Goal: Task Accomplishment & Management: Complete application form

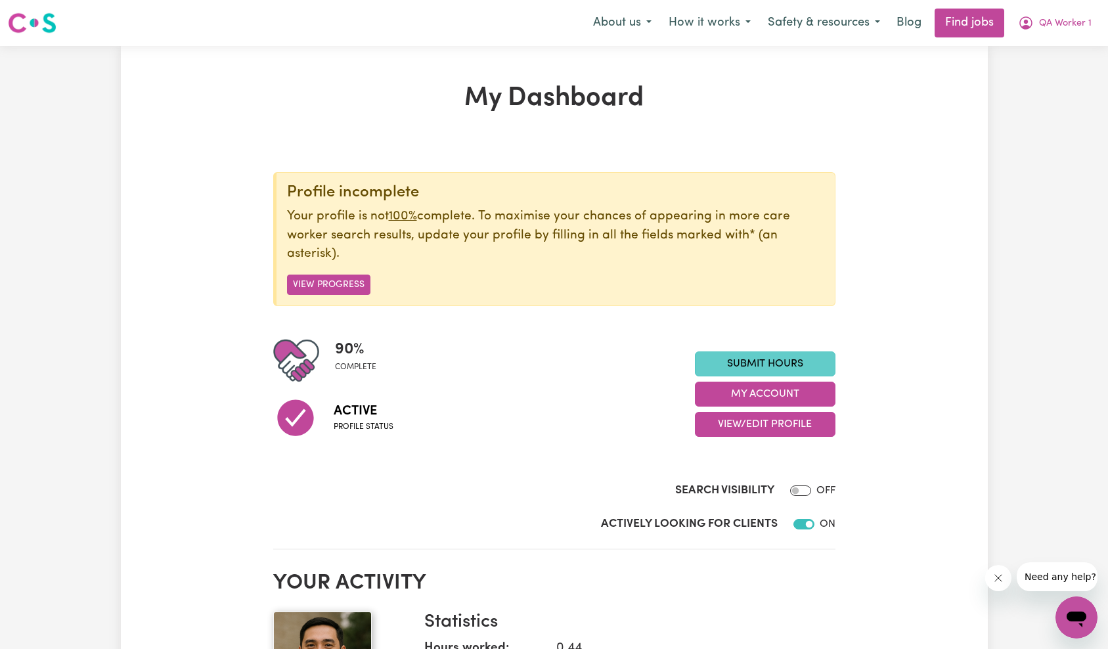
click at [757, 364] on link "Submit Hours" at bounding box center [765, 363] width 141 height 25
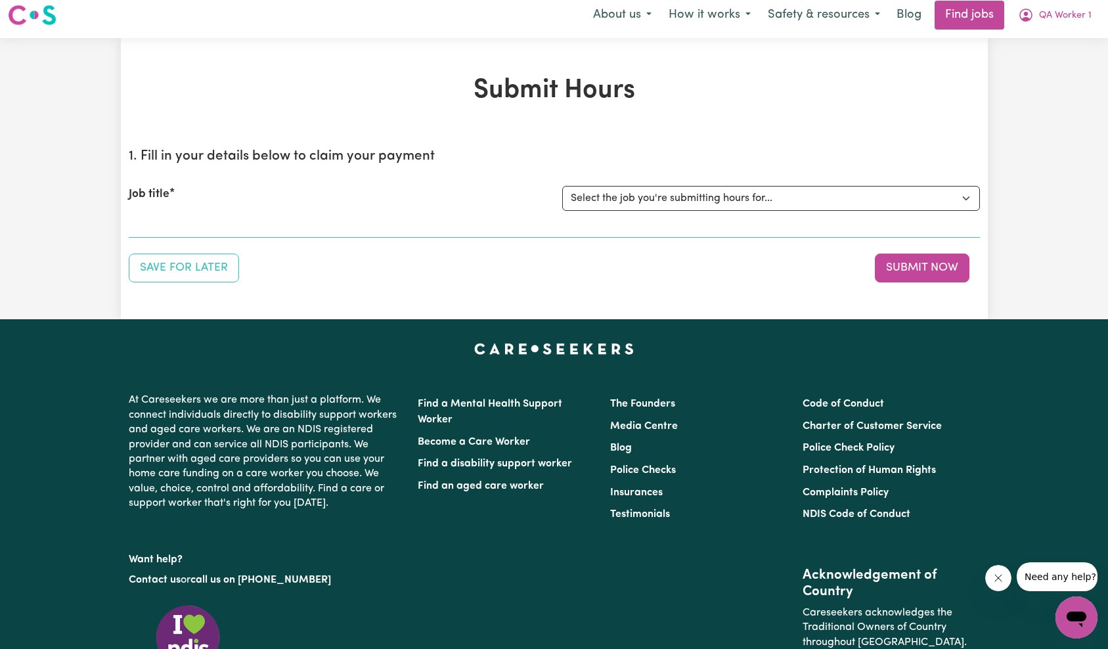
scroll to position [16, 0]
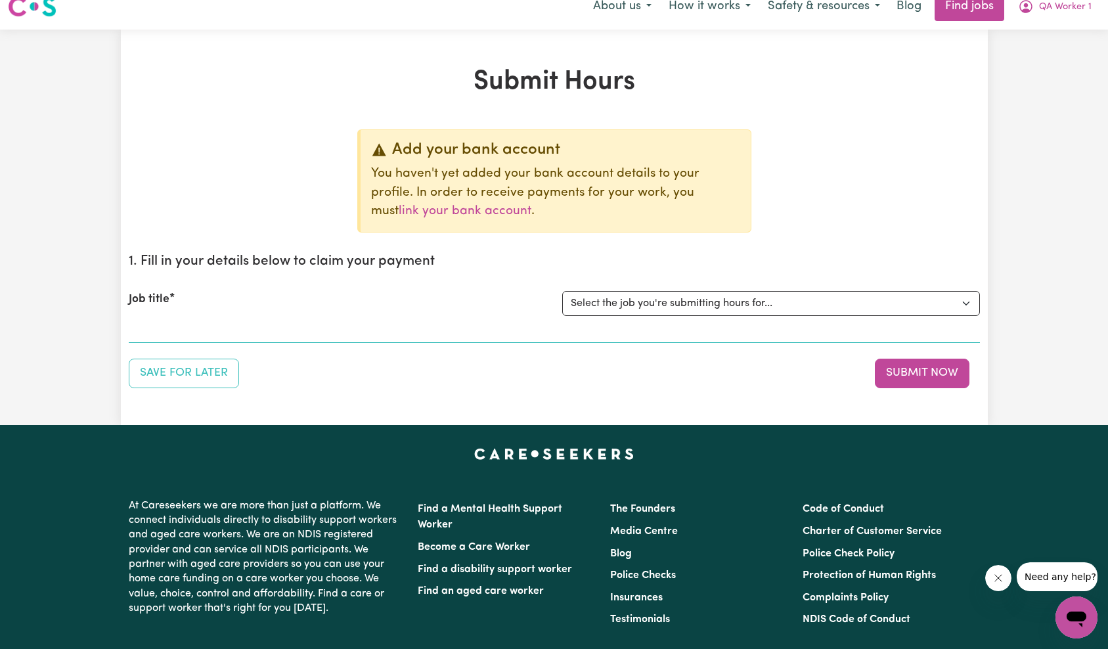
click at [658, 303] on select "Select the job you're submitting hours for... [QA Client 1 Test] QA Disability …" at bounding box center [771, 303] width 418 height 25
select select "15199"
click at [713, 202] on p "You haven't yet added your bank account details to your profile. In order to re…" at bounding box center [555, 193] width 369 height 56
click at [708, 300] on select "Select the job you're submitting hours for... [QA Client 1 Test] QA Disability …" at bounding box center [771, 303] width 418 height 25
select select "15254"
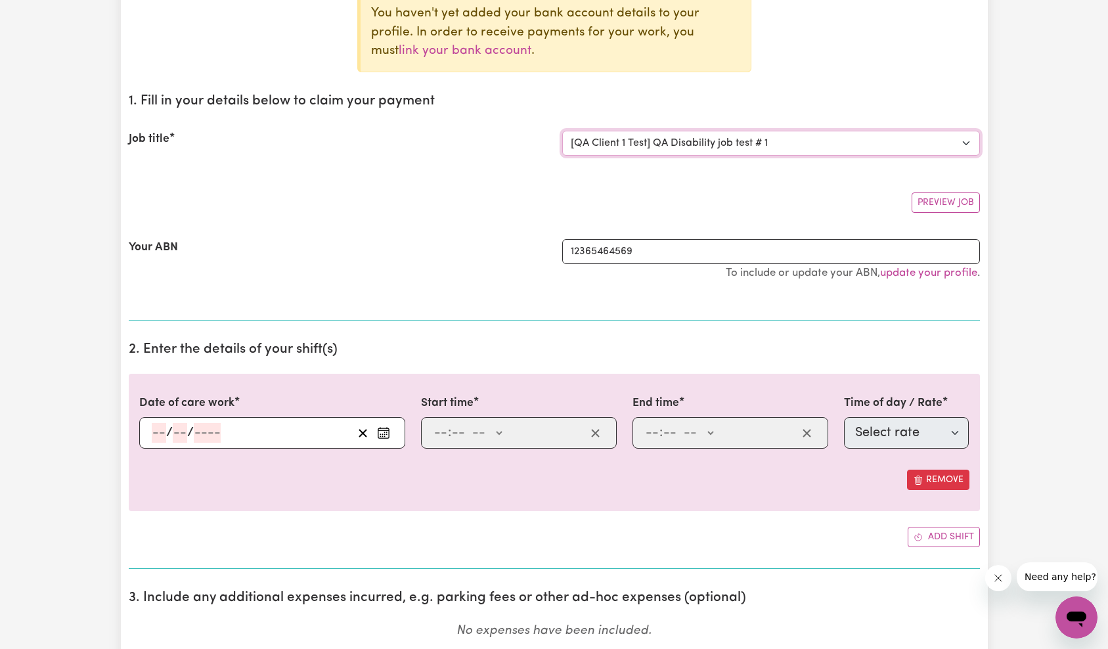
scroll to position [244, 0]
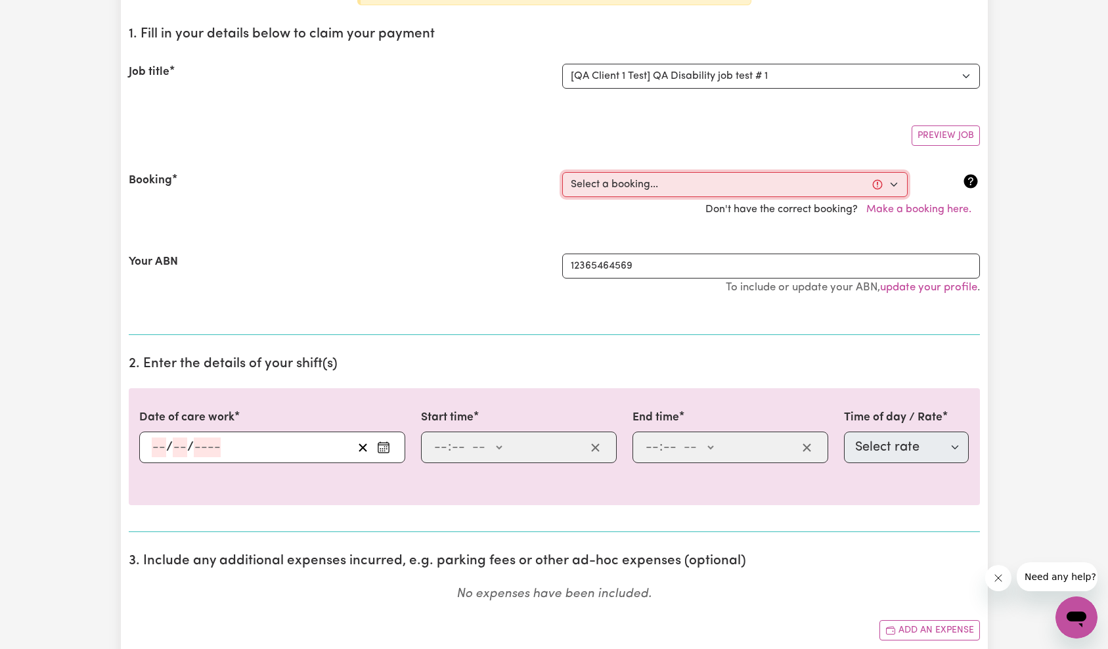
click at [648, 179] on select "Select a booking... [DATE] 9:00am to 11:00am (ONE-OFF)" at bounding box center [735, 184] width 346 height 25
select select "370720"
type input "[DATE]"
type input "13"
type input "10"
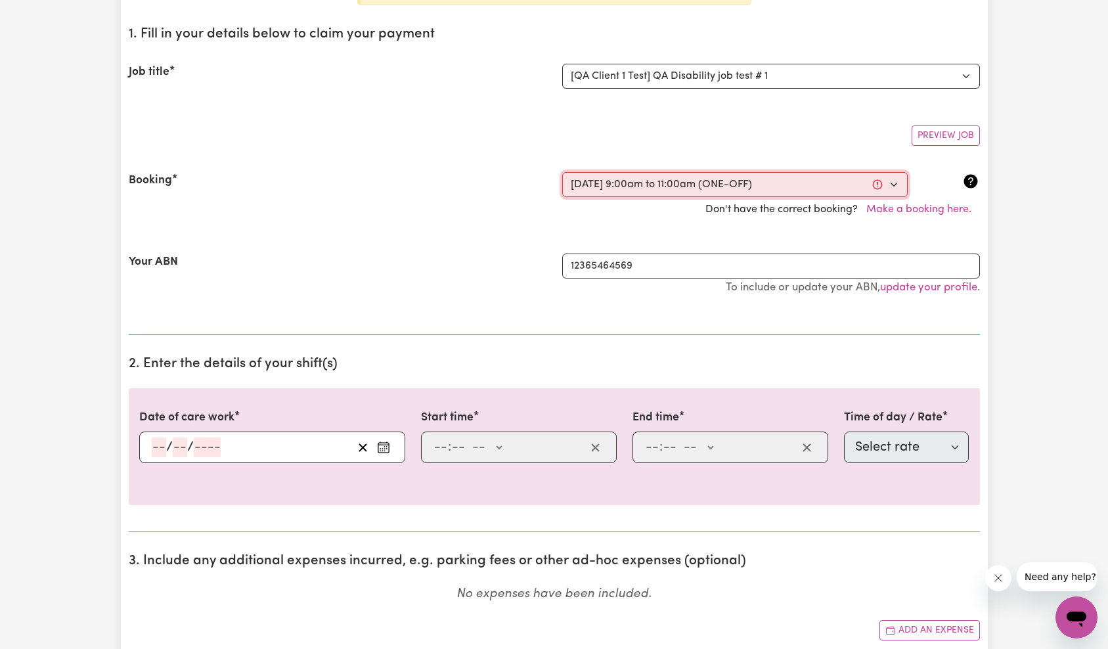
type input "2025"
type input "09:00"
type input "9"
type input "0"
select select "am"
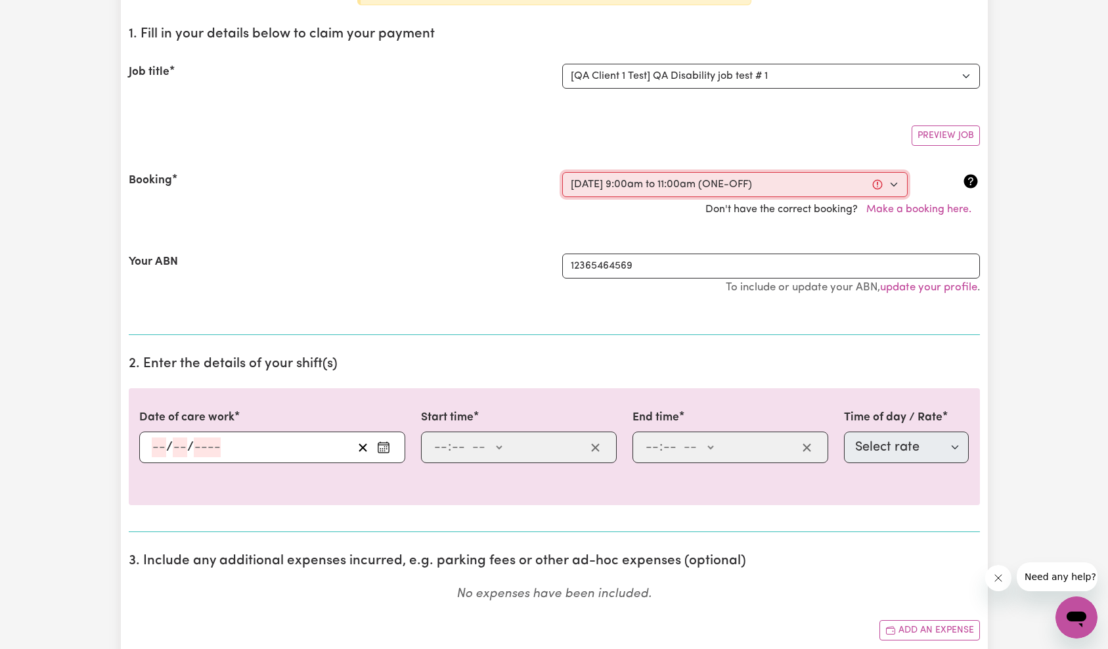
type input "11:00"
type input "11"
type input "0"
select select "am"
select select "65"
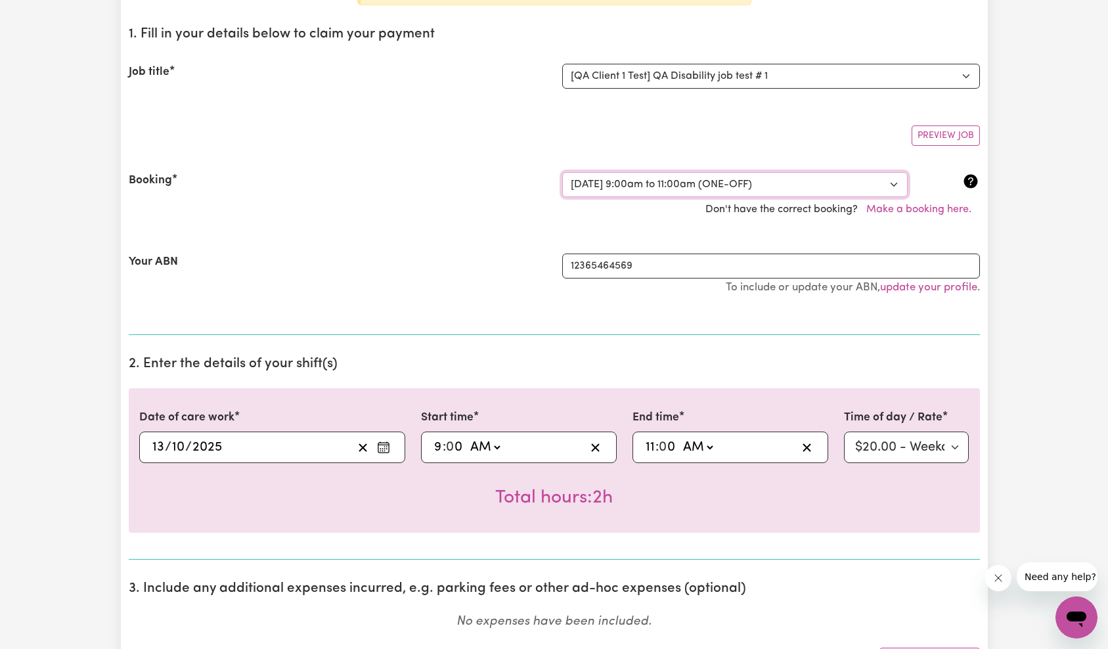
scroll to position [364, 0]
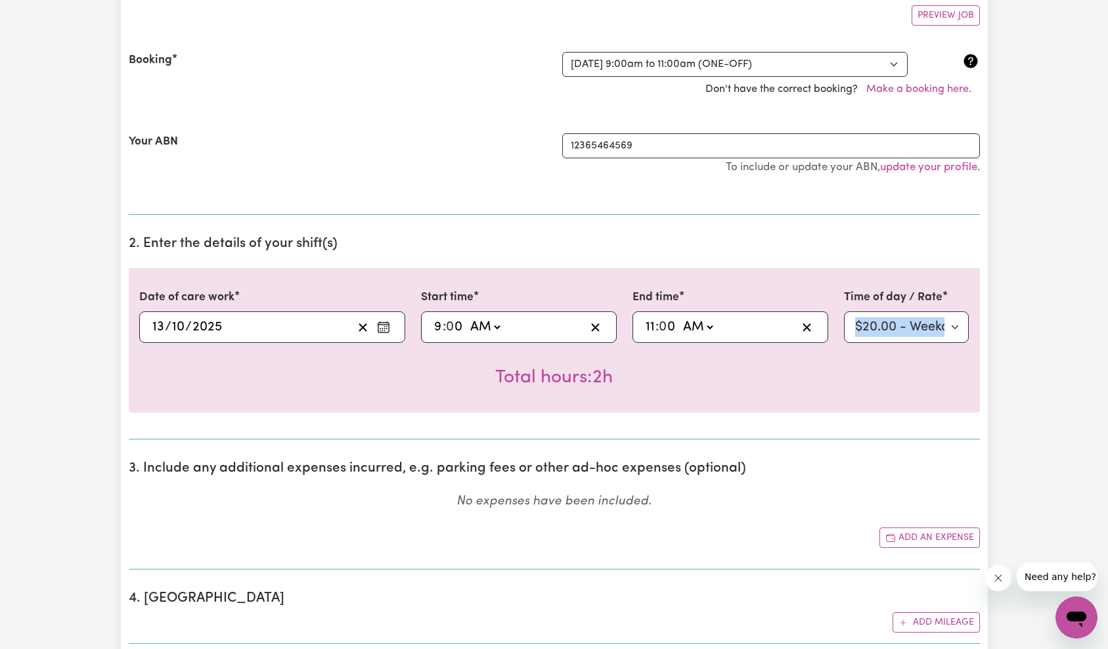
click at [944, 342] on div "Date of care work 2025-10-13 13 / 10 / 2025 Start time 09:00 9 : 0 0 AM PM End …" at bounding box center [554, 340] width 851 height 145
click at [931, 330] on select "Select rate $20.00 - Weekday Daytime - Assistance with Self Care Activities - S…" at bounding box center [906, 327] width 125 height 32
click at [793, 250] on h2 "2. Enter the details of your shift(s)" at bounding box center [554, 244] width 851 height 16
click at [893, 332] on select "Select rate $20.00 - Weekday Daytime - Assistance with Self Care Activities - S…" at bounding box center [906, 327] width 125 height 32
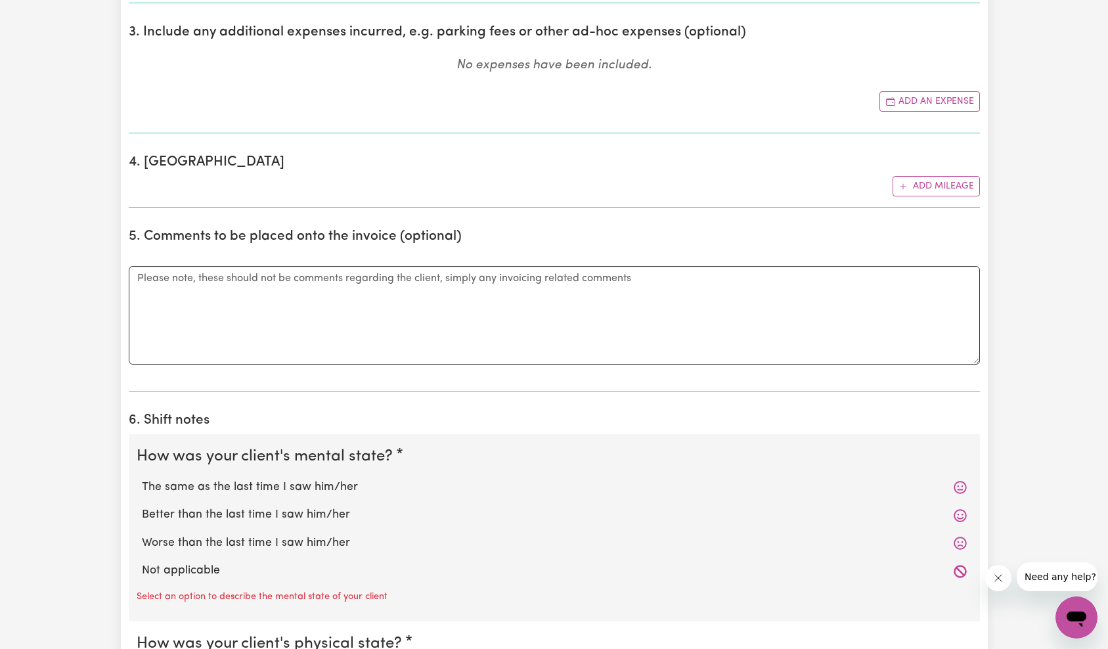
scroll to position [868, 0]
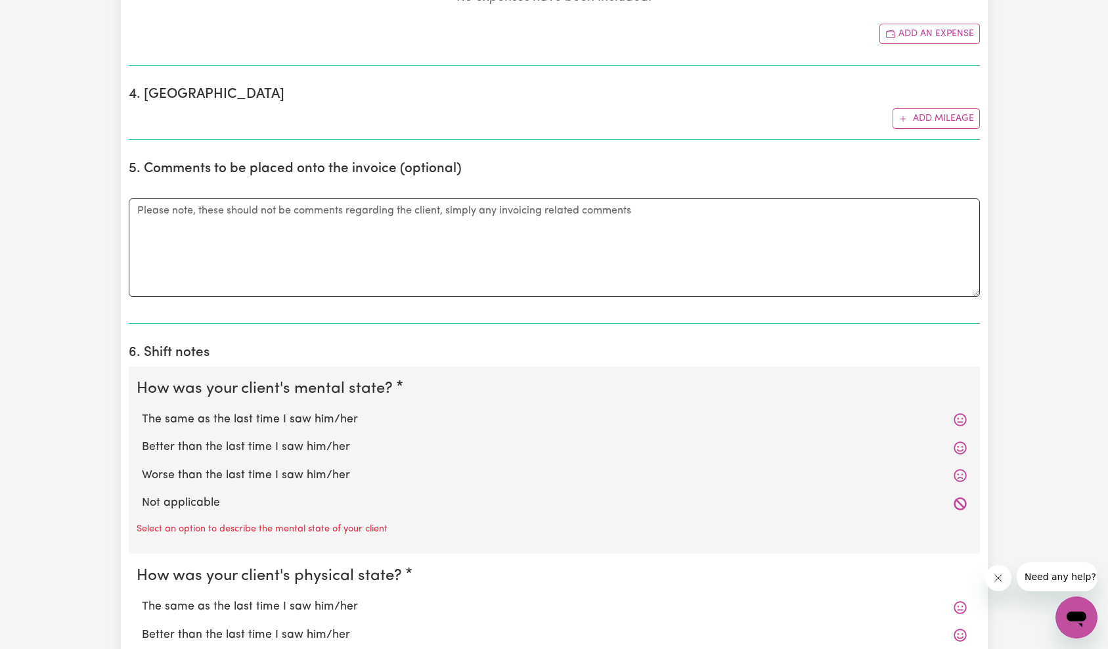
click at [204, 503] on label "Not applicable" at bounding box center [554, 503] width 825 height 17
click at [142, 495] on input "Not applicable" at bounding box center [141, 494] width 1 height 1
radio input "true"
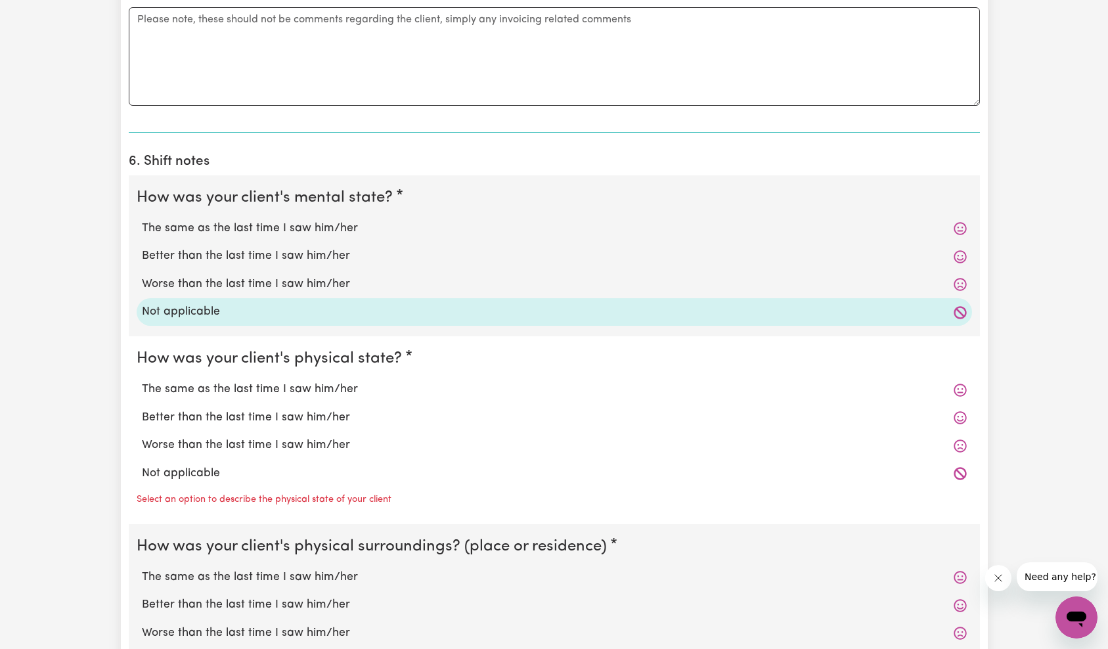
scroll to position [1194, 0]
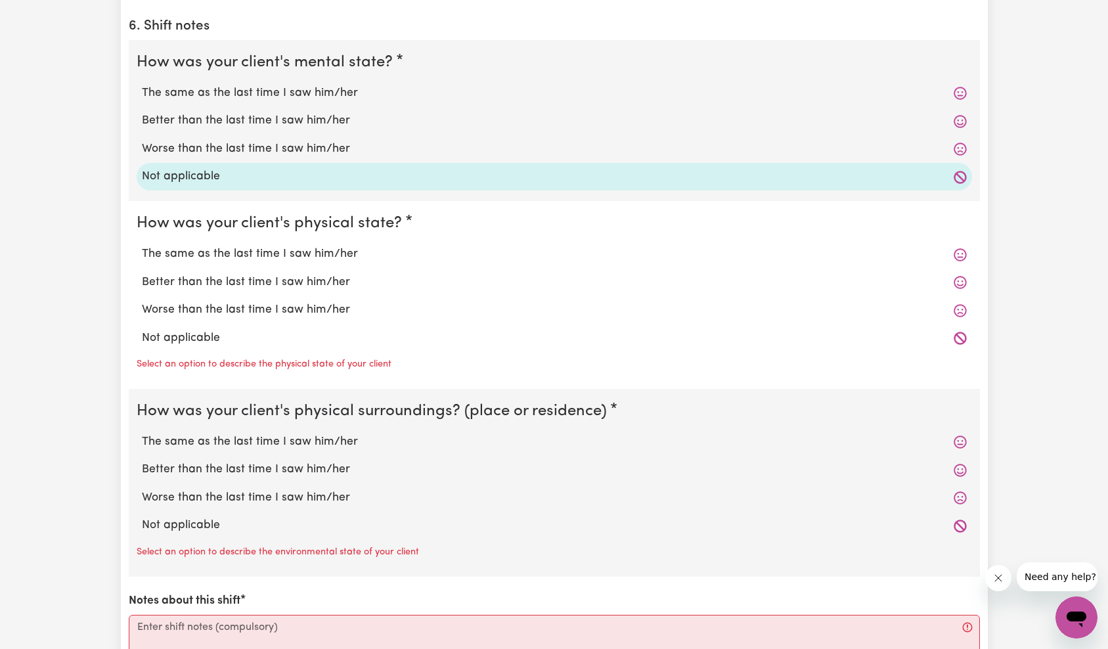
click at [192, 342] on label "Not applicable" at bounding box center [554, 338] width 825 height 17
click at [142, 330] on input "Not applicable" at bounding box center [141, 329] width 1 height 1
radio input "true"
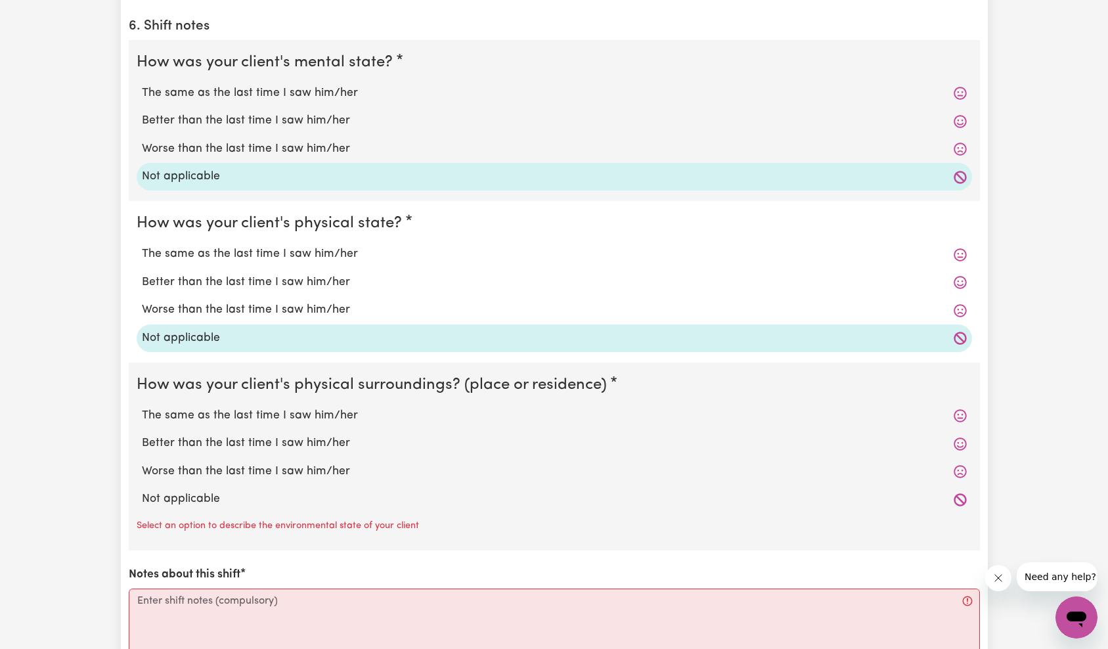
scroll to position [1220, 0]
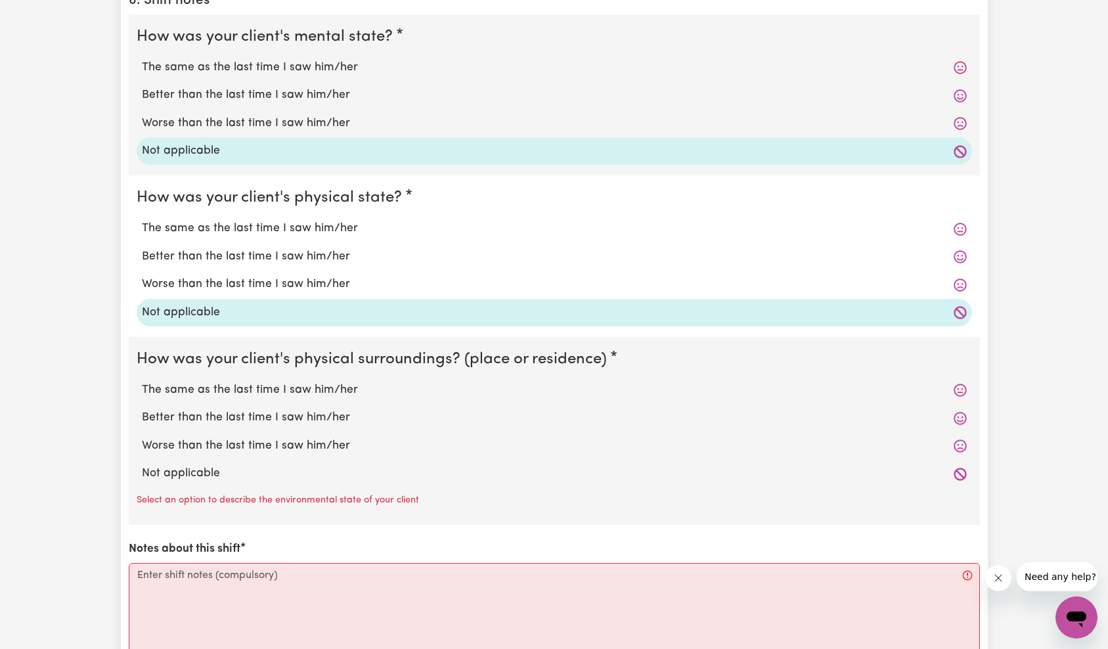
click at [185, 481] on label "Not applicable" at bounding box center [554, 473] width 825 height 17
click at [142, 465] on input "Not applicable" at bounding box center [141, 464] width 1 height 1
radio input "true"
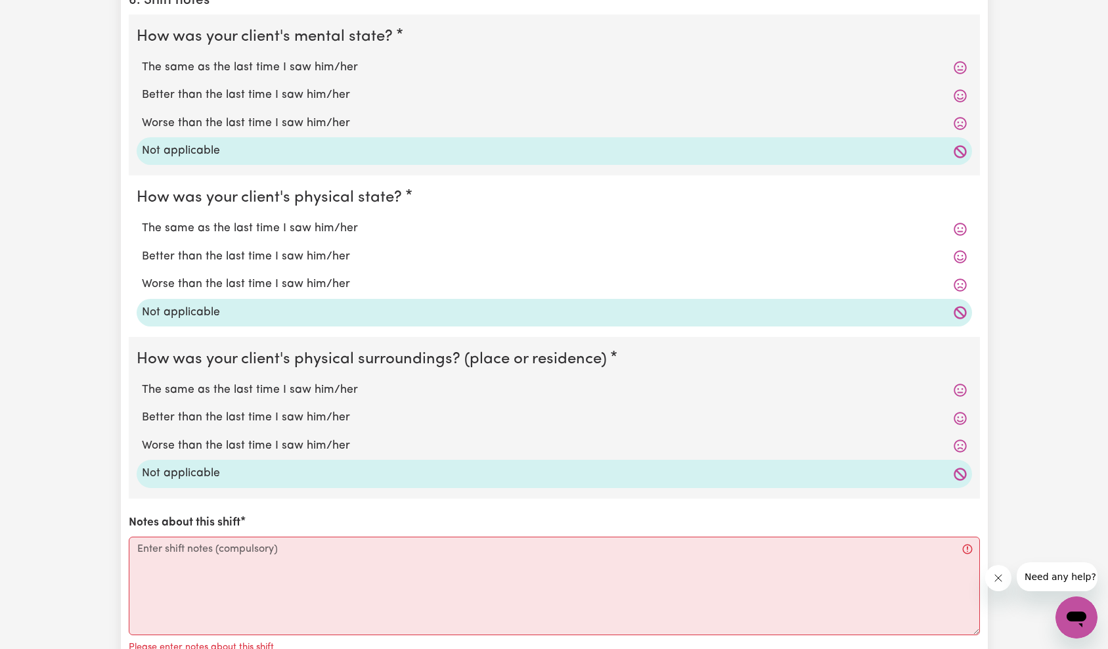
scroll to position [1299, 0]
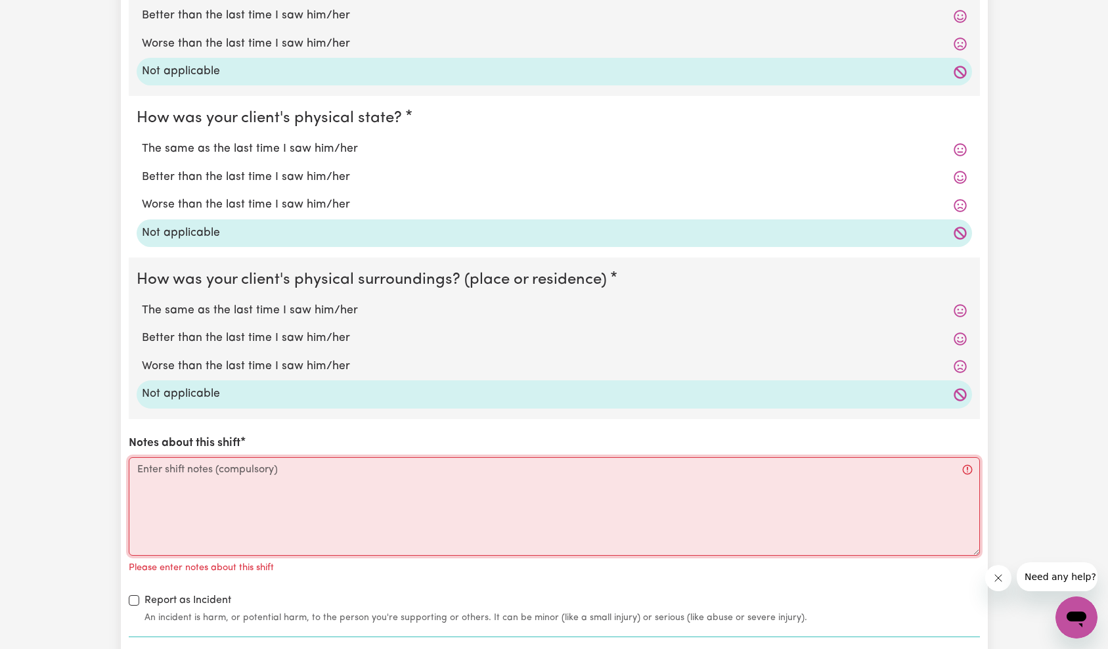
drag, startPoint x: 209, startPoint y: 483, endPoint x: 219, endPoint y: 482, distance: 10.5
click at [210, 483] on textarea "Notes about this shift" at bounding box center [554, 506] width 851 height 99
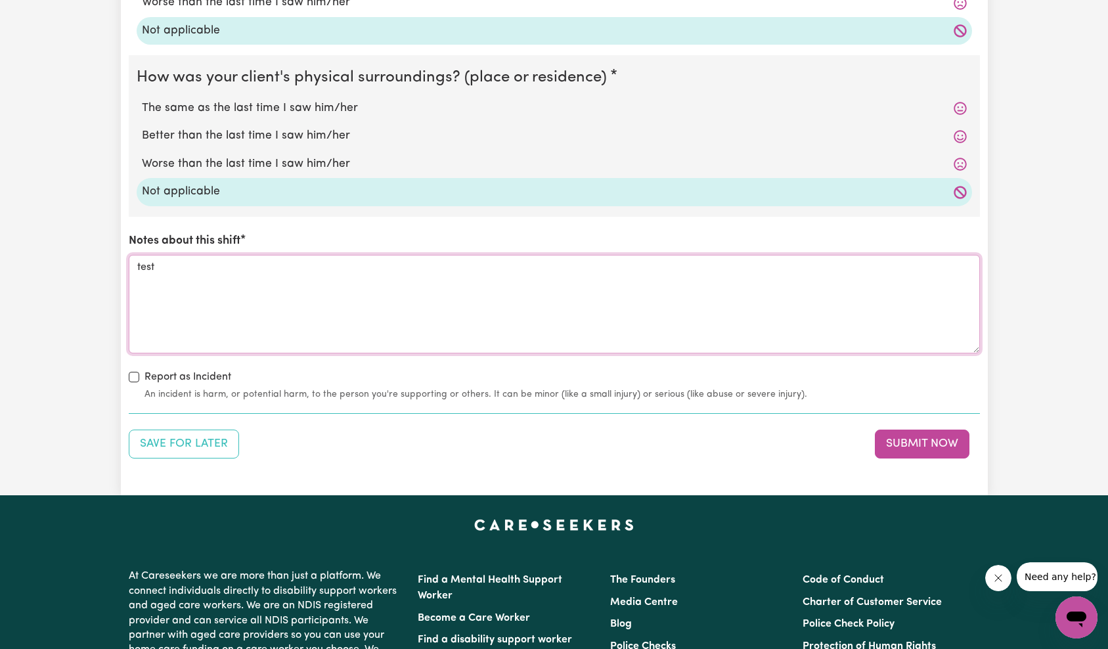
scroll to position [1434, 0]
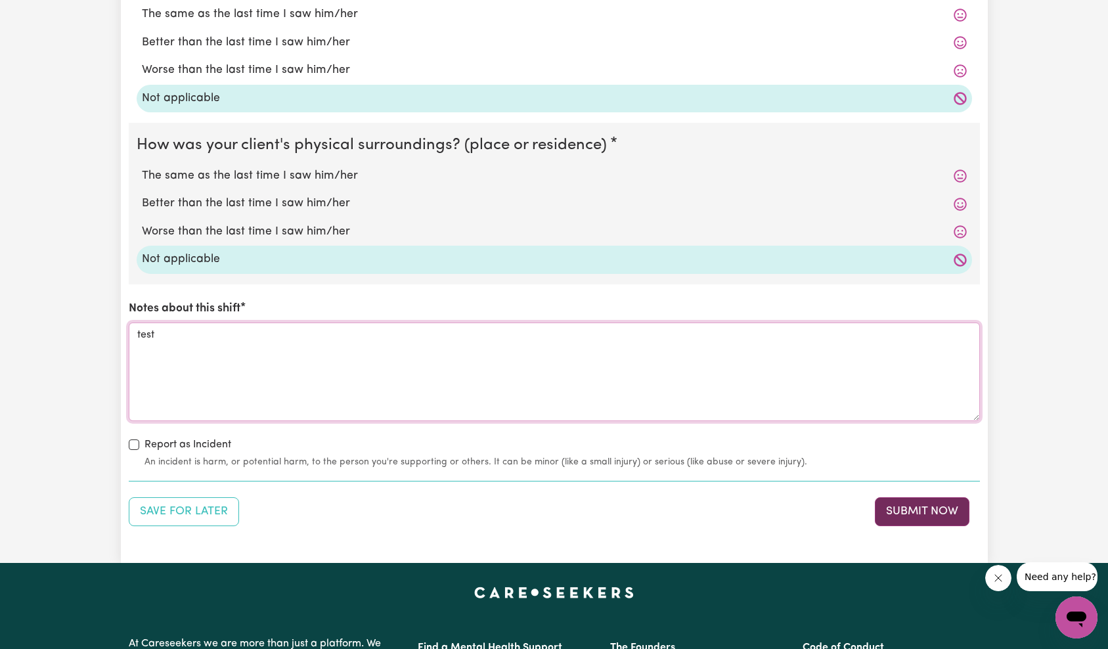
type textarea "test"
click at [922, 516] on button "Submit Now" at bounding box center [922, 511] width 95 height 29
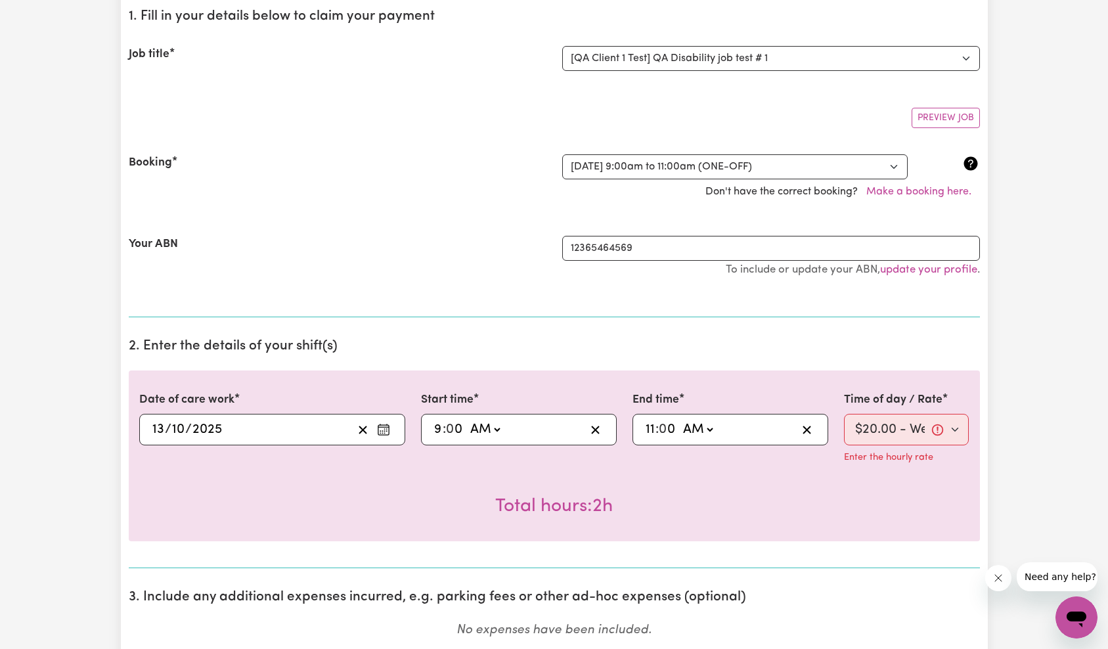
scroll to position [329, 0]
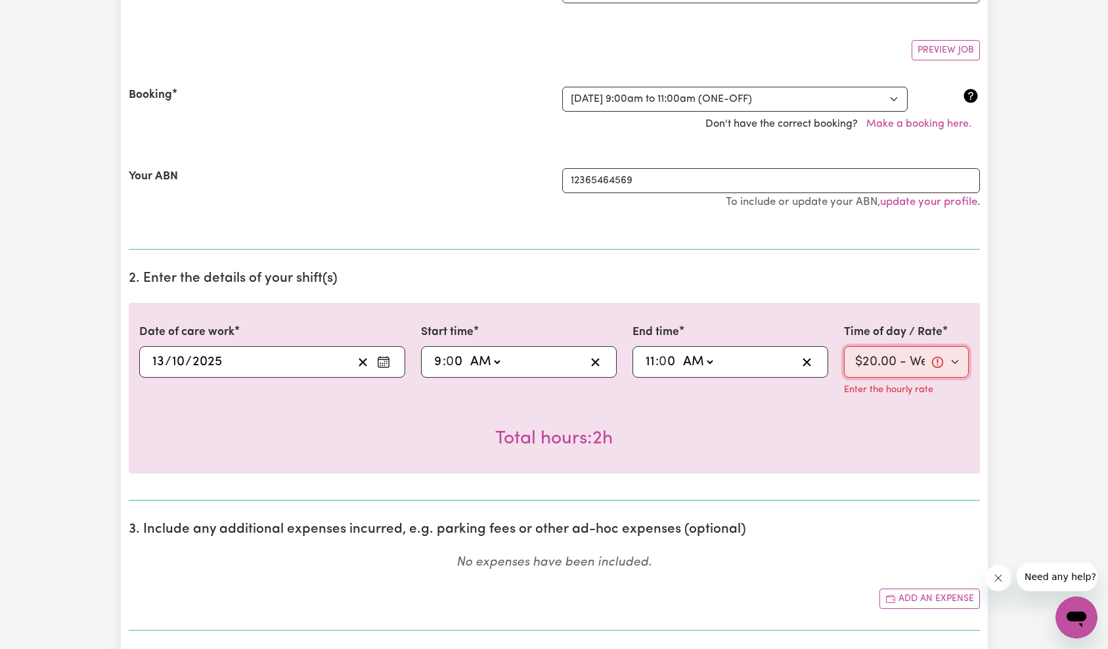
click at [895, 368] on select "Select rate $20.00 - Weekday Daytime - Assistance with Self Care Activities - S…" at bounding box center [906, 362] width 125 height 32
click at [909, 363] on select "Select rate $20.00 - Weekday Daytime - Assistance with Self Care Activities - S…" at bounding box center [906, 362] width 125 height 32
select select "65"
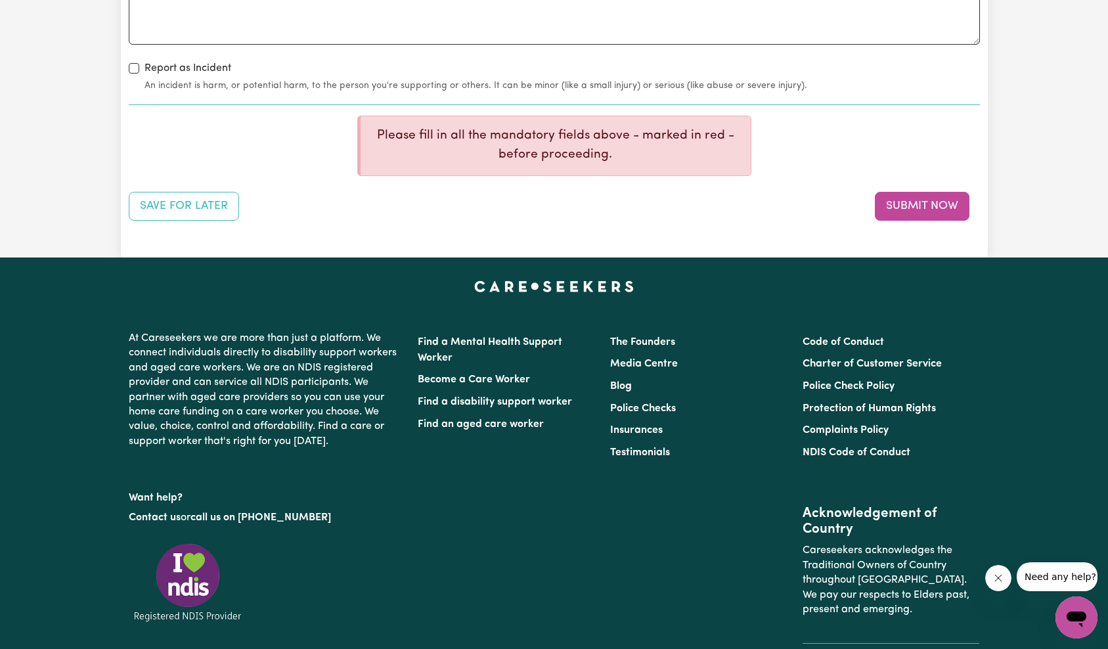
click at [925, 207] on button "Submit Now" at bounding box center [922, 206] width 95 height 29
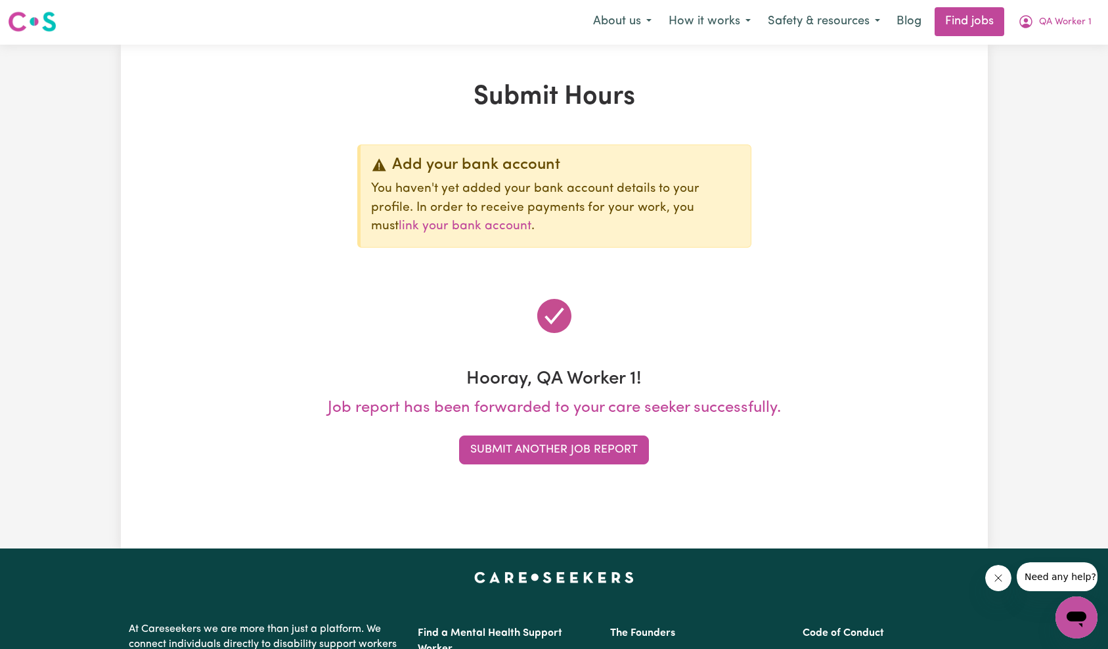
scroll to position [0, 0]
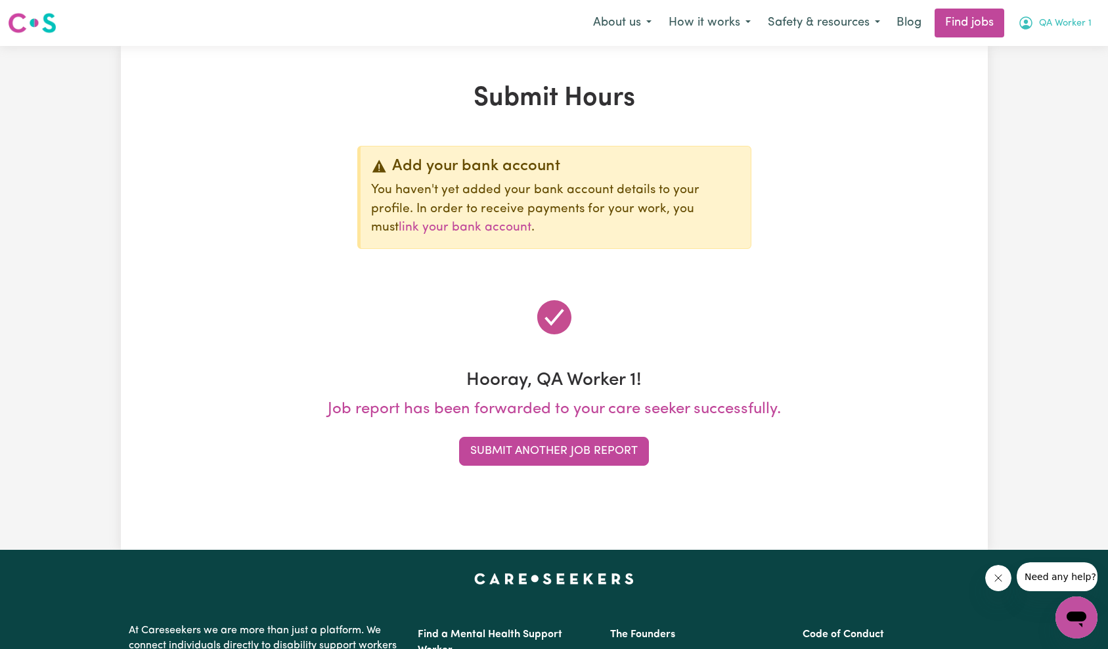
click at [1074, 26] on span "QA Worker 1" at bounding box center [1065, 23] width 53 height 14
click at [1054, 44] on link "My Account" at bounding box center [1048, 51] width 104 height 25
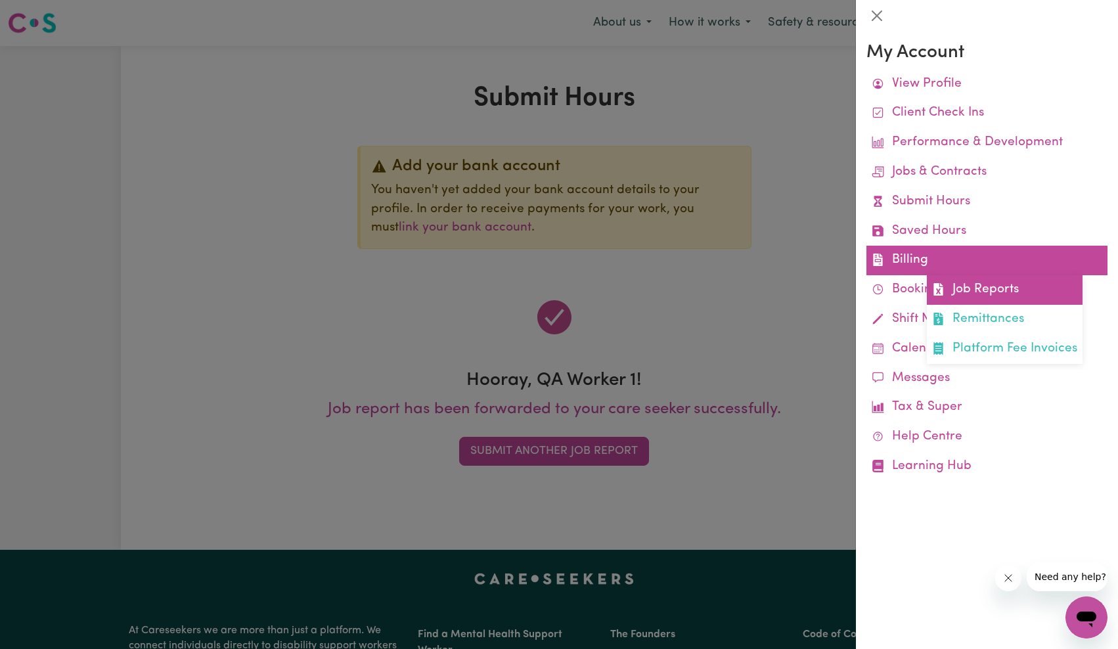
click at [986, 278] on link "Job Reports" at bounding box center [1005, 290] width 156 height 30
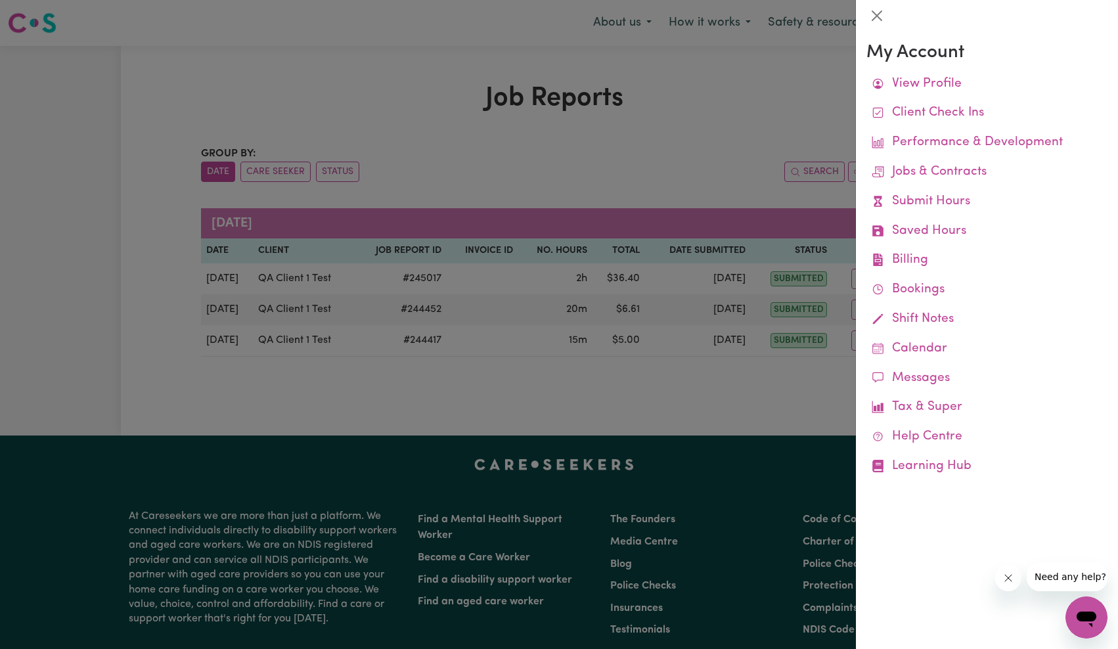
click at [652, 217] on div at bounding box center [559, 324] width 1118 height 649
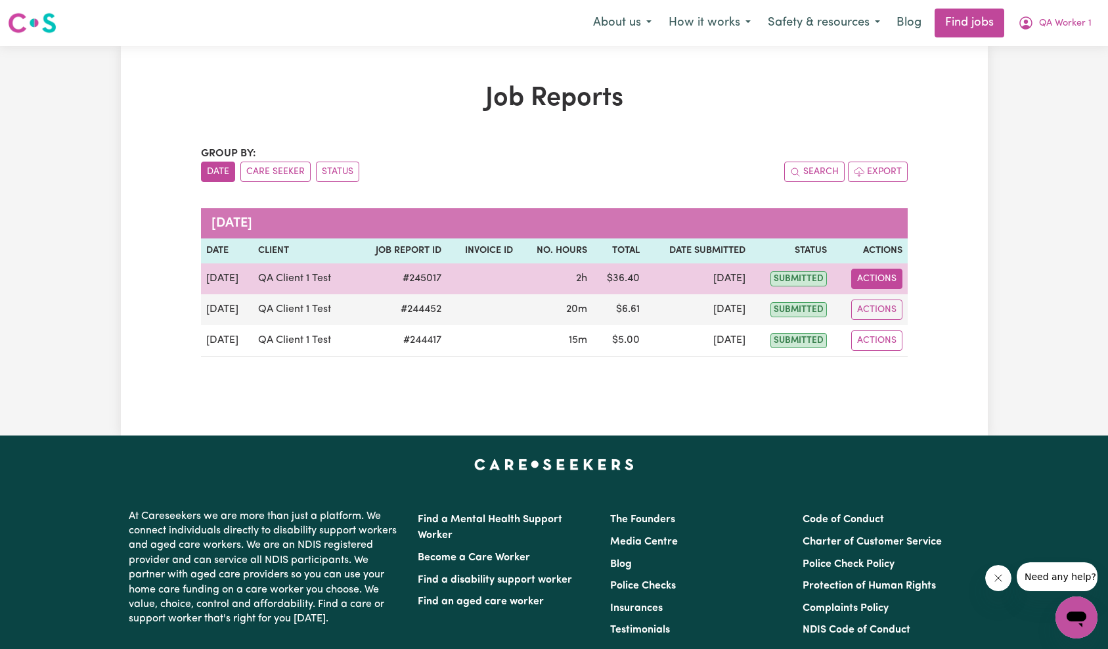
click at [878, 283] on button "Actions" at bounding box center [876, 279] width 51 height 20
click at [897, 340] on link "Delete" at bounding box center [908, 336] width 112 height 26
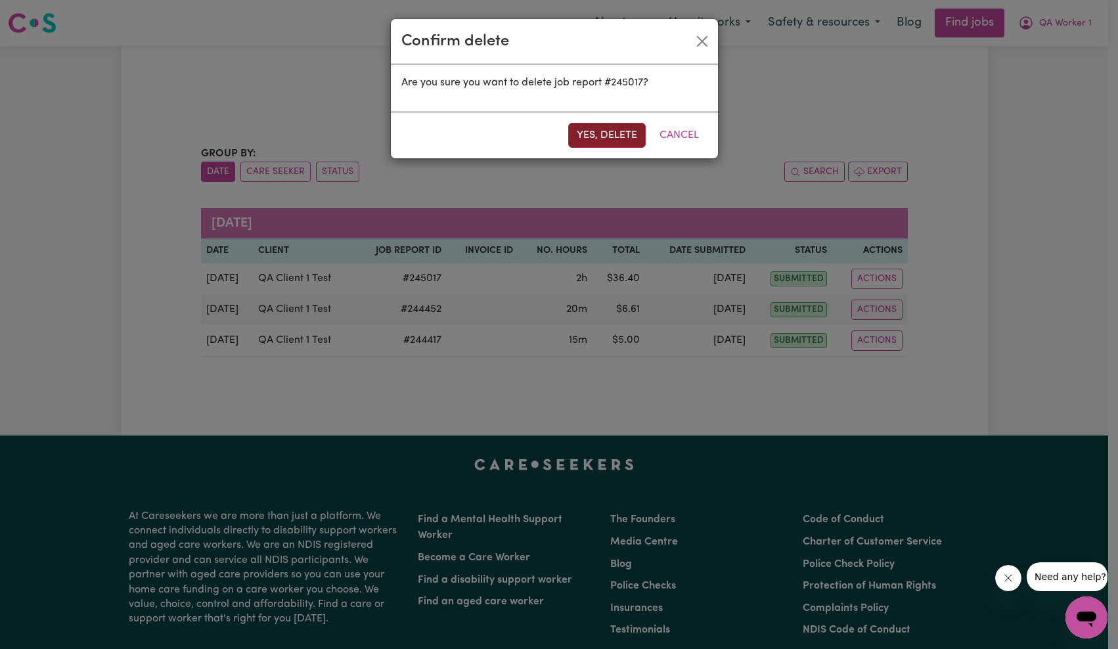
click at [604, 139] on button "Yes, delete" at bounding box center [607, 135] width 78 height 25
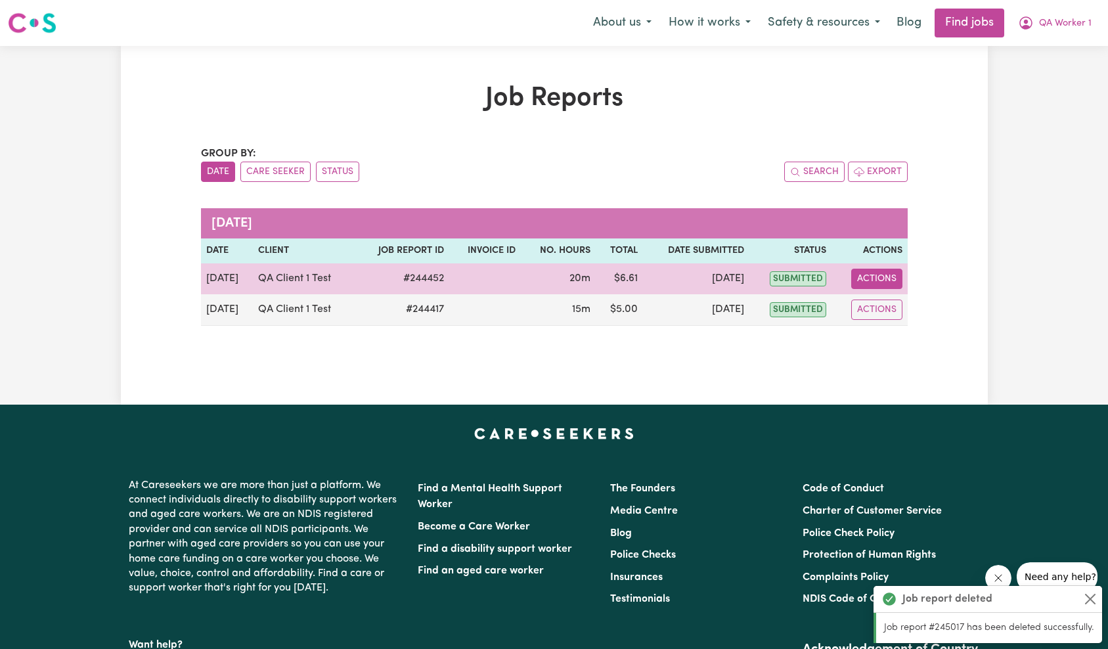
click at [880, 281] on button "Actions" at bounding box center [876, 279] width 51 height 20
click at [892, 336] on link "Delete" at bounding box center [908, 336] width 112 height 26
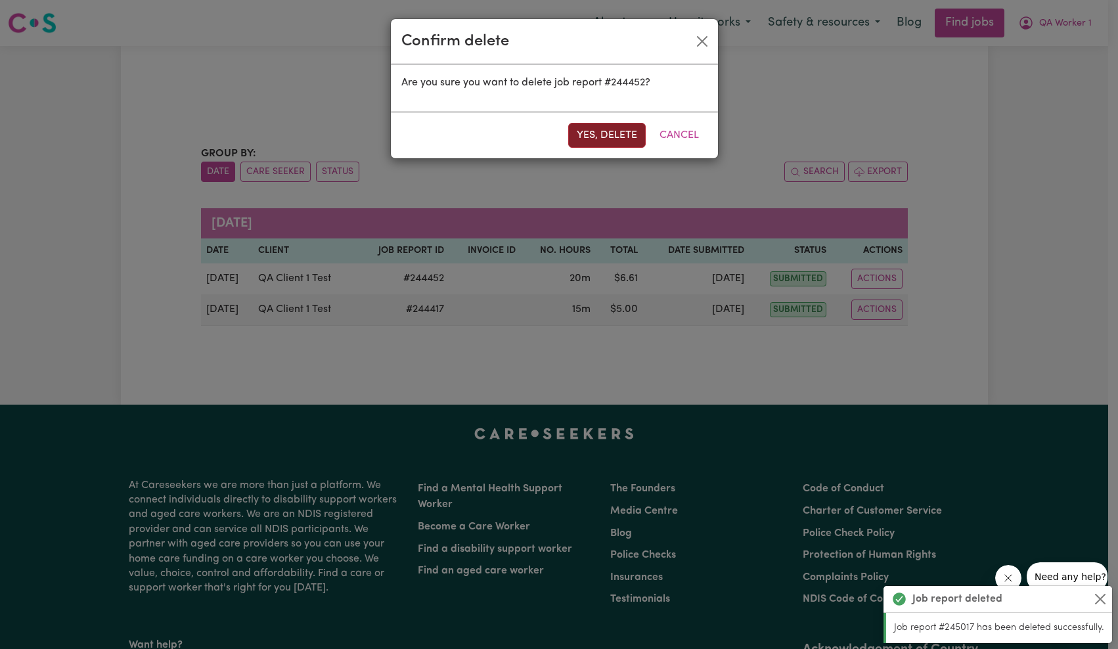
click at [610, 140] on button "Yes, delete" at bounding box center [607, 135] width 78 height 25
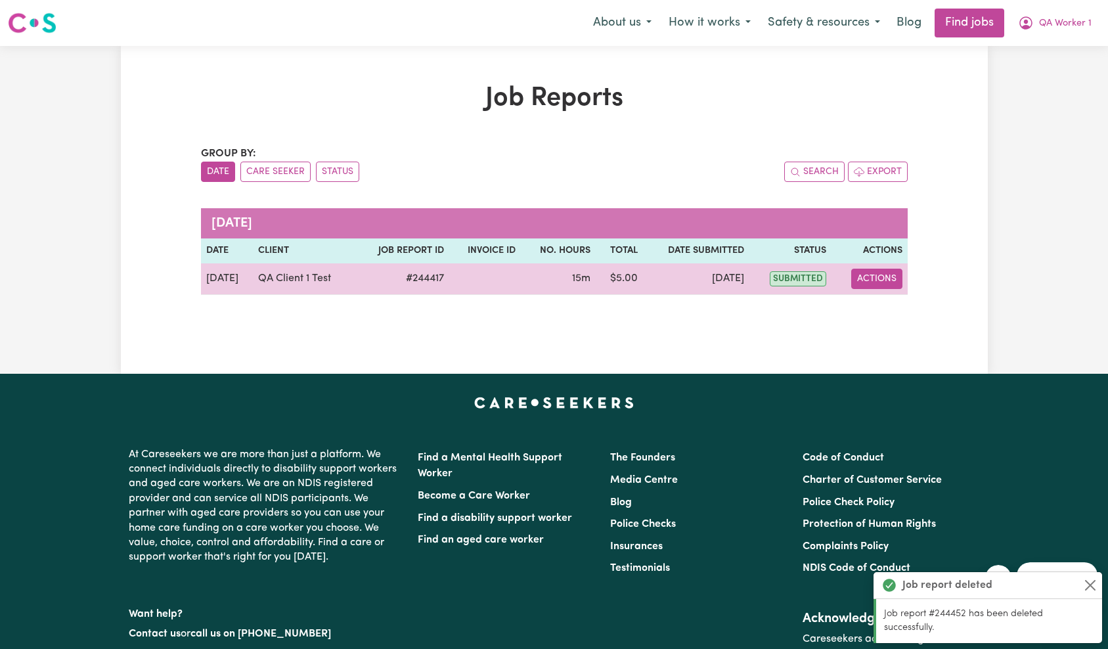
click at [882, 280] on button "Actions" at bounding box center [876, 279] width 51 height 20
click at [876, 336] on link "Delete" at bounding box center [908, 336] width 112 height 26
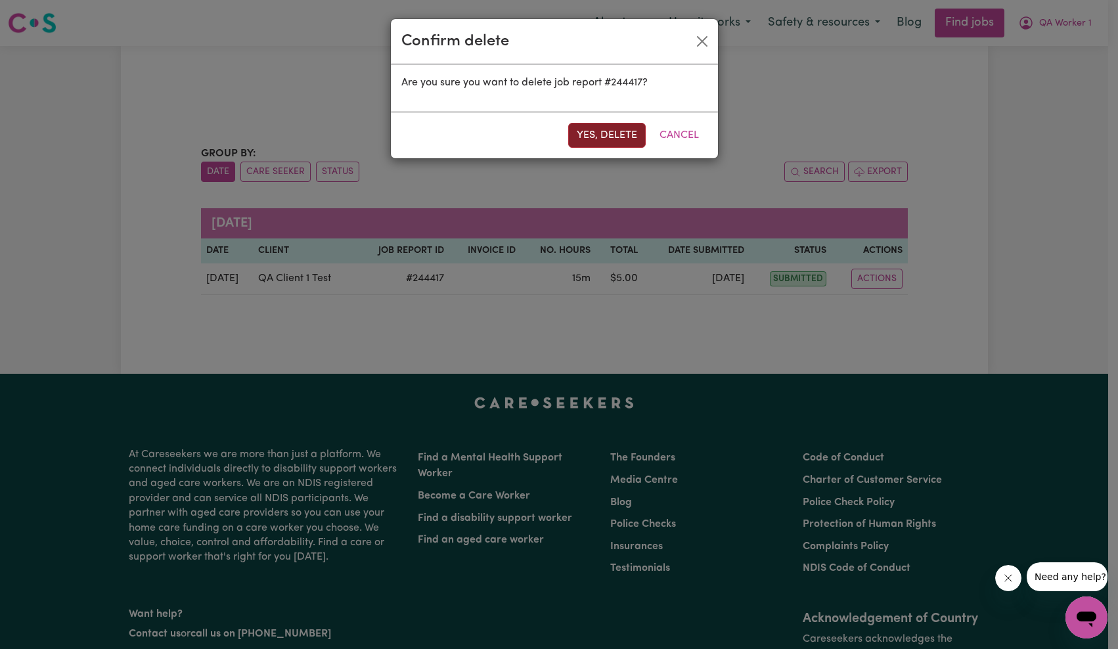
click at [605, 145] on button "Yes, delete" at bounding box center [607, 135] width 78 height 25
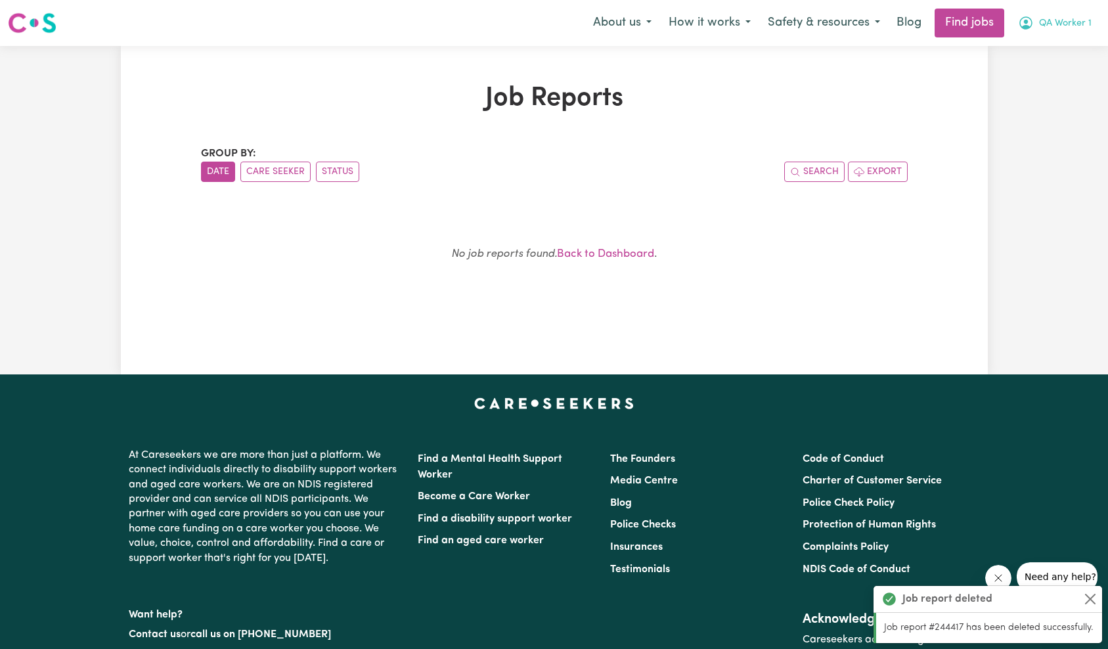
click at [1059, 24] on span "QA Worker 1" at bounding box center [1065, 23] width 53 height 14
click at [1064, 74] on link "My Dashboard" at bounding box center [1048, 75] width 104 height 25
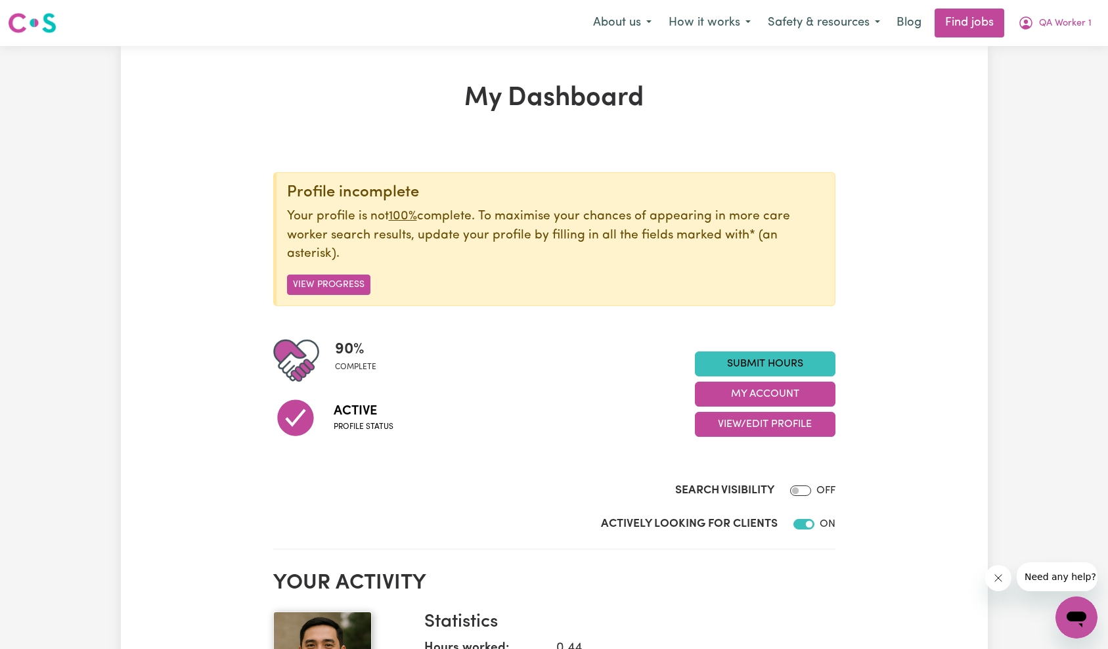
click at [811, 362] on link "Submit Hours" at bounding box center [765, 363] width 141 height 25
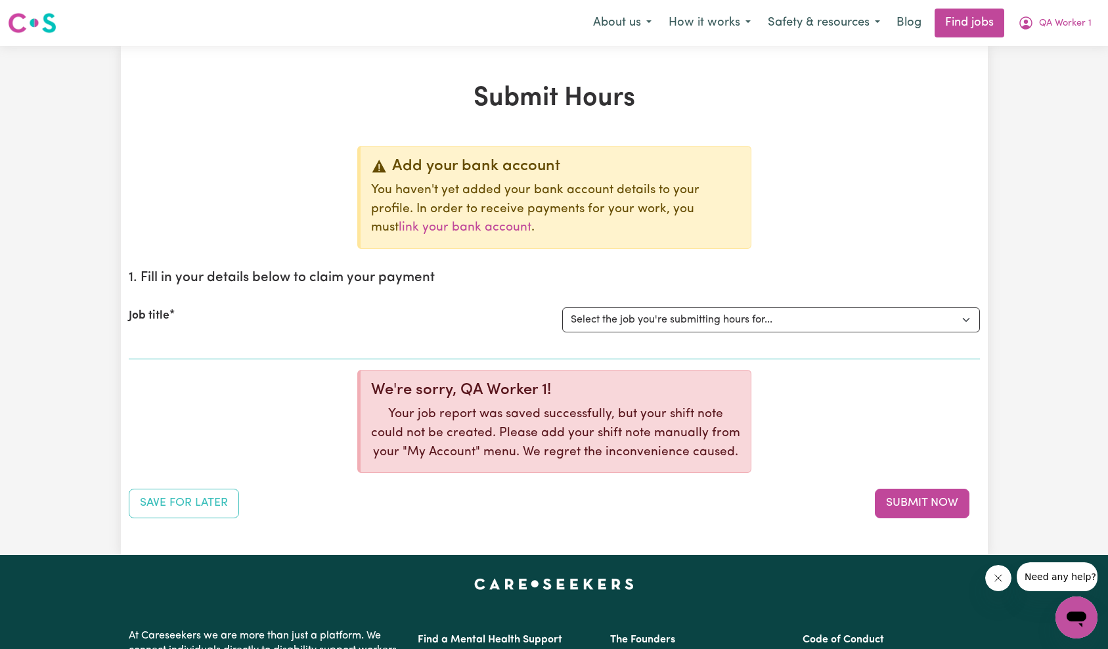
click at [780, 328] on select "Select the job you're submitting hours for... [QA Client 1 Test] QA Disability …" at bounding box center [771, 319] width 418 height 25
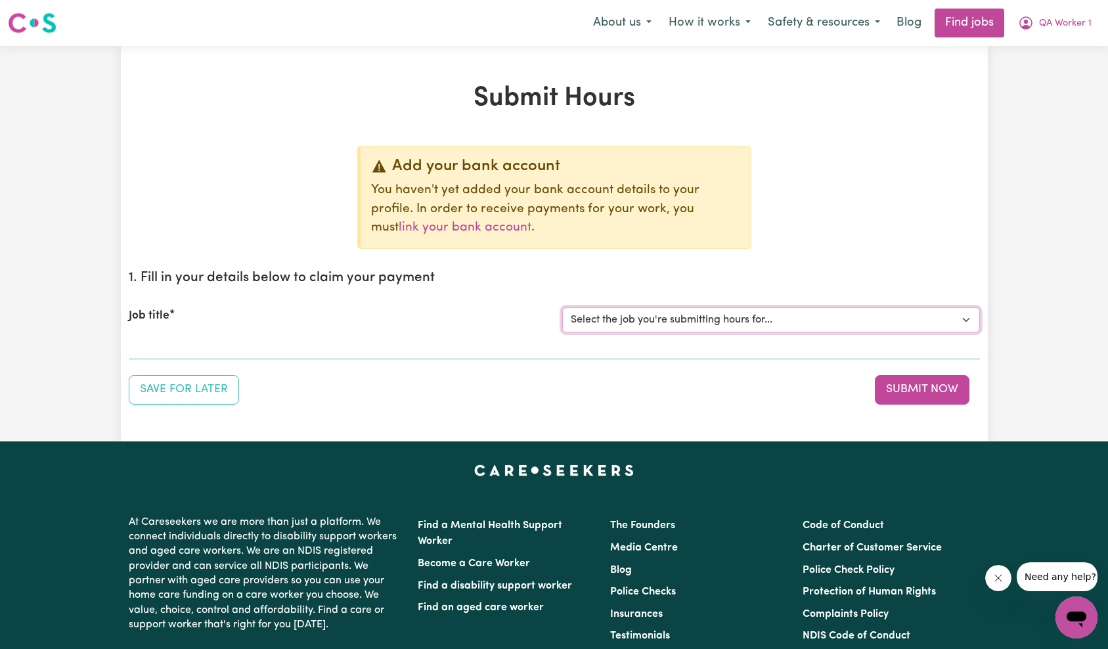
click at [792, 323] on select "Select the job you're submitting hours for... [QA Client 1 Test] QA Disability …" at bounding box center [771, 319] width 418 height 25
select select "15254"
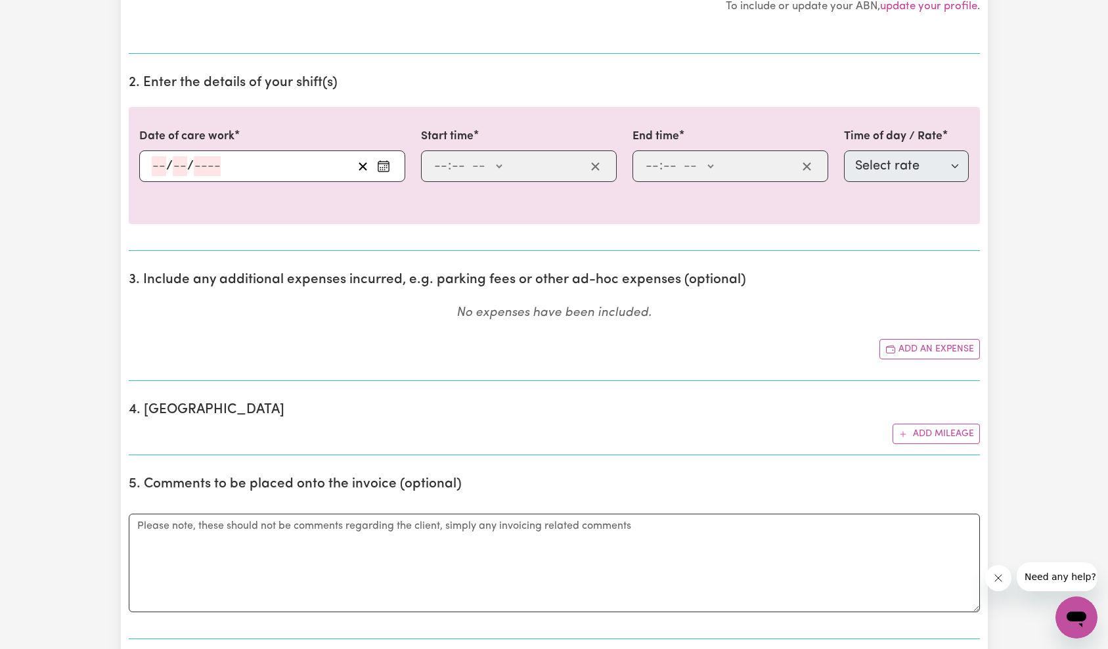
scroll to position [344, 0]
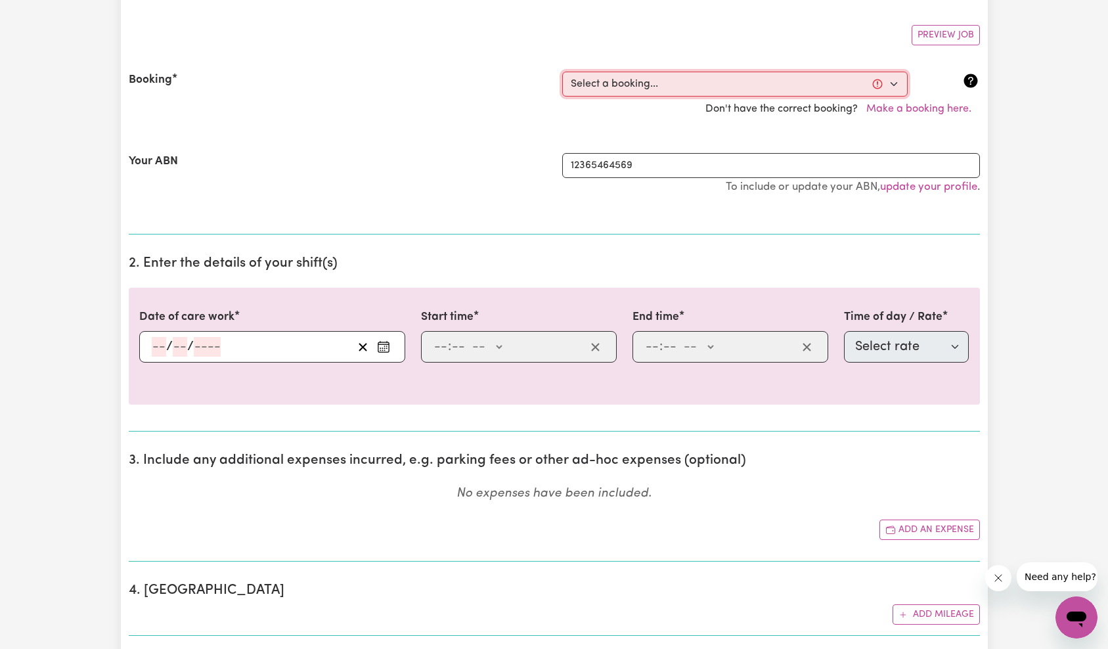
click at [724, 90] on select "Select a booking... Mon, October 13, 2025 - 9:00am to 11:00am (ONE-OFF)" at bounding box center [735, 84] width 346 height 25
select select "370720"
type input "2025-10-13"
type input "13"
type input "10"
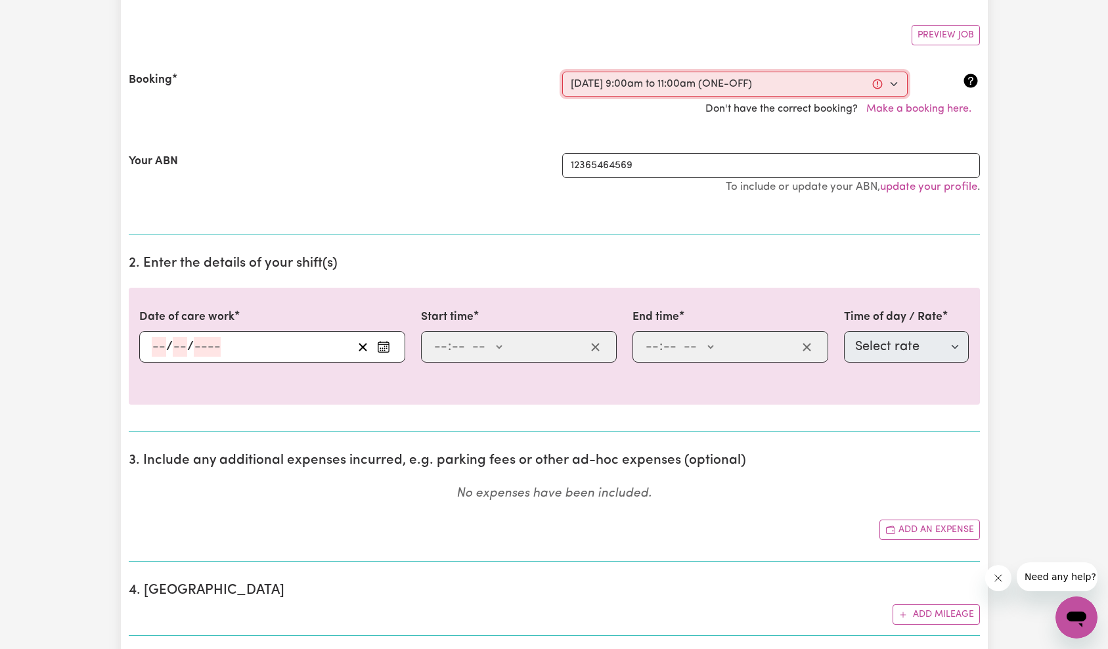
type input "2025"
type input "09:00"
type input "9"
type input "0"
select select "am"
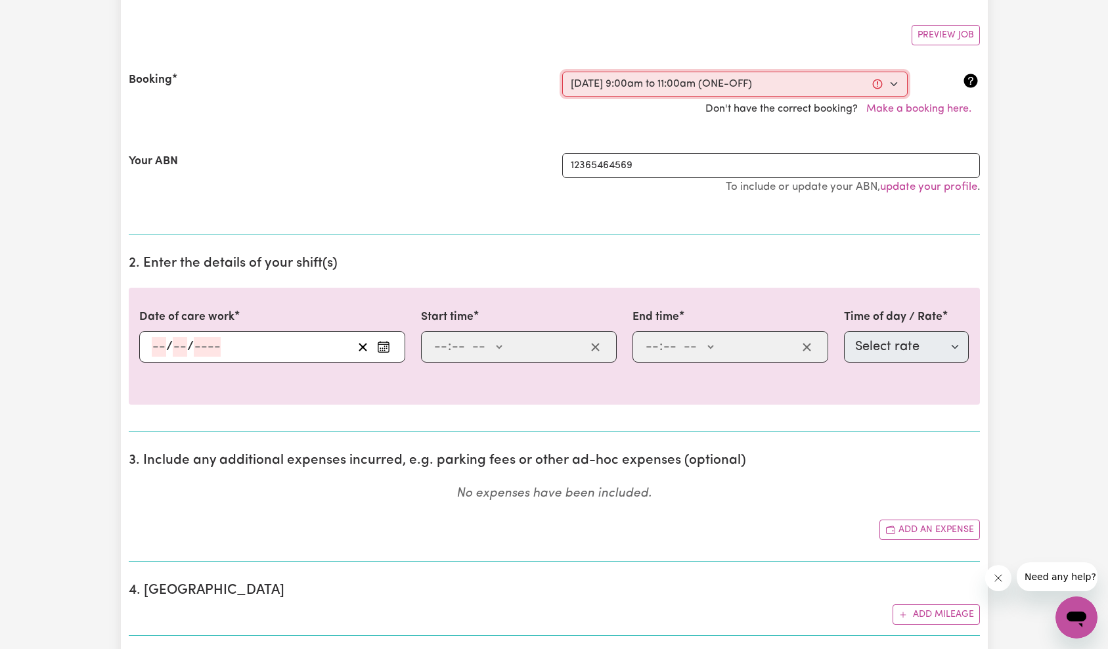
type input "11:00"
type input "11"
type input "0"
select select "am"
select select "65"
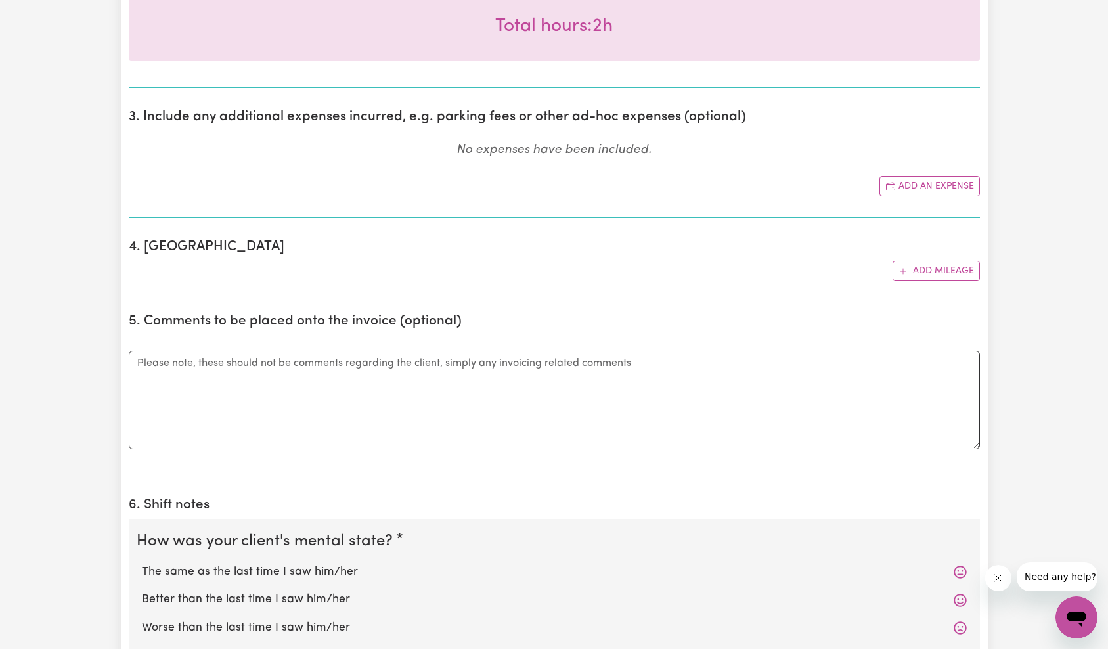
scroll to position [1010, 0]
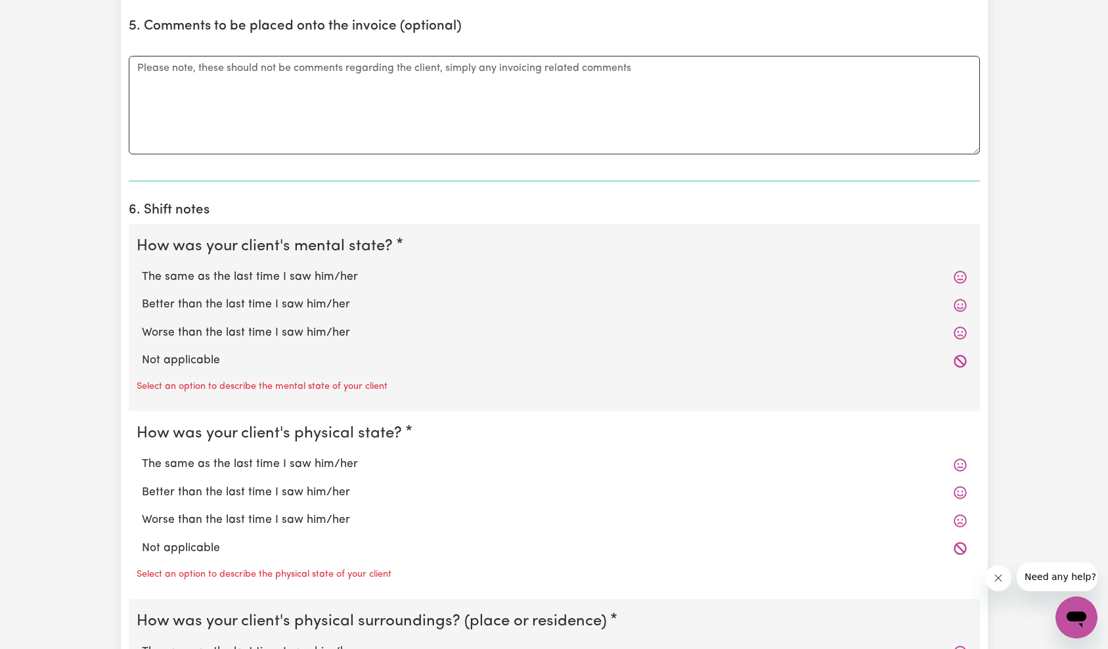
click at [207, 306] on label "Better than the last time I saw him/her" at bounding box center [554, 304] width 825 height 17
click at [142, 296] on input "Better than the last time I saw him/her" at bounding box center [141, 296] width 1 height 1
radio input "true"
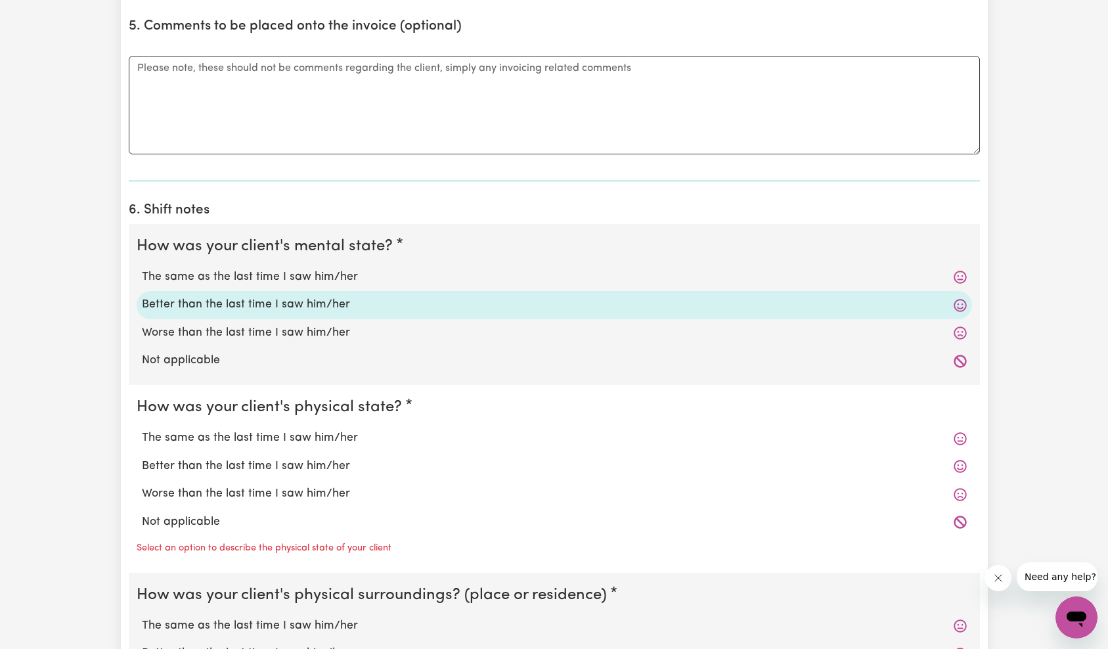
scroll to position [1154, 0]
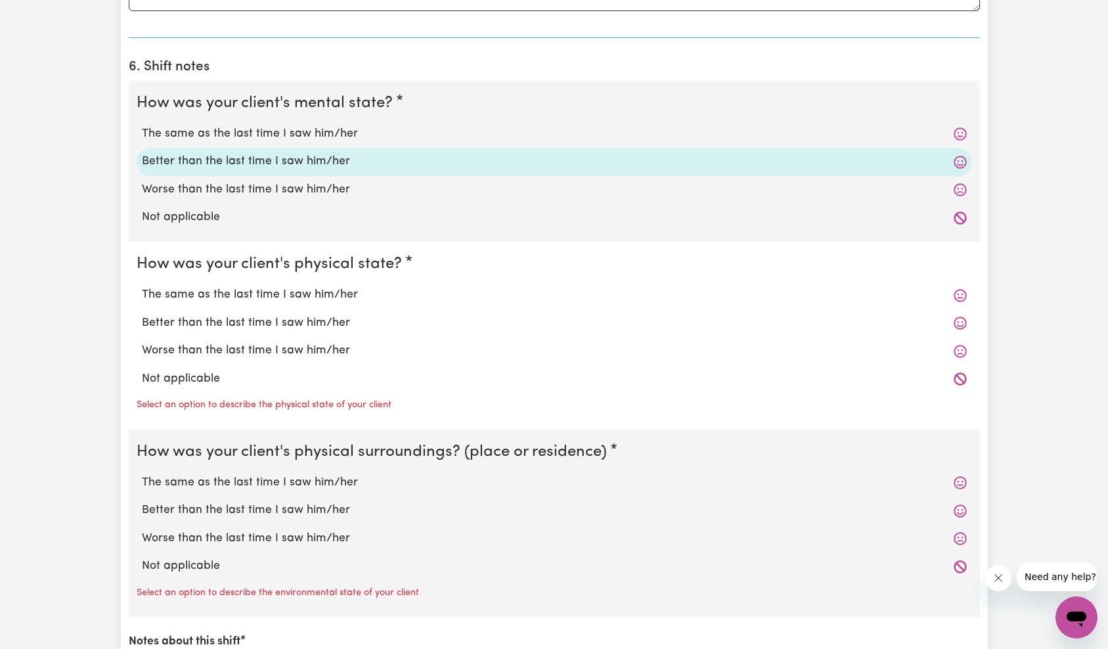
click at [207, 351] on label "Worse than the last time I saw him/her" at bounding box center [554, 350] width 825 height 17
click at [142, 342] on input "Worse than the last time I saw him/her" at bounding box center [141, 342] width 1 height 1
radio input "true"
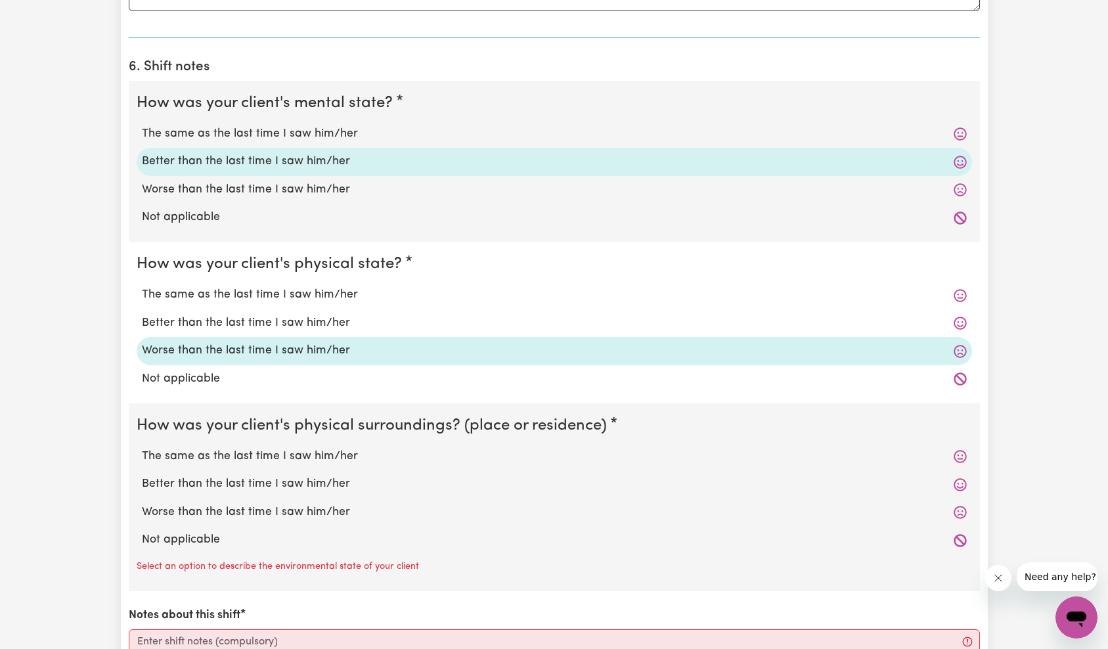
scroll to position [1317, 0]
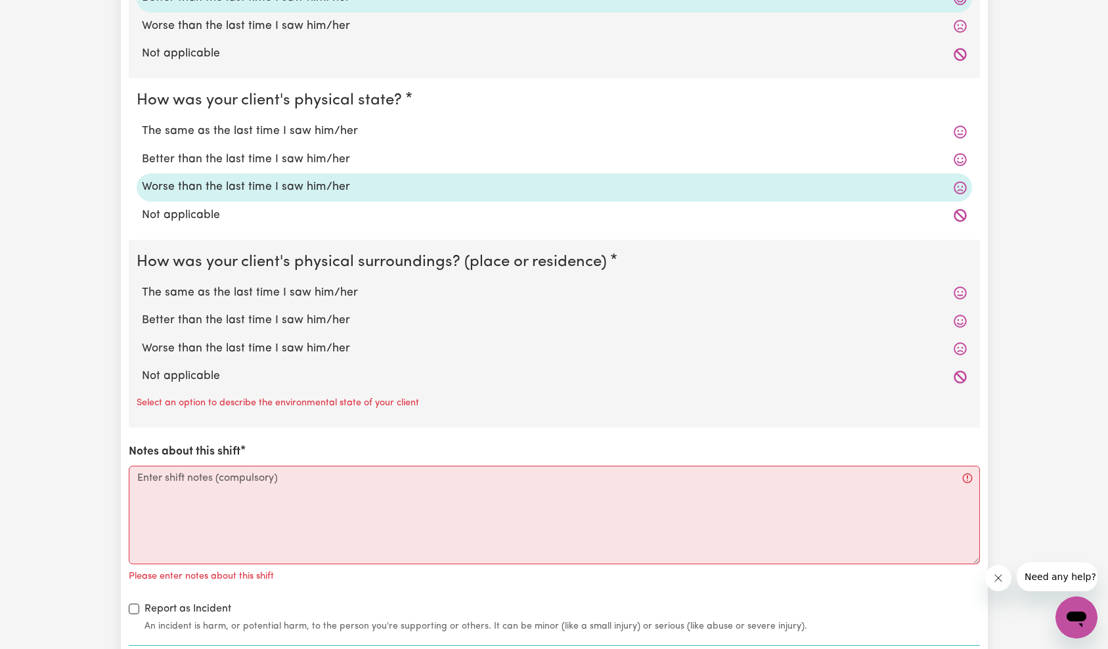
click at [193, 376] on label "Not applicable" at bounding box center [554, 376] width 825 height 17
click at [142, 368] on input "Not applicable" at bounding box center [141, 367] width 1 height 1
radio input "true"
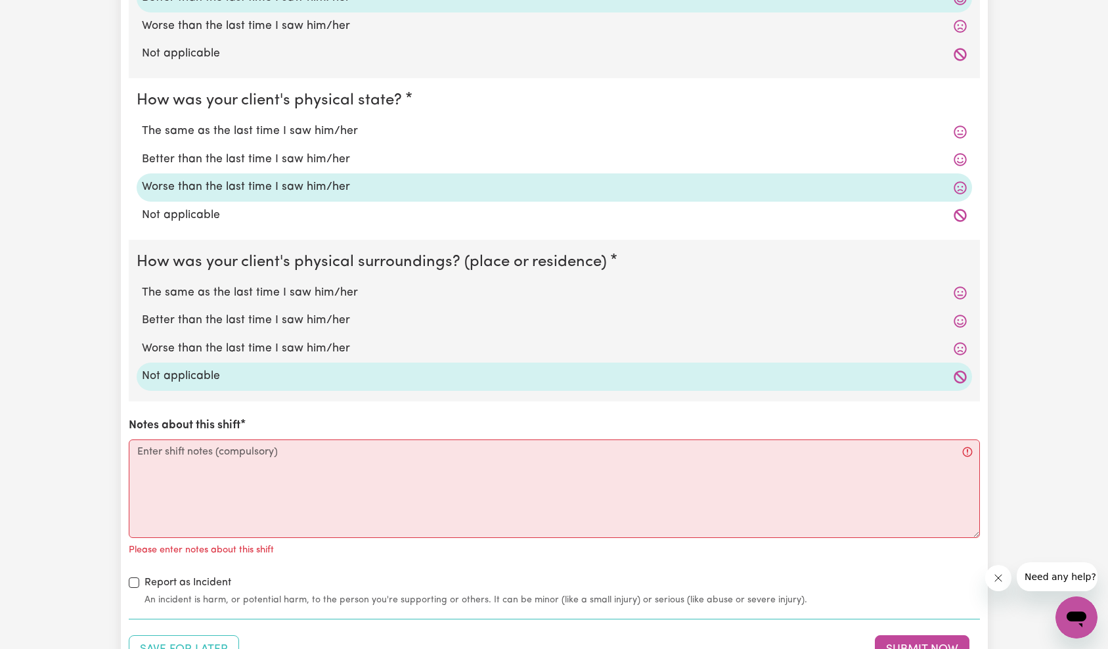
scroll to position [1435, 0]
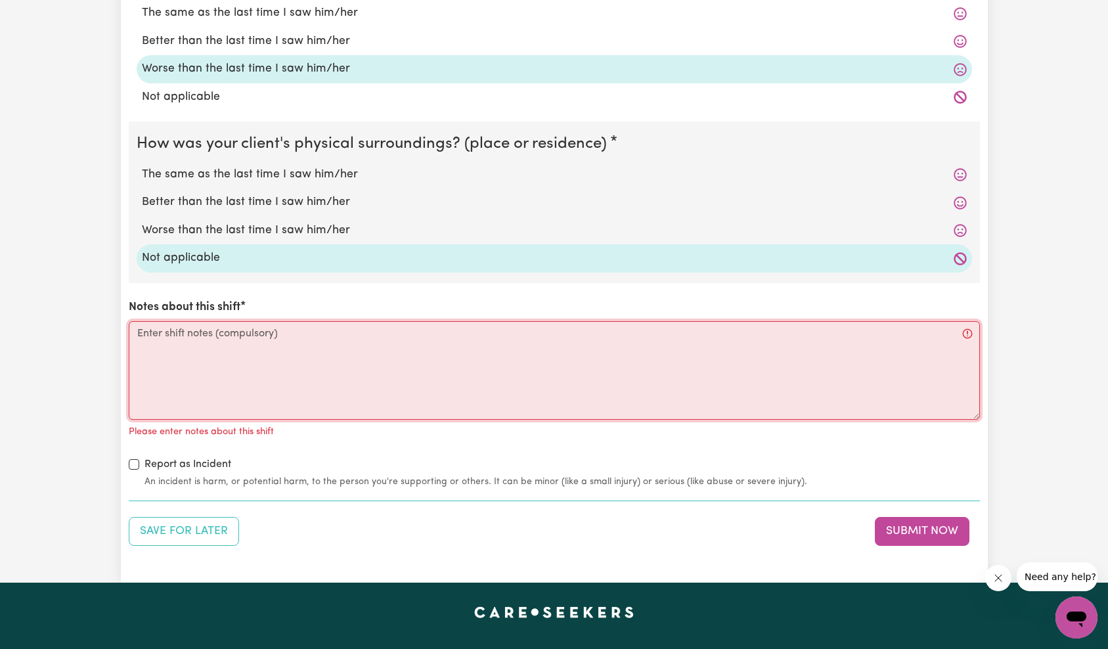
click at [281, 337] on textarea "Notes about this shift" at bounding box center [554, 370] width 851 height 99
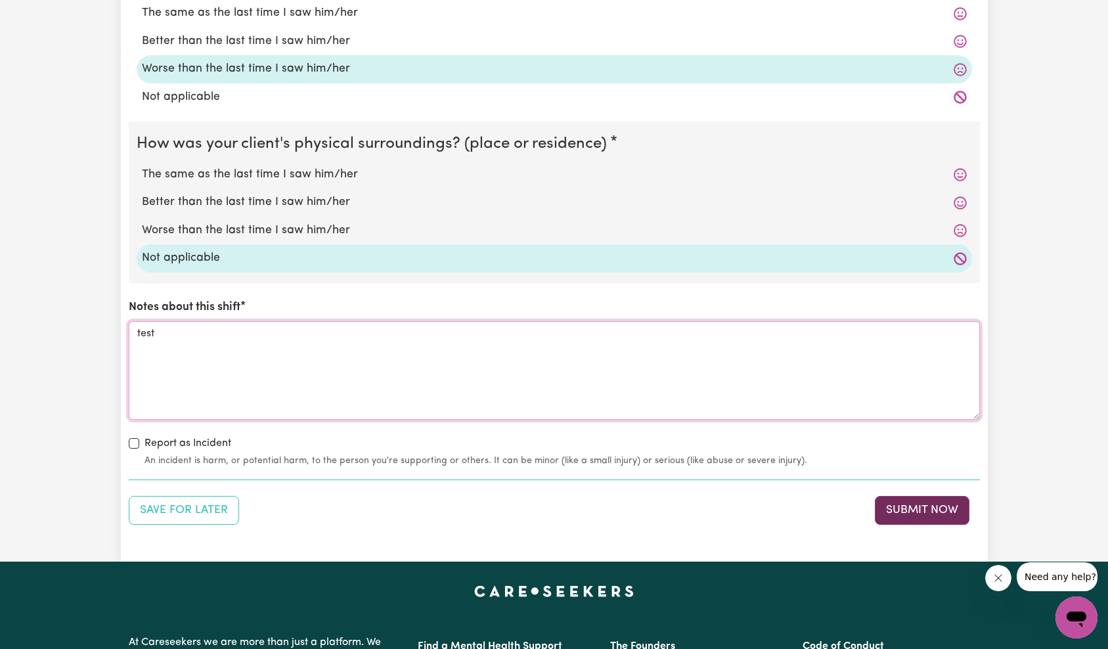
type textarea "test"
click at [918, 512] on button "Submit Now" at bounding box center [922, 510] width 95 height 29
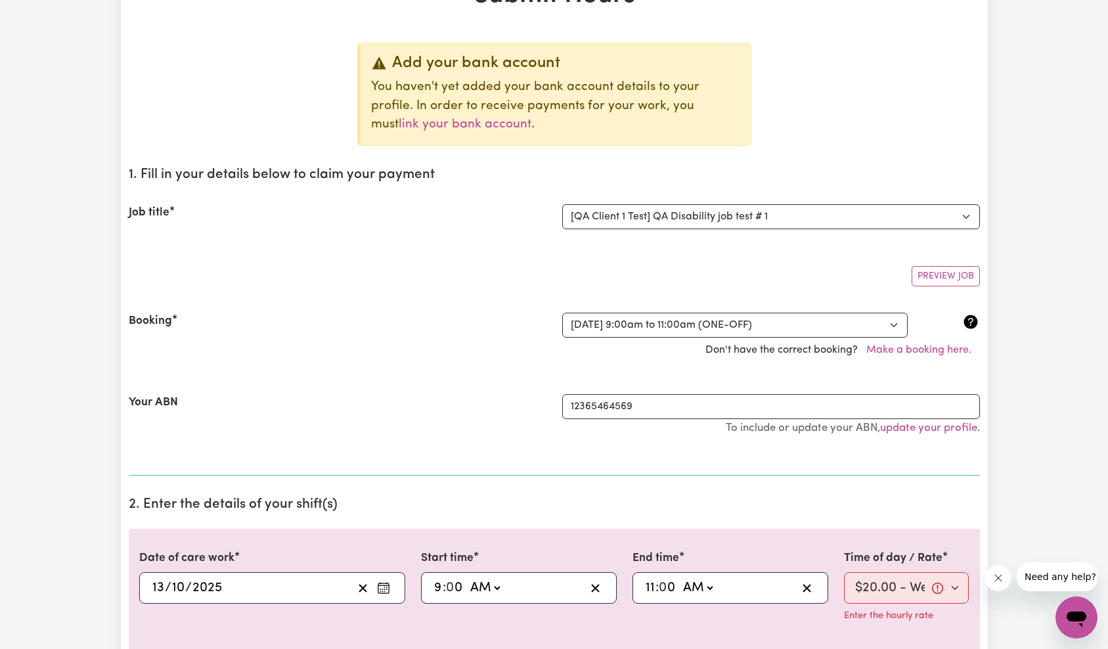
scroll to position [0, 0]
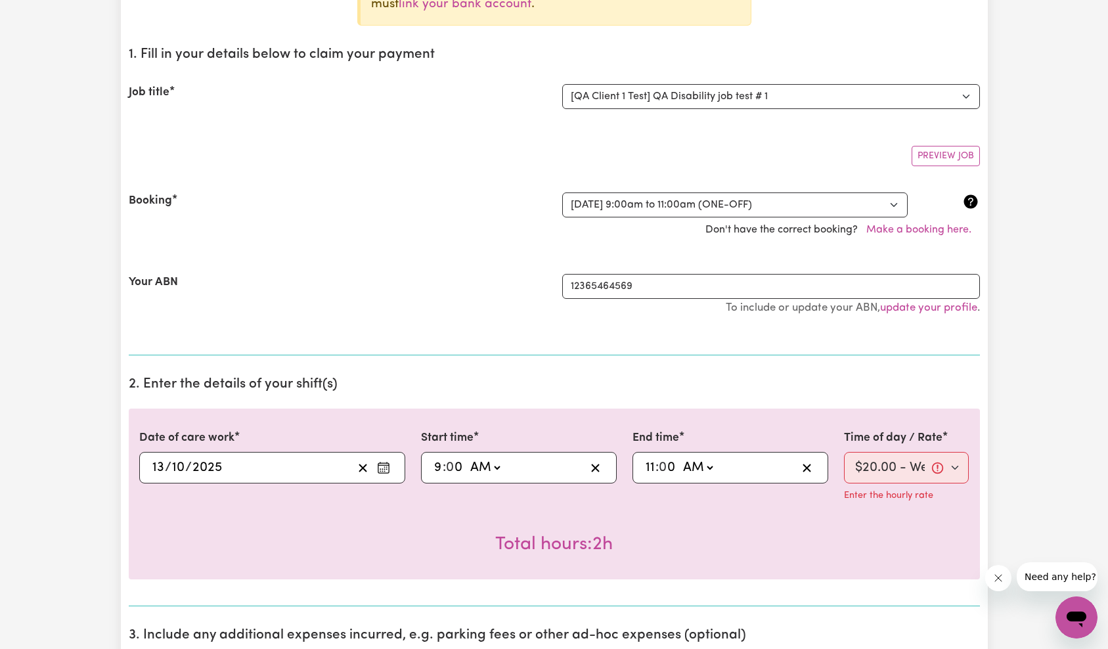
scroll to position [2, 0]
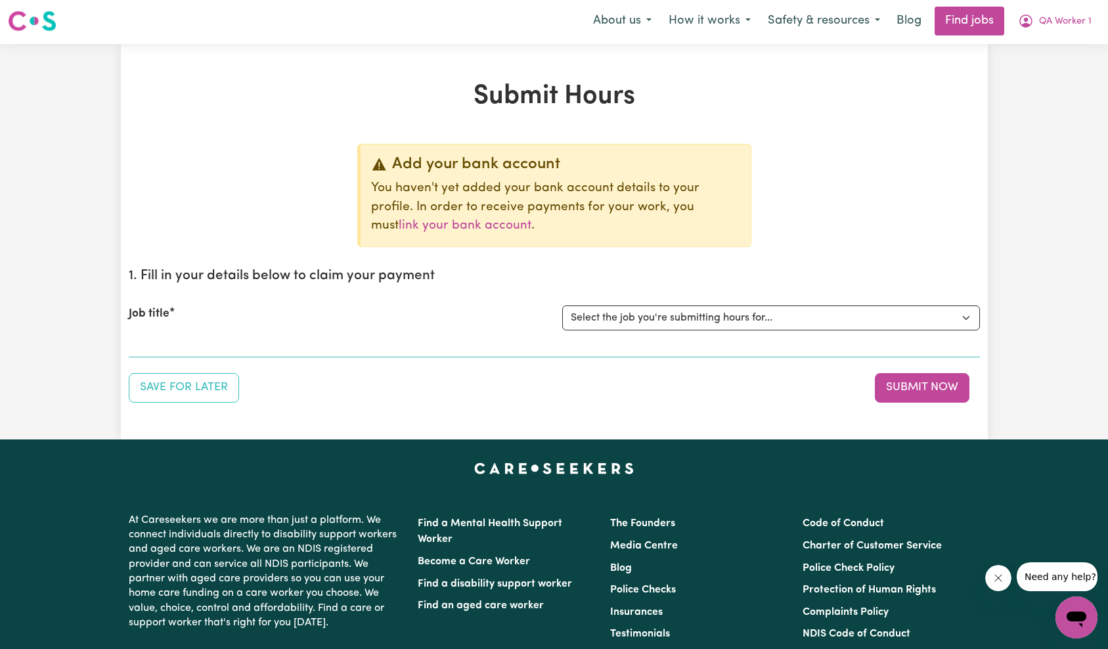
click at [951, 121] on div "Submit Hours Add your bank account You haven't yet added your bank account deta…" at bounding box center [554, 242] width 867 height 322
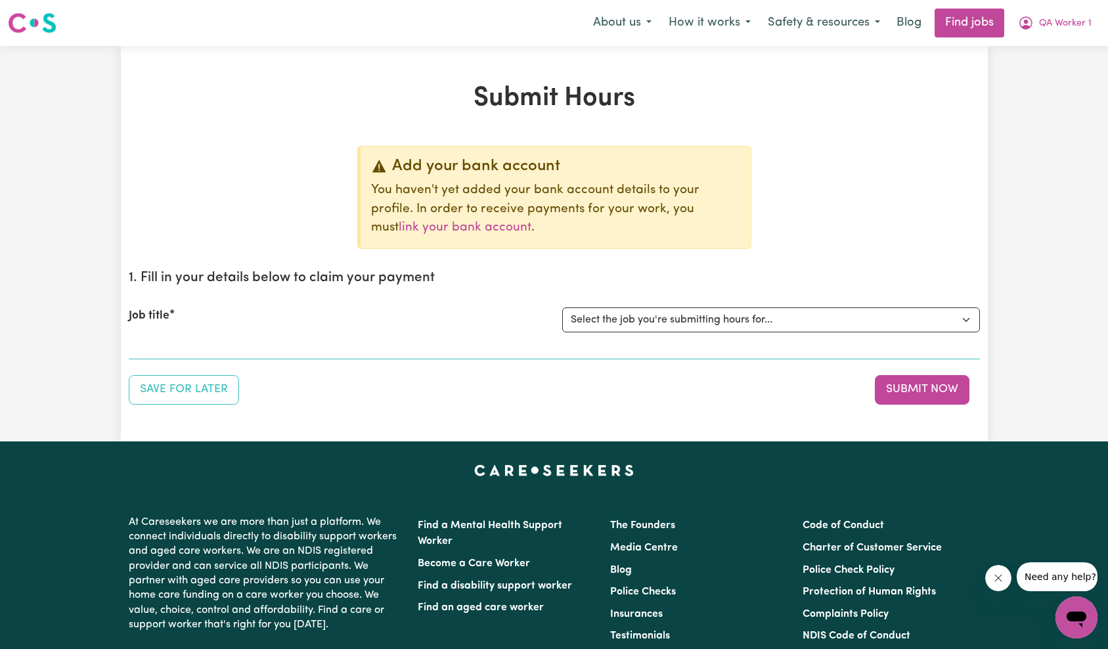
scroll to position [73, 0]
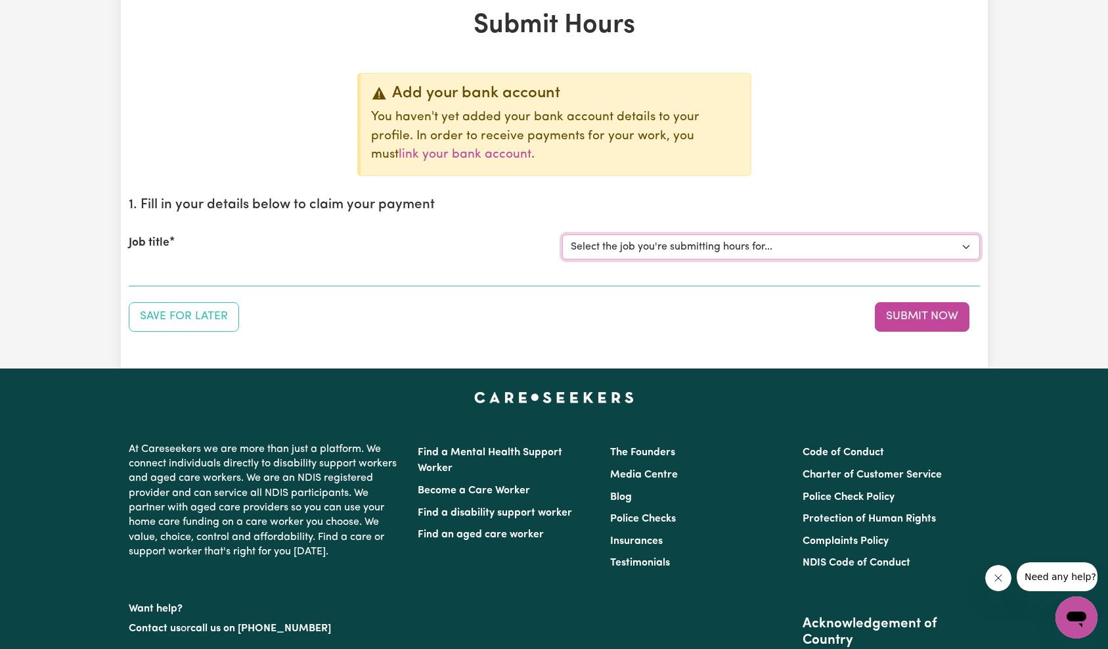
click at [749, 250] on select "Select the job you're submitting hours for... [QA Client 1 Test] QA Disability …" at bounding box center [771, 247] width 418 height 25
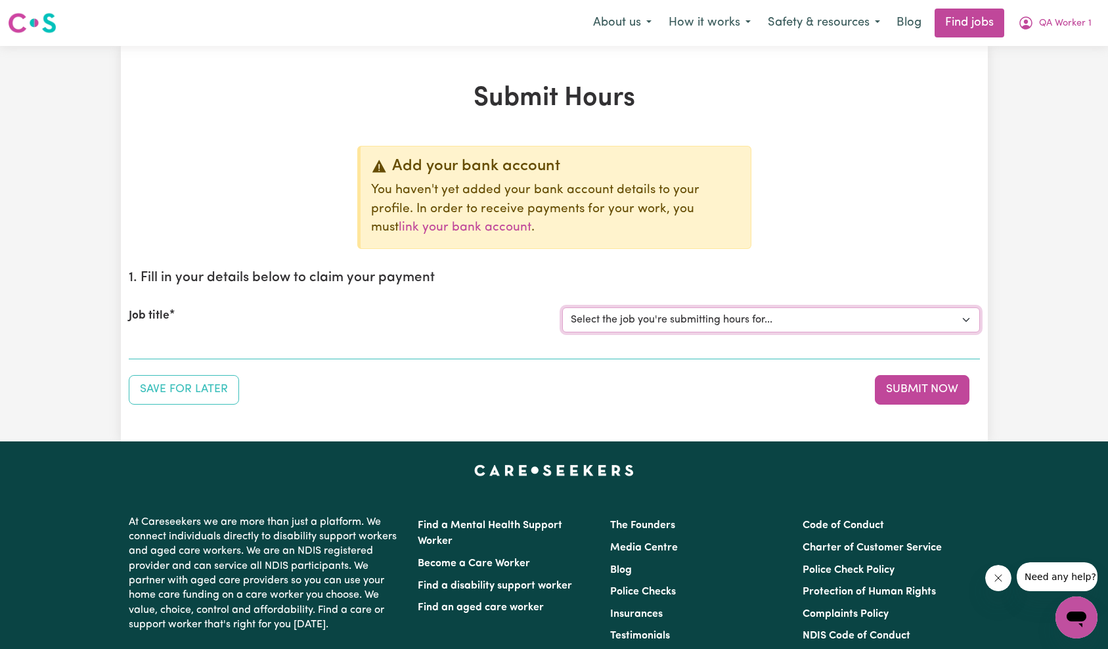
click at [766, 317] on select "Select the job you're submitting hours for... [QA Client 1 Test] QA Disability …" at bounding box center [771, 319] width 418 height 25
click at [725, 315] on select "Select the job you're submitting hours for... [QA Client 1 Test] QA Disability …" at bounding box center [771, 319] width 418 height 25
select select "15254"
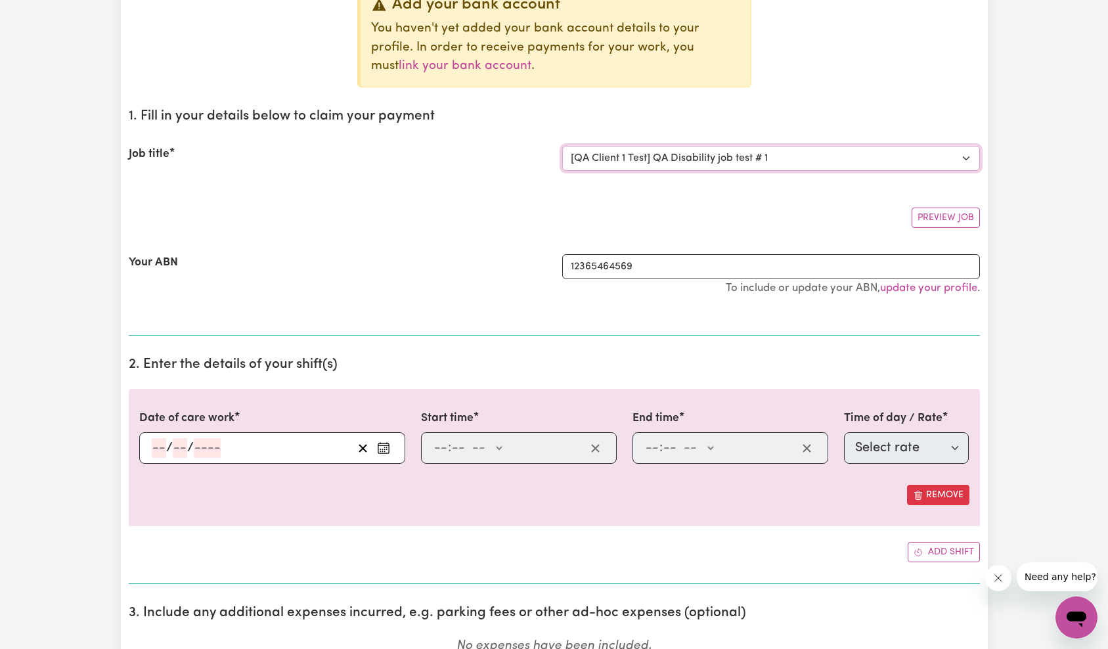
scroll to position [229, 0]
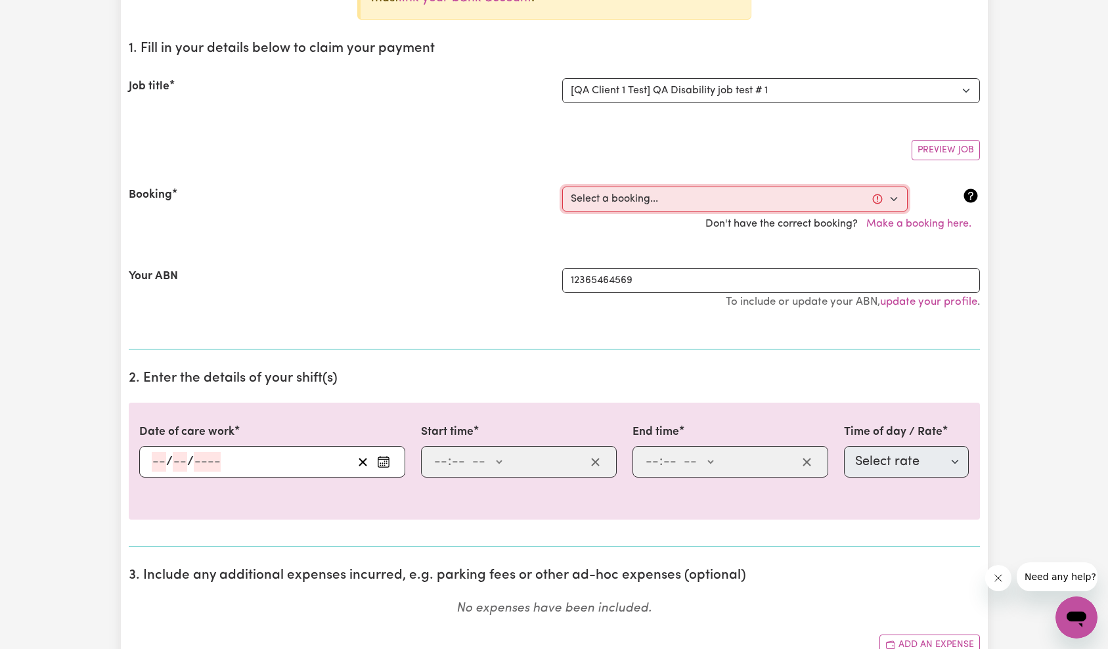
click at [727, 193] on select "Select a booking... [DATE] 9:00am to 11:00am (ONE-OFF)" at bounding box center [735, 199] width 346 height 25
select select "370720"
type input "[DATE]"
type input "13"
type input "10"
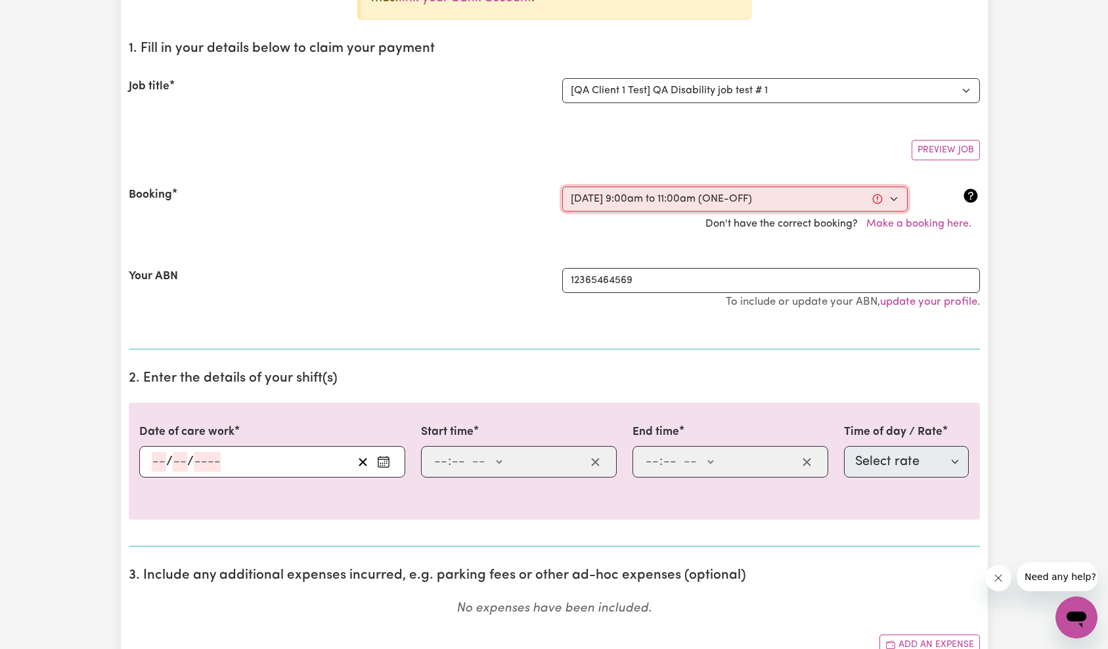
type input "2025"
type input "09:00"
type input "9"
type input "0"
select select "am"
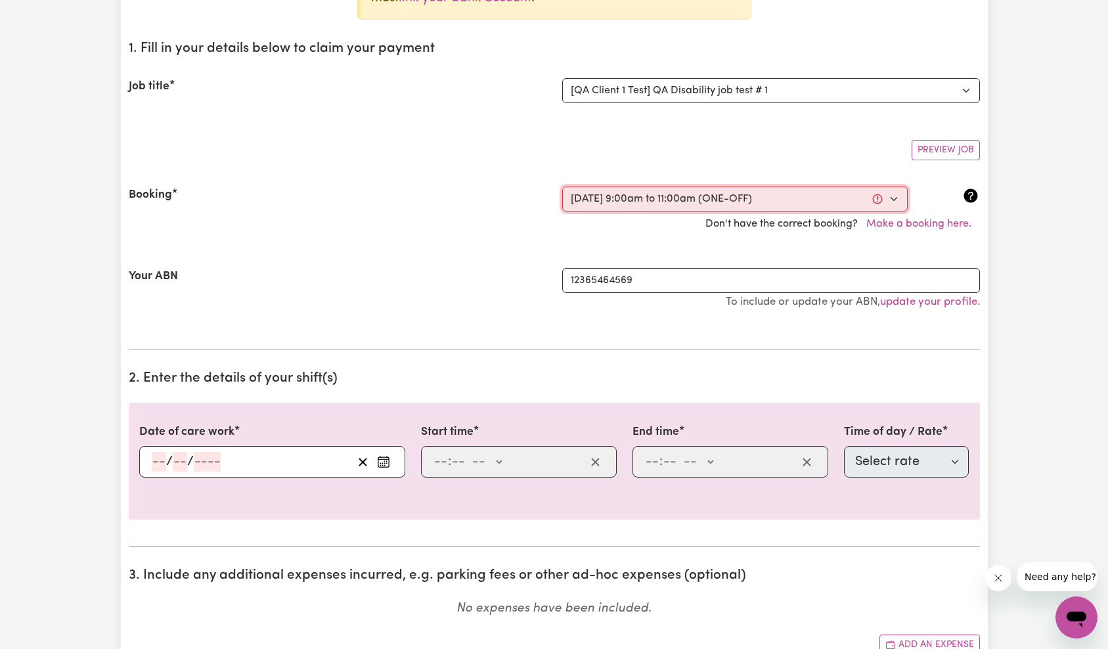
type input "11:00"
type input "11"
type input "0"
select select "am"
select select "65"
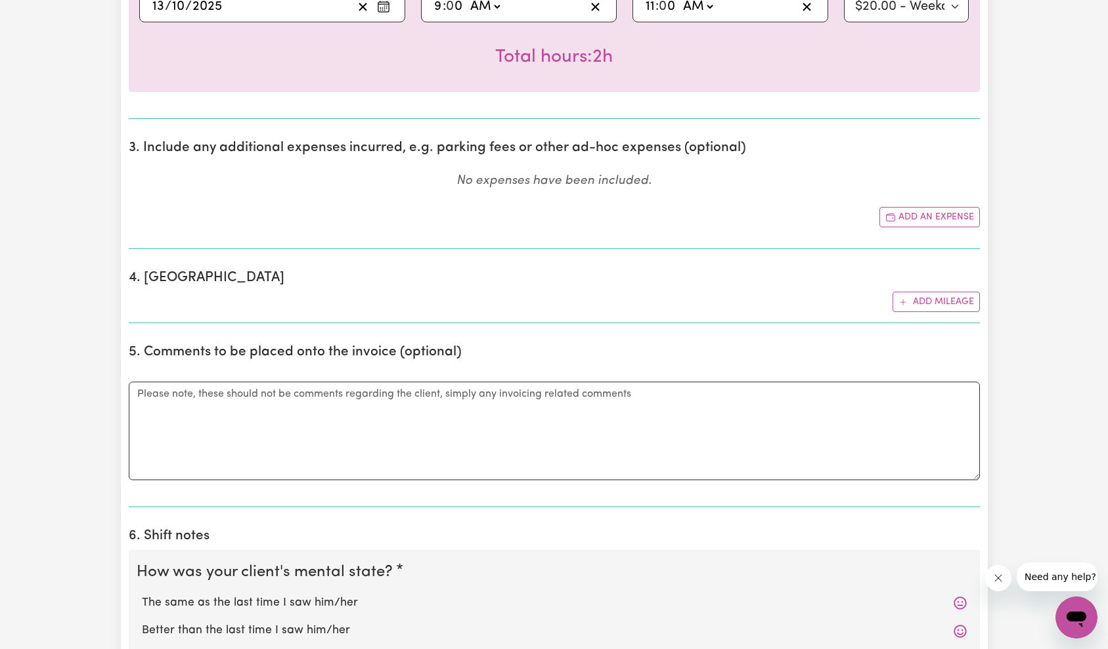
scroll to position [836, 0]
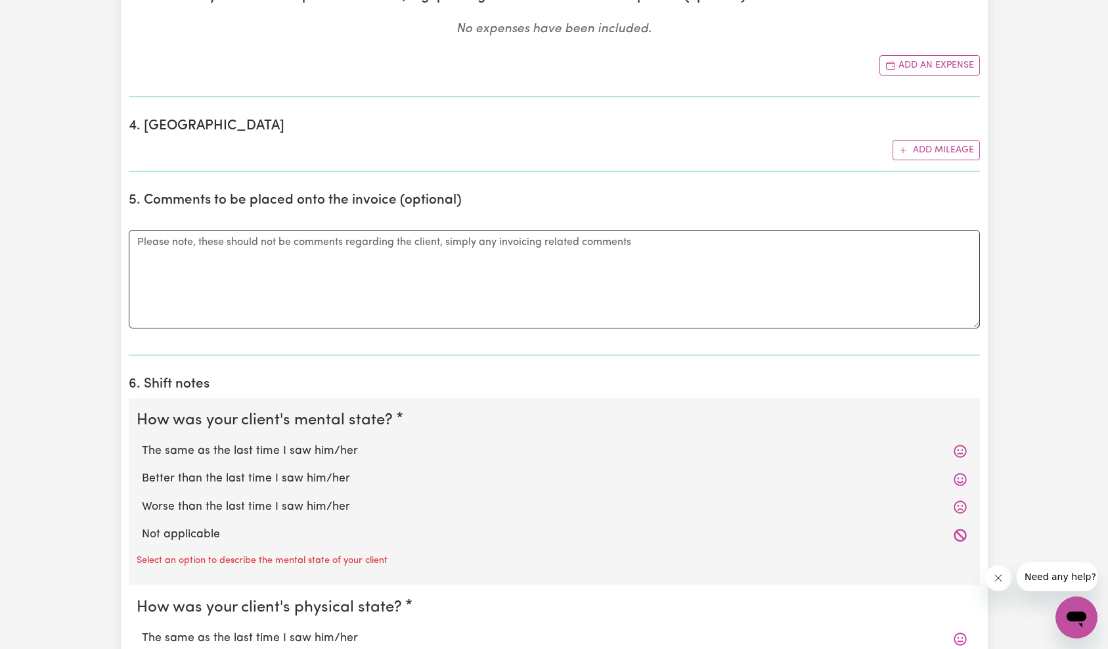
click at [275, 451] on label "The same as the last time I saw him/her" at bounding box center [554, 451] width 825 height 17
click at [142, 443] on input "The same as the last time I saw him/her" at bounding box center [141, 442] width 1 height 1
radio input "true"
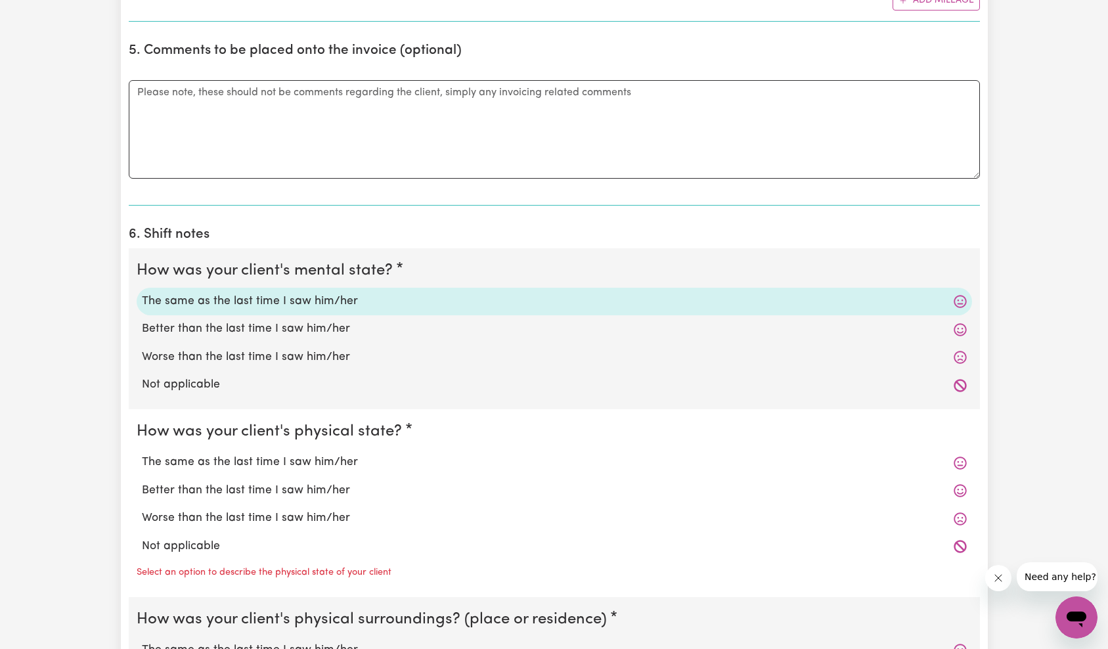
click at [205, 497] on label "Better than the last time I saw him/her" at bounding box center [554, 490] width 825 height 17
click at [142, 482] on input "Better than the last time I saw him/her" at bounding box center [141, 482] width 1 height 1
radio input "true"
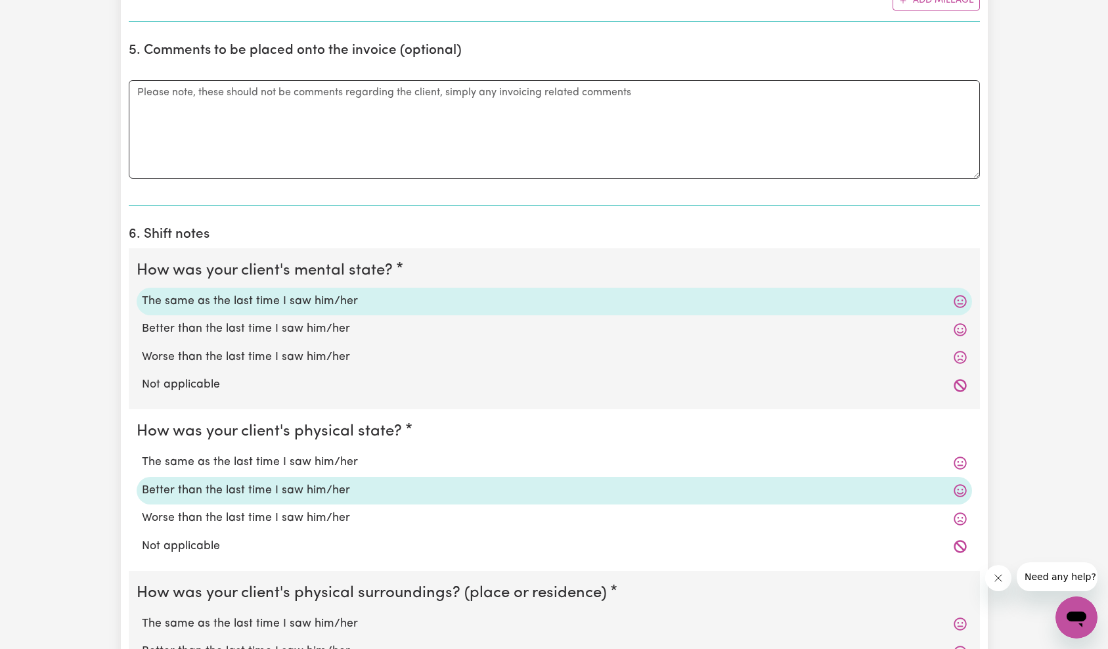
scroll to position [1331, 0]
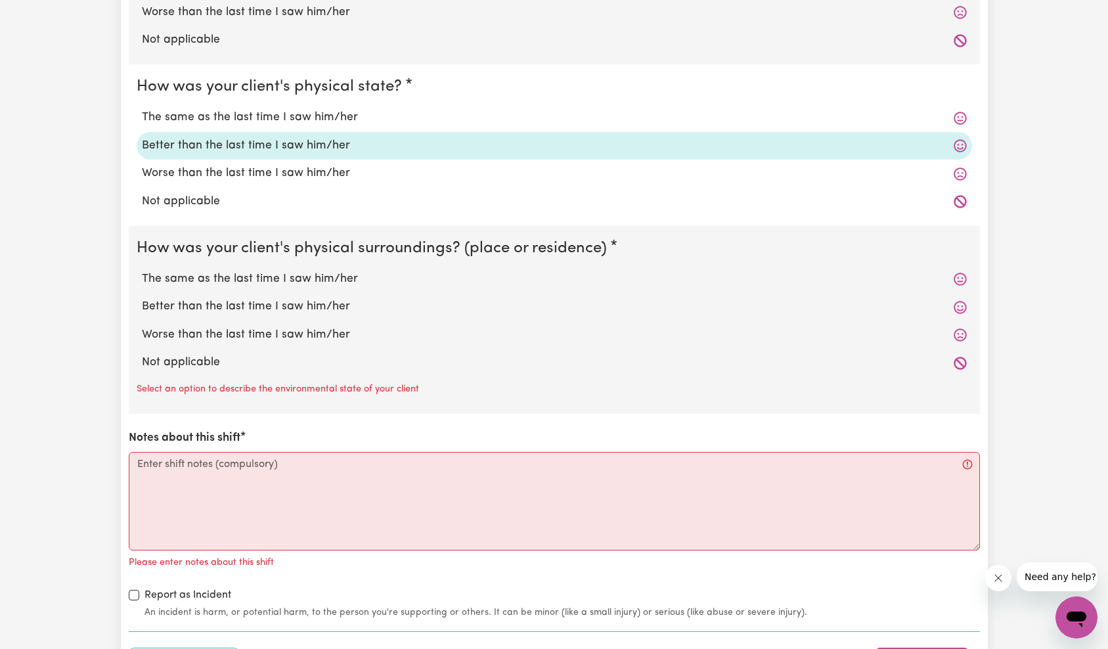
click at [204, 355] on label "Not applicable" at bounding box center [554, 362] width 825 height 17
click at [142, 354] on input "Not applicable" at bounding box center [141, 353] width 1 height 1
radio input "true"
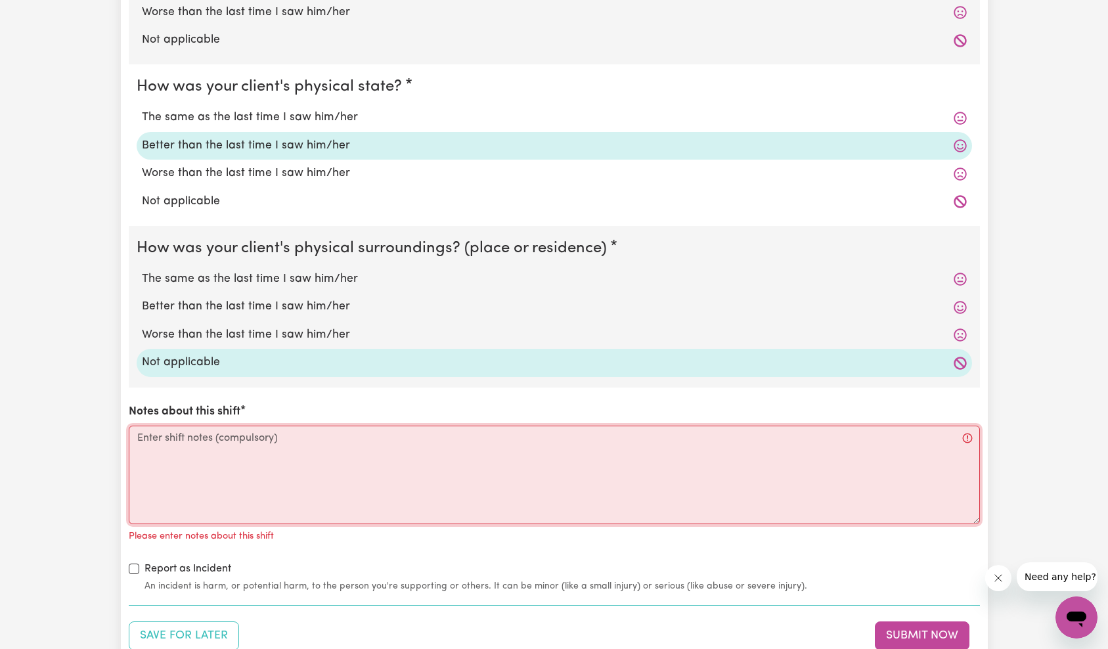
click at [206, 466] on textarea "Notes about this shift" at bounding box center [554, 475] width 851 height 99
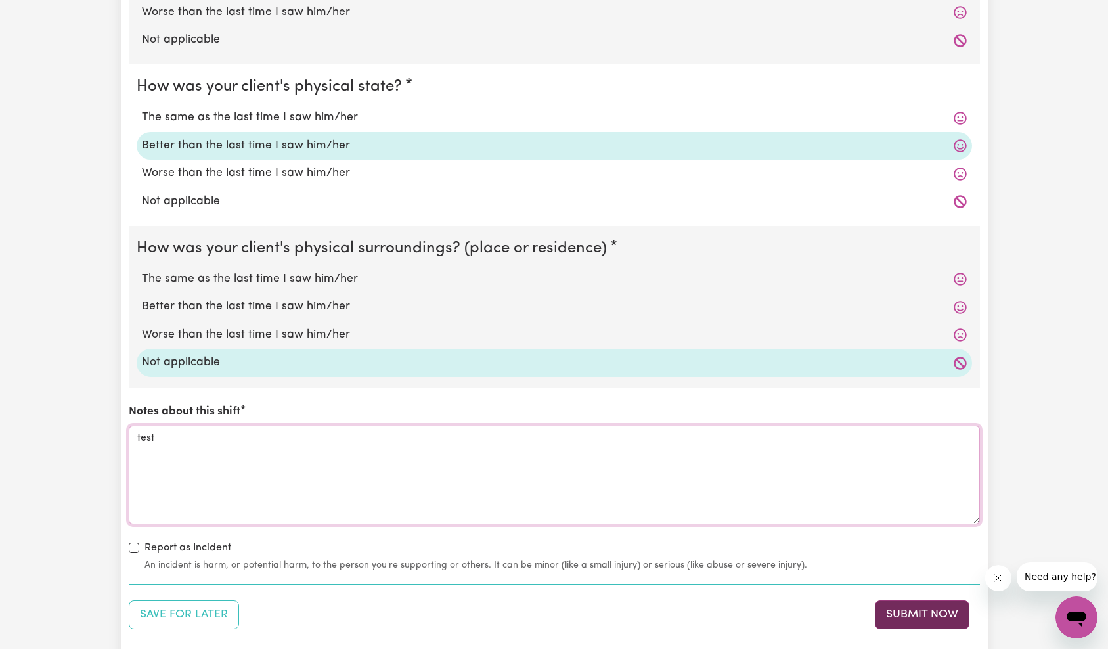
type textarea "test"
click at [915, 612] on button "Submit Now" at bounding box center [922, 614] width 95 height 29
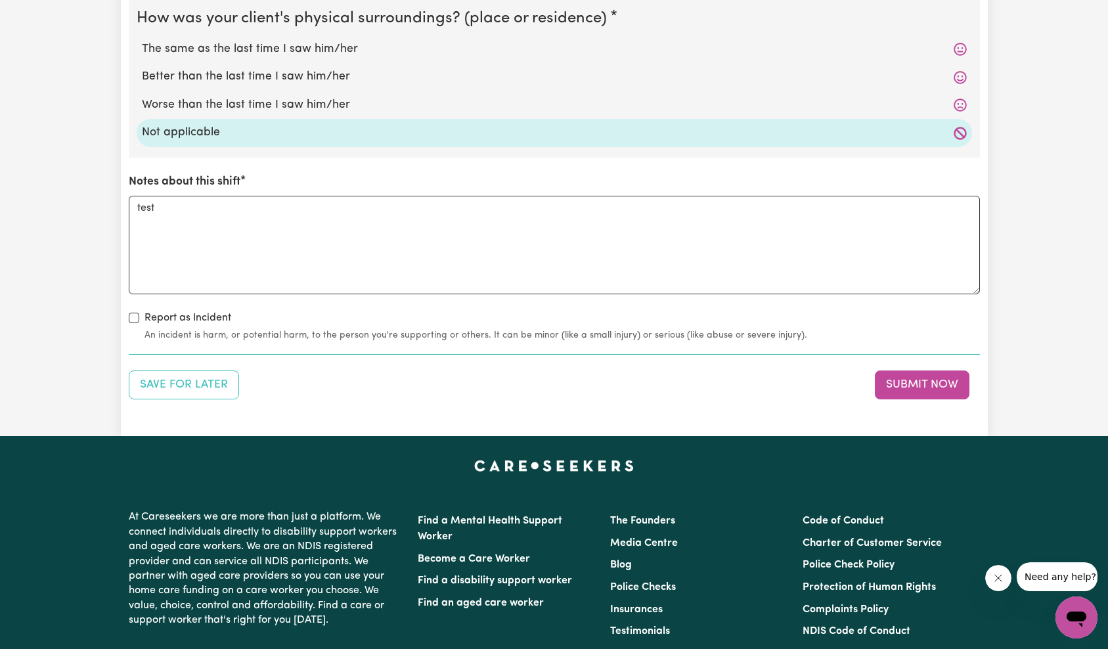
scroll to position [1587, 0]
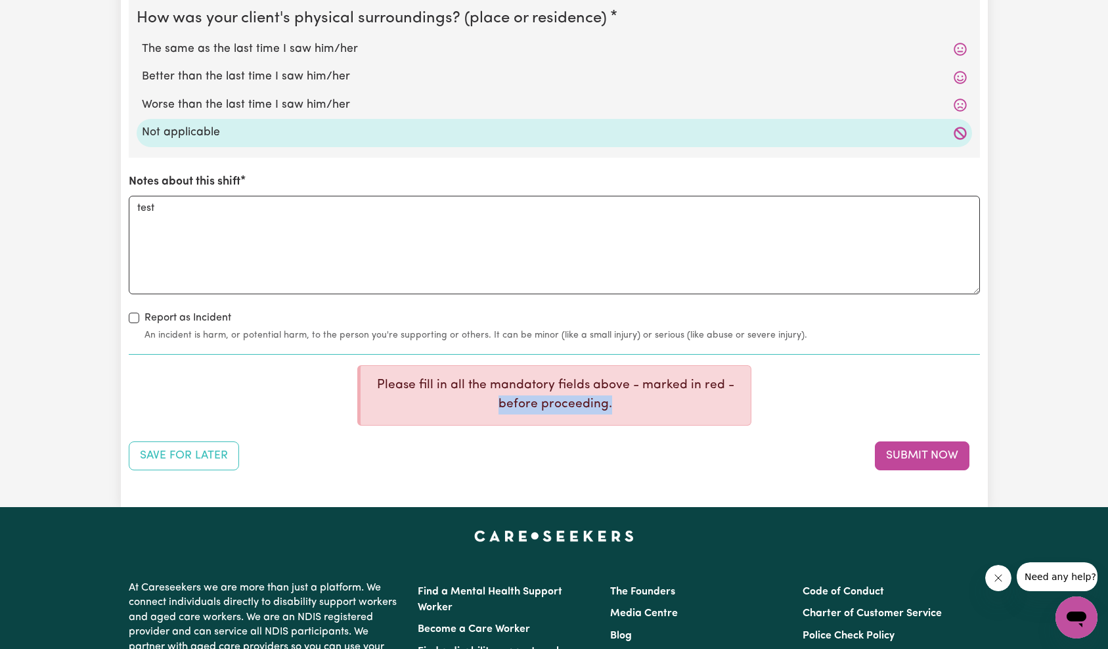
drag, startPoint x: 387, startPoint y: 395, endPoint x: 697, endPoint y: 418, distance: 310.9
click at [697, 419] on div "Please fill in all the mandatory fields above - marked in red - before proceedi…" at bounding box center [554, 395] width 394 height 60
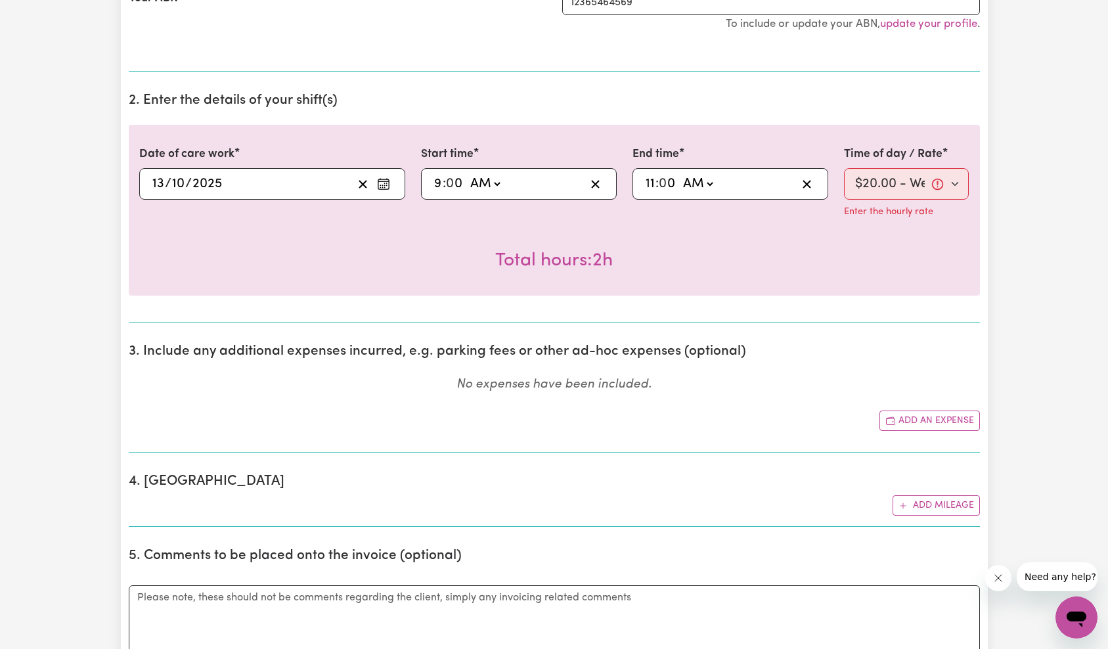
scroll to position [440, 0]
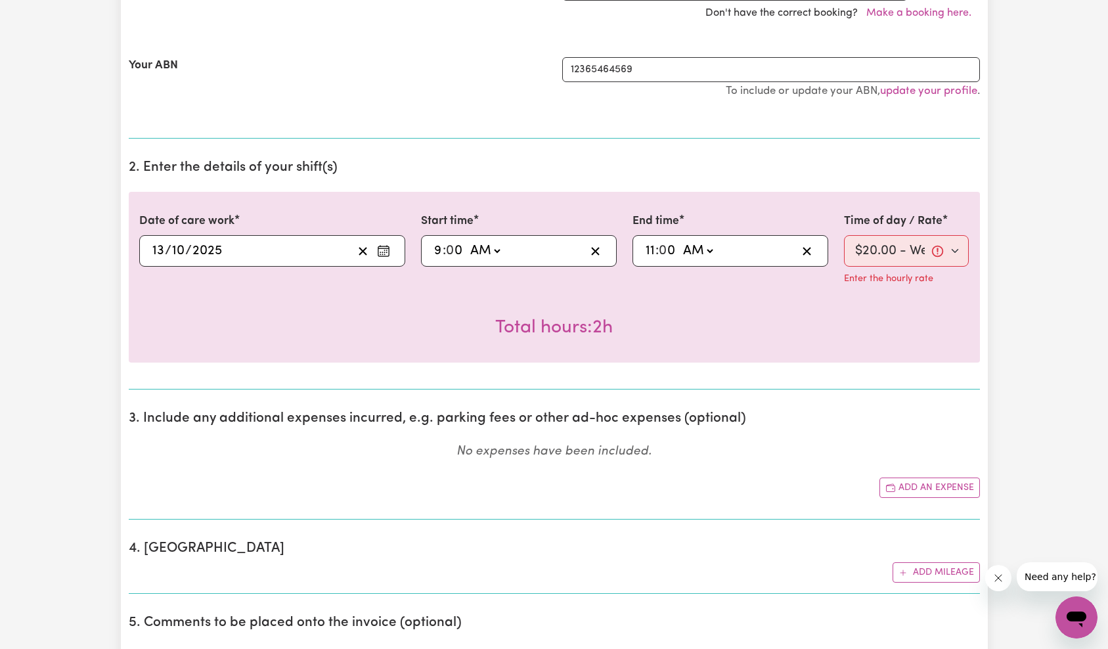
click at [1047, 215] on div "Submit Hours Add your bank account You haven't yet added your bank account deta…" at bounding box center [554, 630] width 1108 height 2048
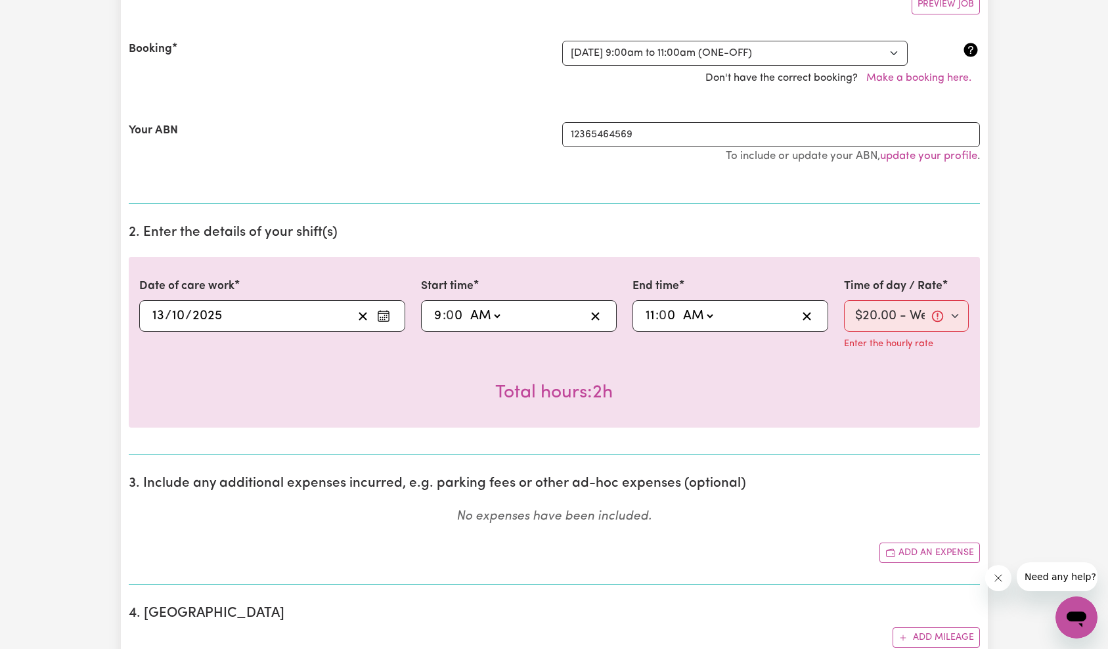
scroll to position [358, 0]
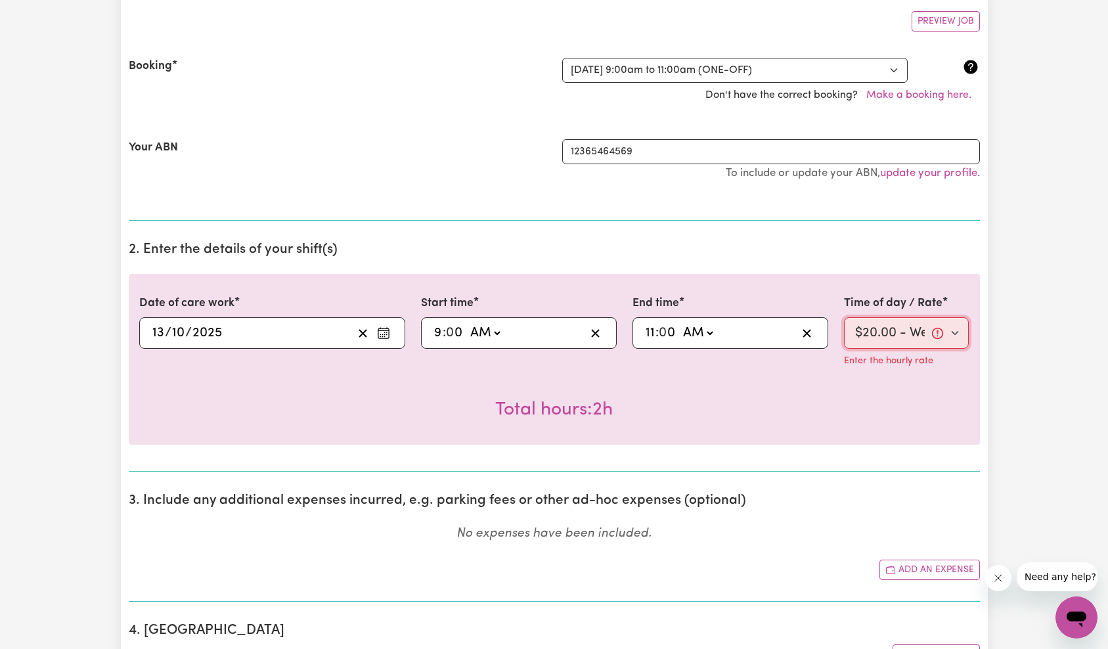
click at [949, 336] on select "Select rate $20.00 - Weekday Daytime - Assistance with Self Care Activities - S…" at bounding box center [906, 333] width 125 height 32
click at [910, 334] on select "Select rate $20.00 - Weekday Daytime - Assistance with Self Care Activities - S…" at bounding box center [906, 333] width 125 height 32
click at [894, 335] on select "Select rate $20.00 - Weekday Daytime - Assistance with Self Care Activities - S…" at bounding box center [906, 333] width 125 height 32
select select "65"
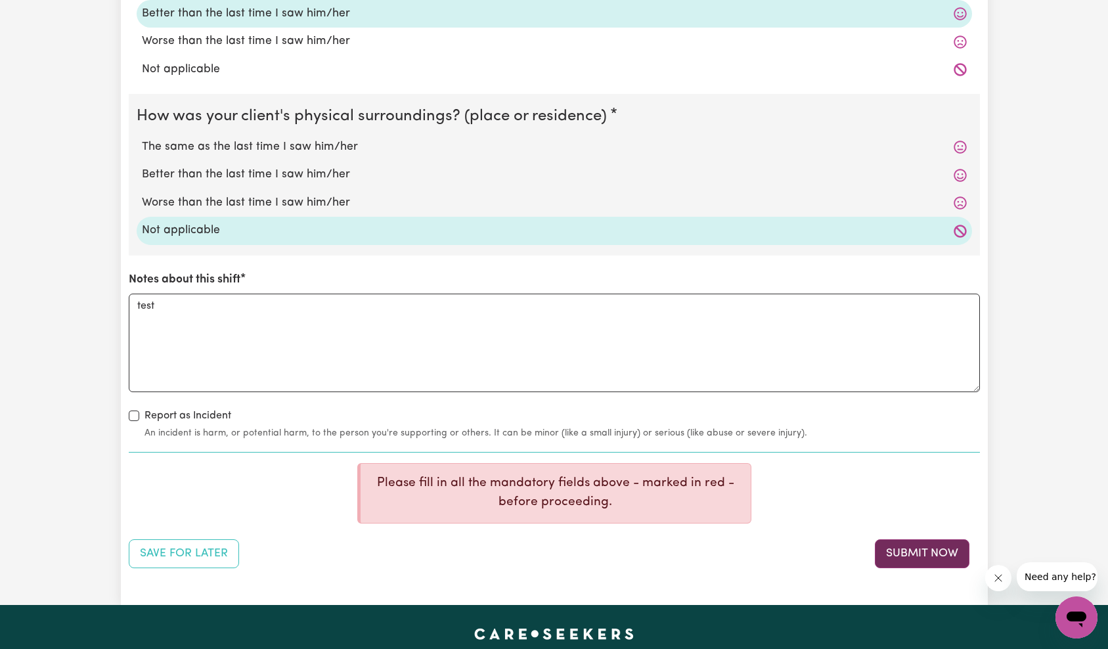
click at [920, 547] on button "Submit Now" at bounding box center [922, 553] width 95 height 29
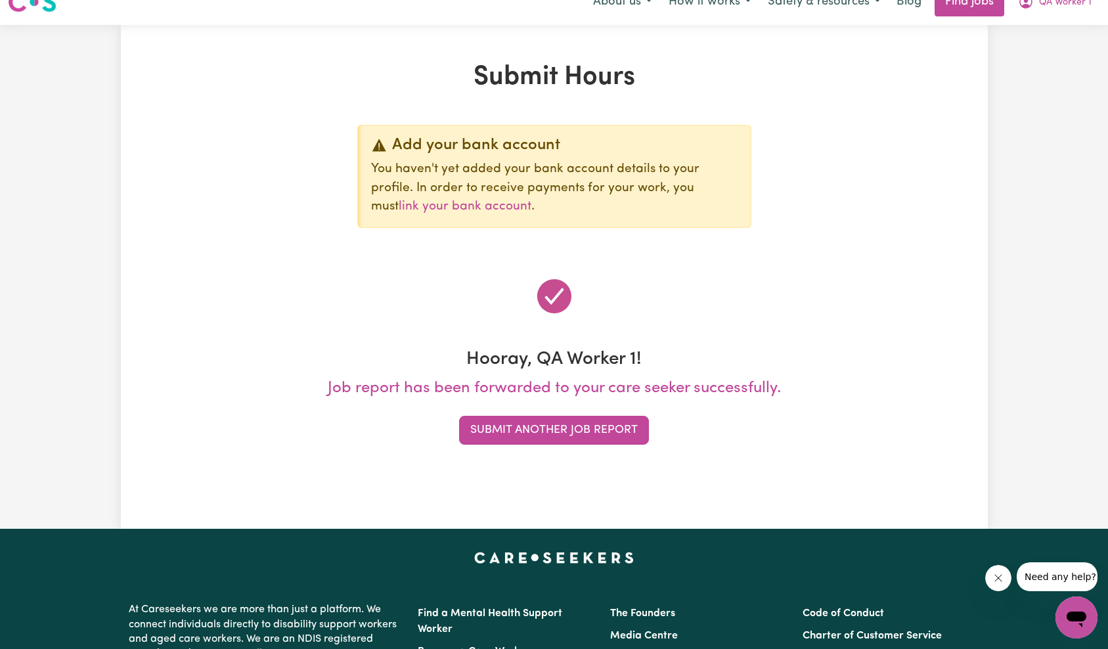
scroll to position [0, 0]
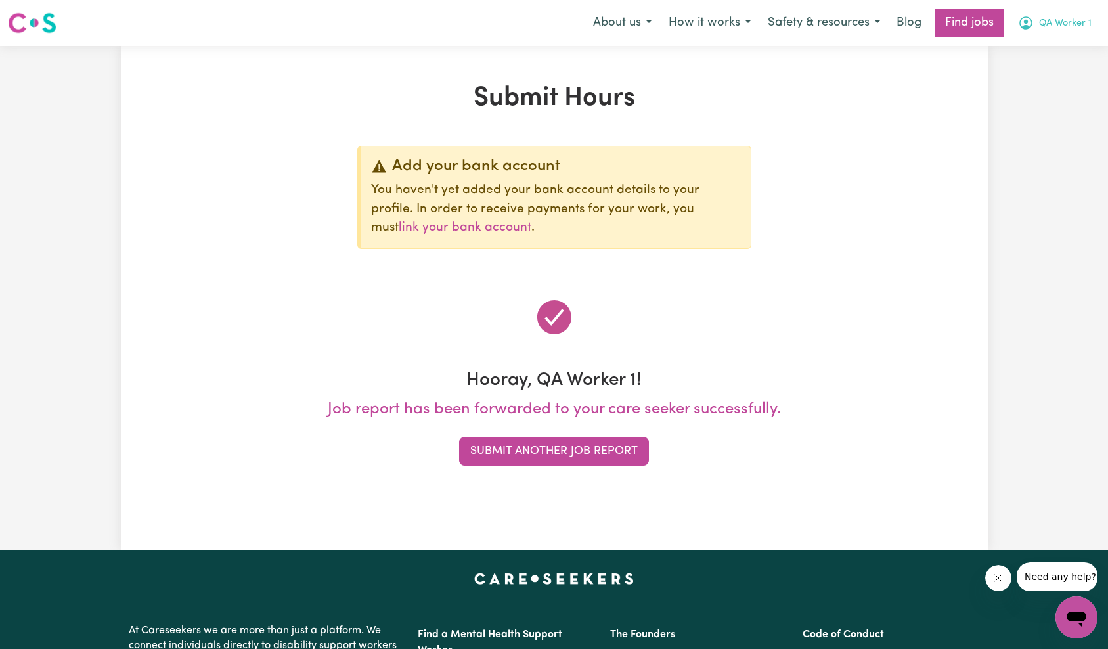
click at [1088, 23] on span "QA Worker 1" at bounding box center [1065, 23] width 53 height 14
click at [1083, 73] on link "My Dashboard" at bounding box center [1048, 75] width 104 height 25
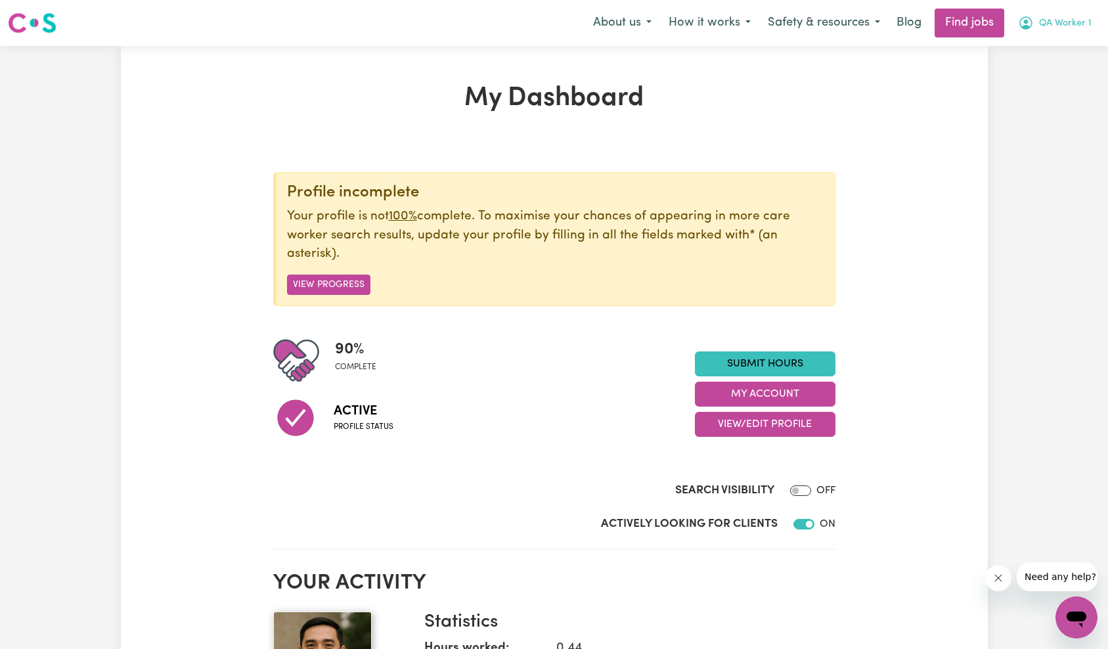
click at [1075, 30] on span "QA Worker 1" at bounding box center [1065, 23] width 53 height 14
click at [1066, 45] on link "My Account" at bounding box center [1048, 51] width 104 height 25
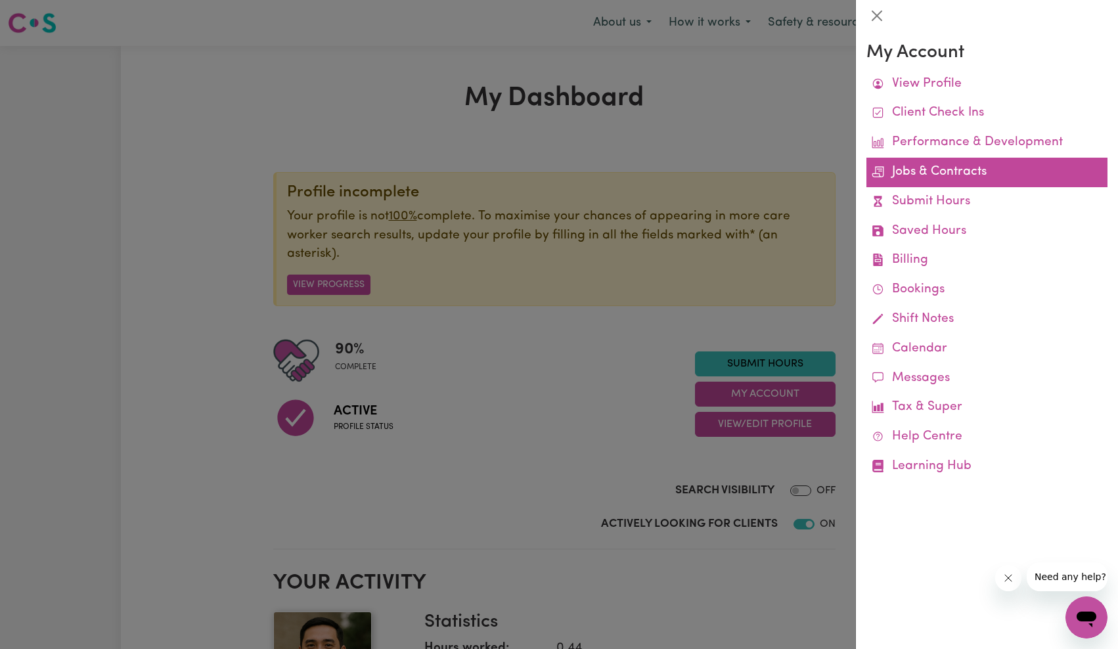
click at [948, 176] on link "Jobs & Contracts" at bounding box center [986, 173] width 241 height 30
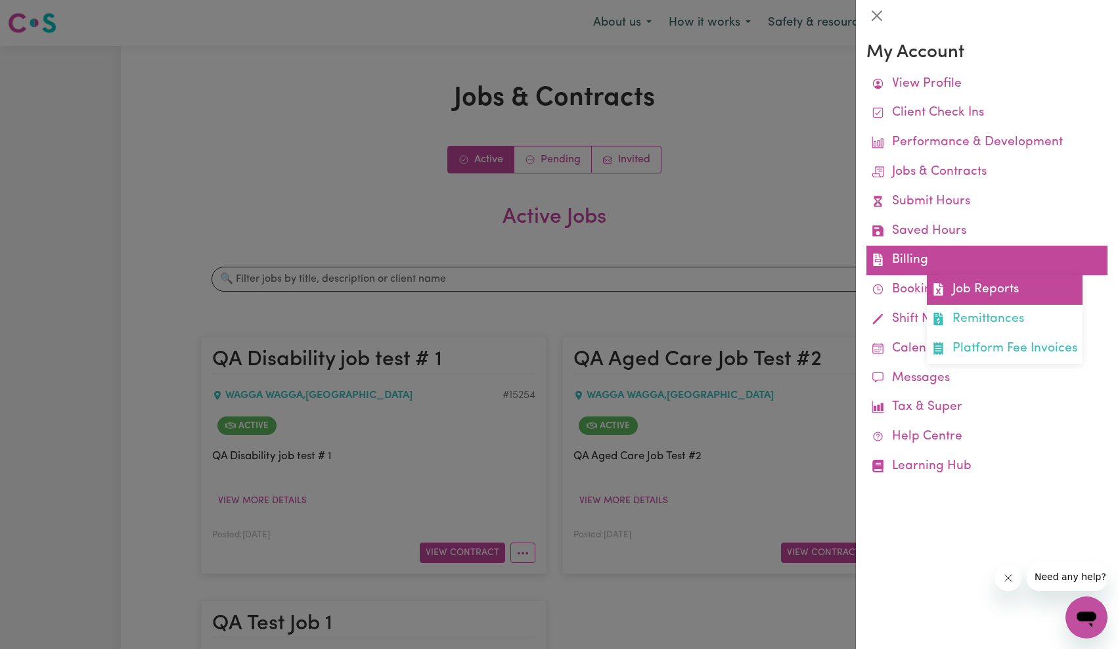
click at [958, 282] on link "Job Reports" at bounding box center [1005, 290] width 156 height 30
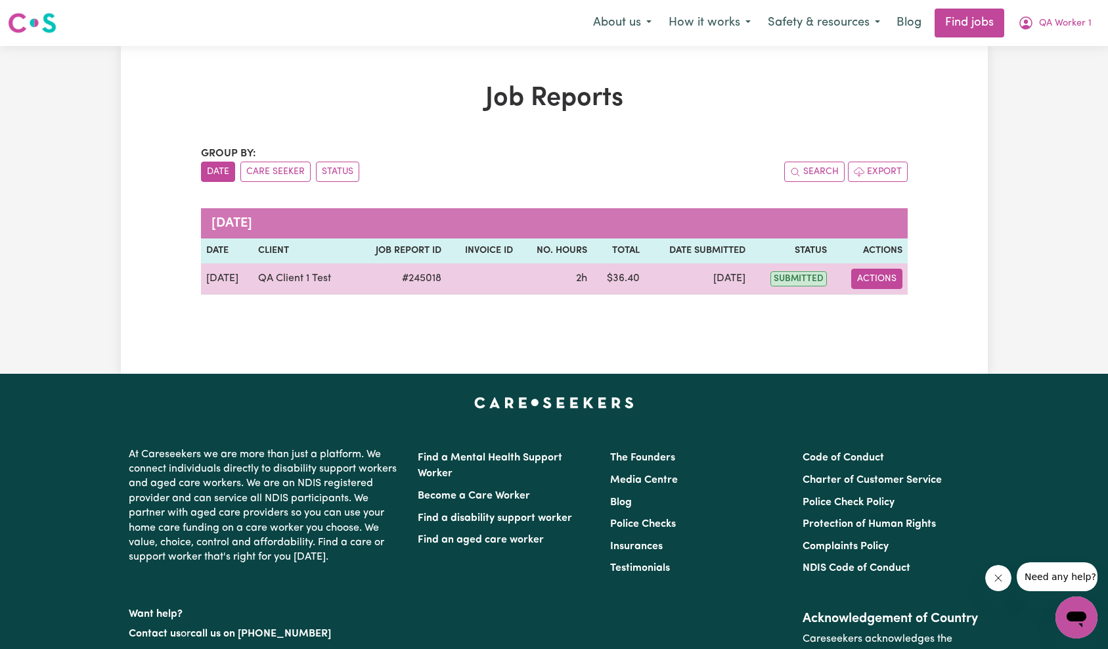
click at [870, 279] on button "Actions" at bounding box center [876, 279] width 51 height 20
click at [895, 336] on link "Delete" at bounding box center [908, 336] width 112 height 26
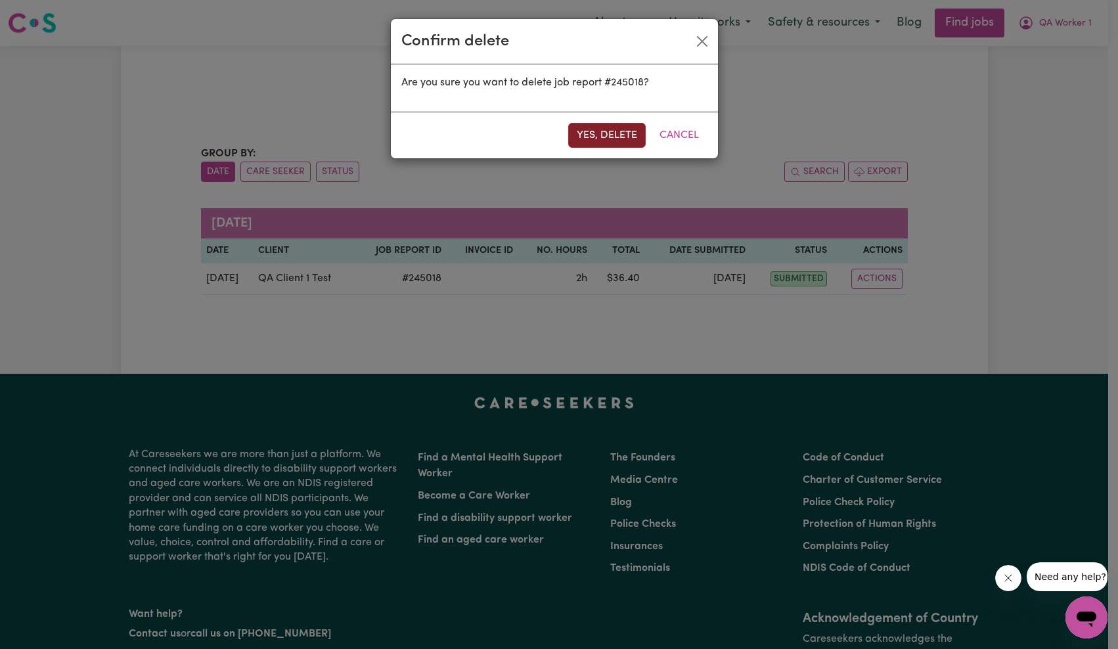
click at [619, 141] on button "Yes, delete" at bounding box center [607, 135] width 78 height 25
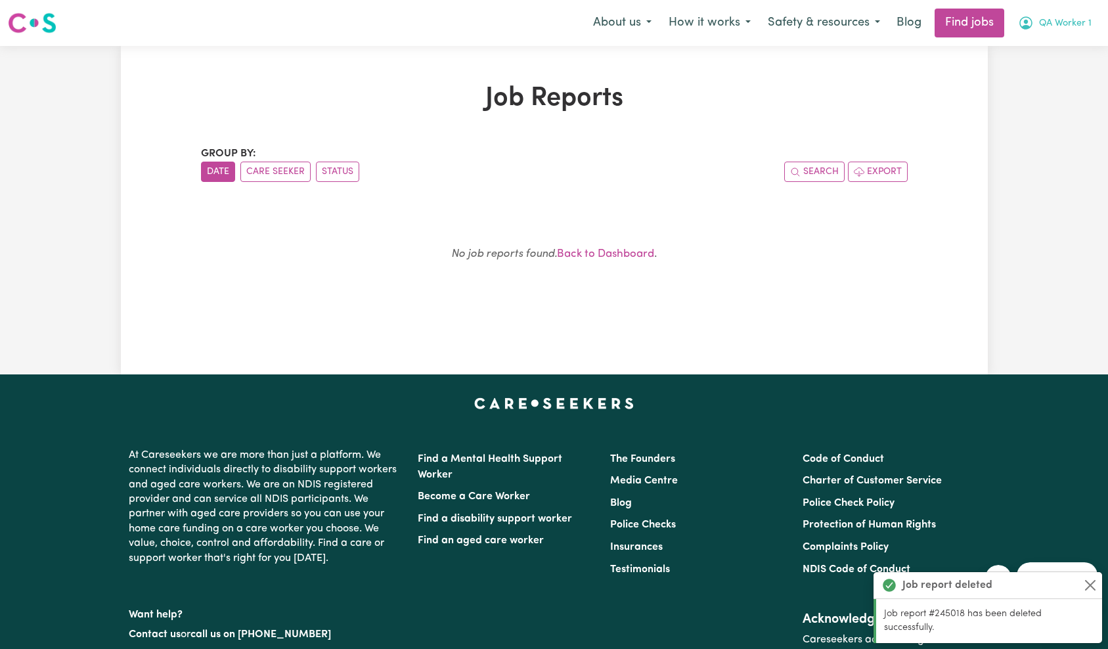
click at [1062, 32] on button "QA Worker 1" at bounding box center [1055, 23] width 91 height 28
click at [1055, 55] on link "My Account" at bounding box center [1048, 51] width 104 height 25
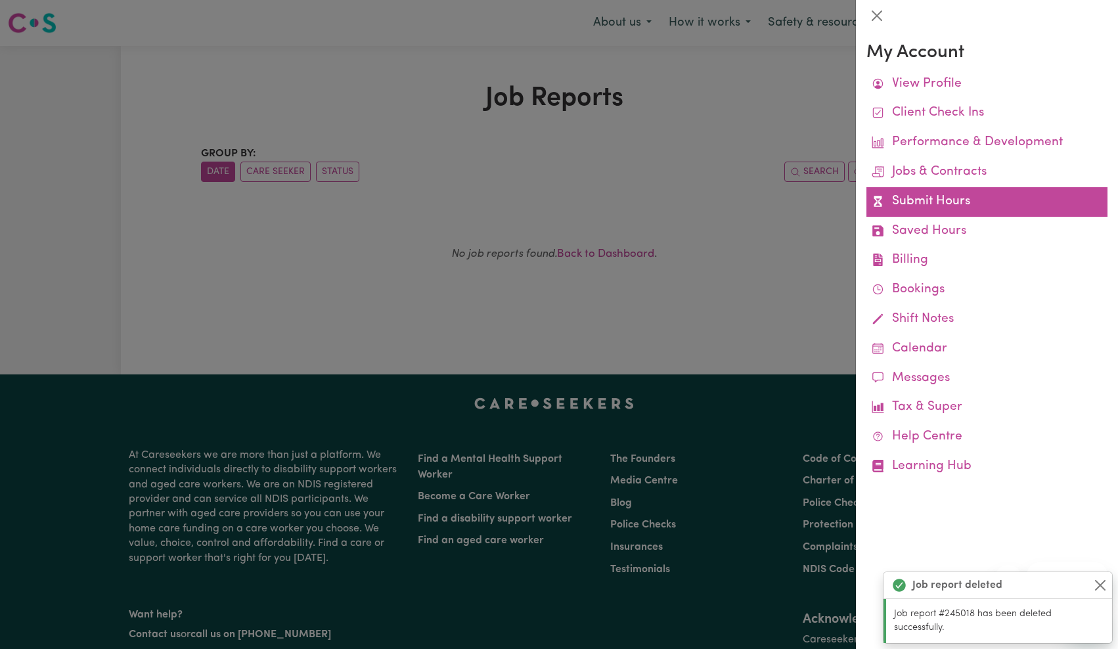
click at [943, 202] on link "Submit Hours" at bounding box center [986, 202] width 241 height 30
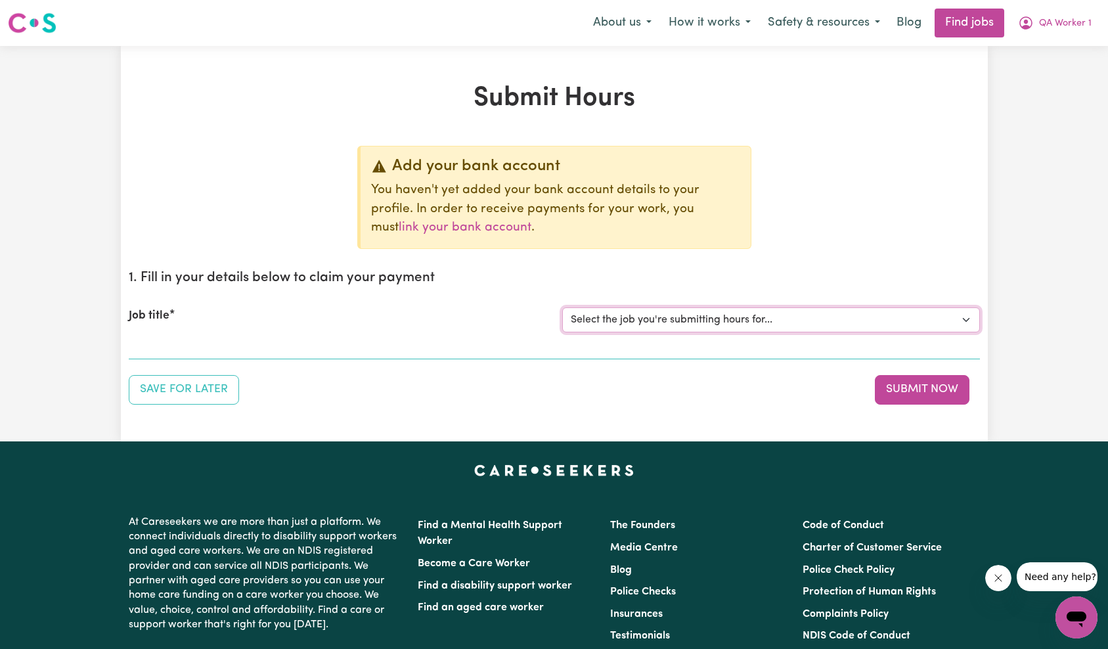
click at [731, 315] on select "Select the job you're submitting hours for... [QA Client 1 Test] QA Disability …" at bounding box center [771, 319] width 418 height 25
select select "15199"
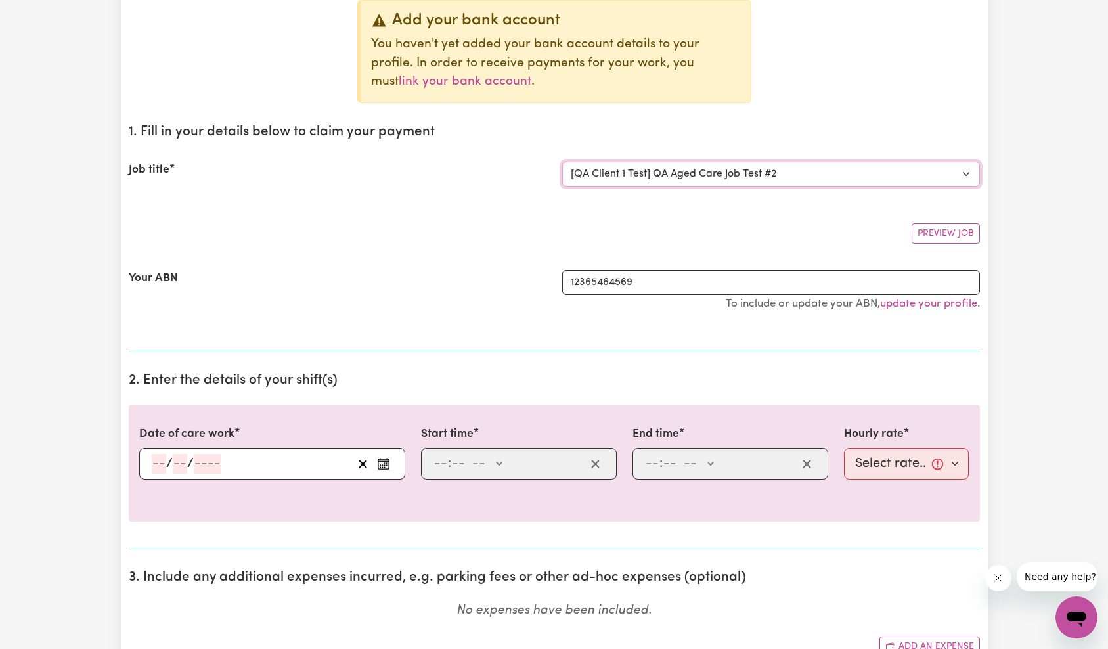
scroll to position [175, 0]
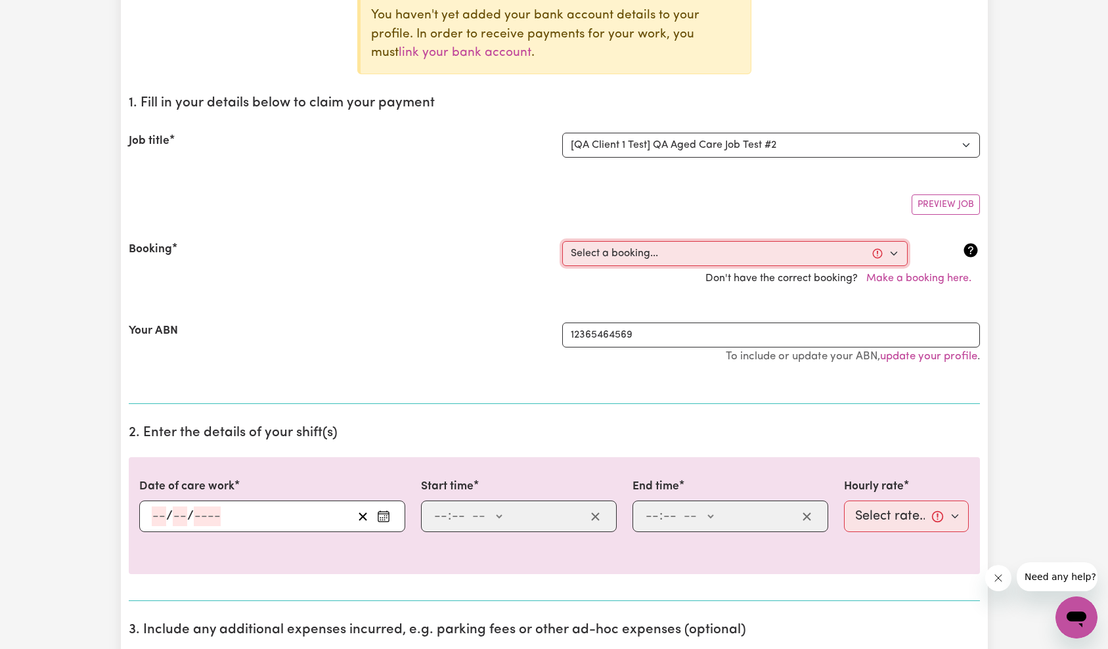
click at [761, 251] on select "Select a booking... [DATE] 7:00am to 7:15am (ONE-OFF) [DATE] 7:00am to 7:20am (…" at bounding box center [735, 253] width 346 height 25
select select "369168"
type input "[DATE]"
type input "7"
type input "10"
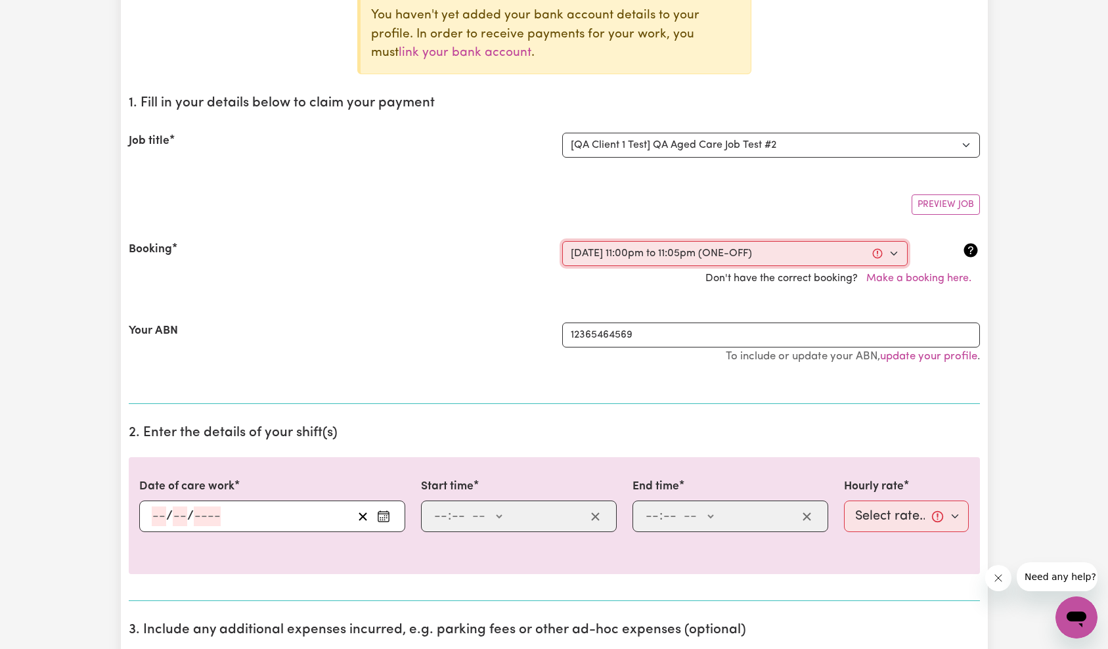
type input "2025"
type input "23:00"
type input "11"
type input "0"
select select "pm"
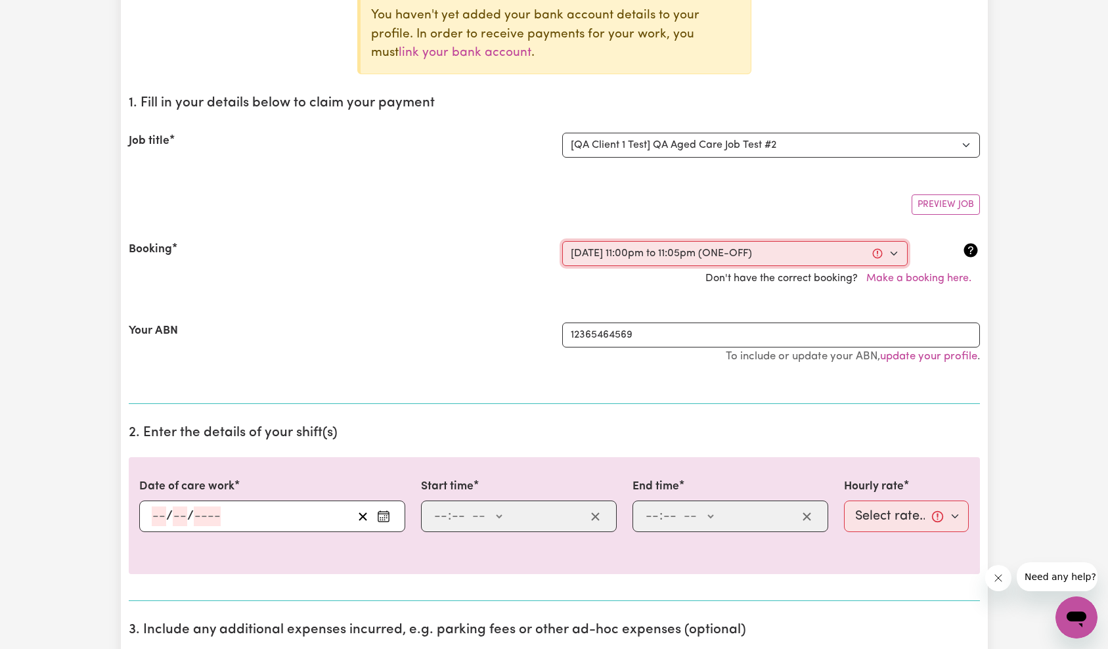
type input "23:05"
type input "11"
type input "5"
select select "pm"
select select "22-Weekday"
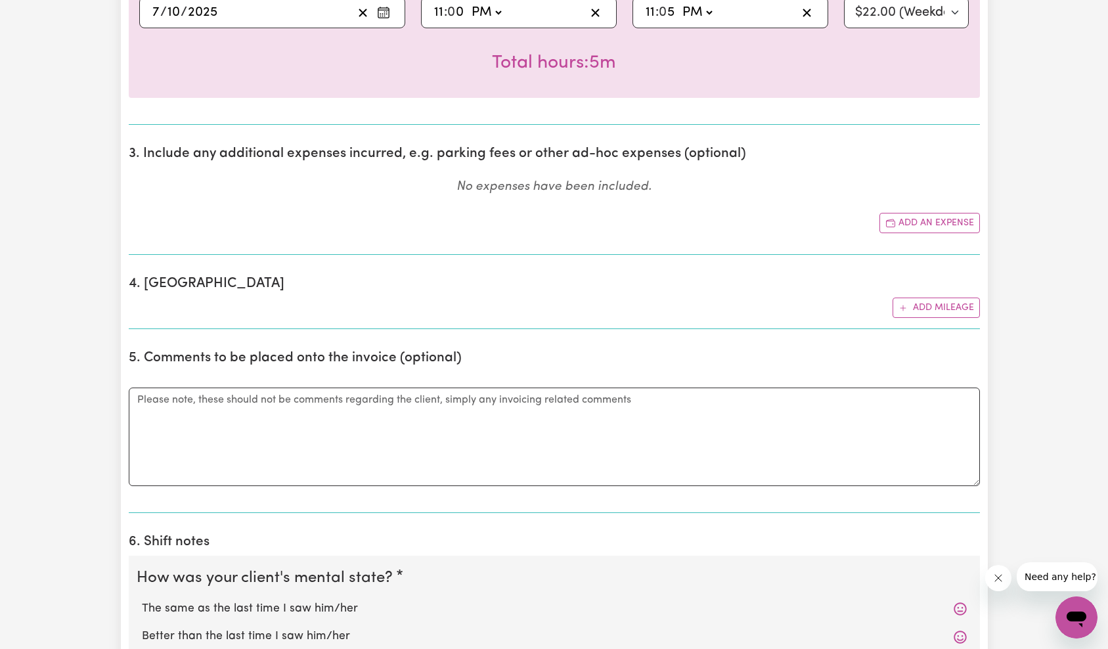
scroll to position [1025, 0]
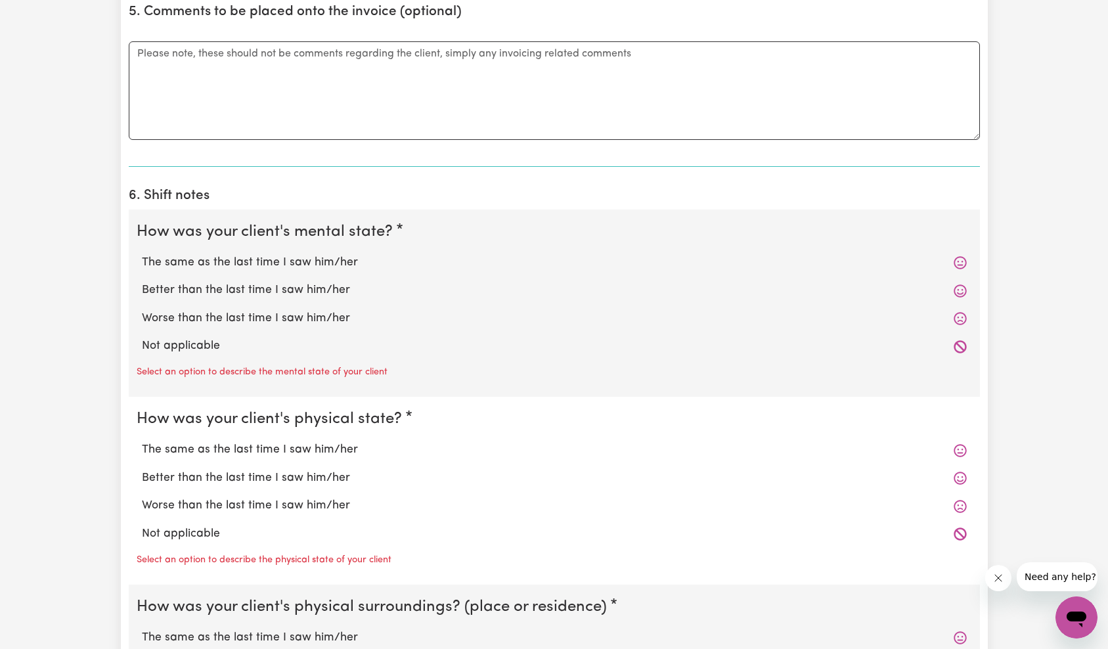
click at [196, 344] on label "Not applicable" at bounding box center [554, 346] width 825 height 17
click at [142, 338] on input "Not applicable" at bounding box center [141, 337] width 1 height 1
radio input "true"
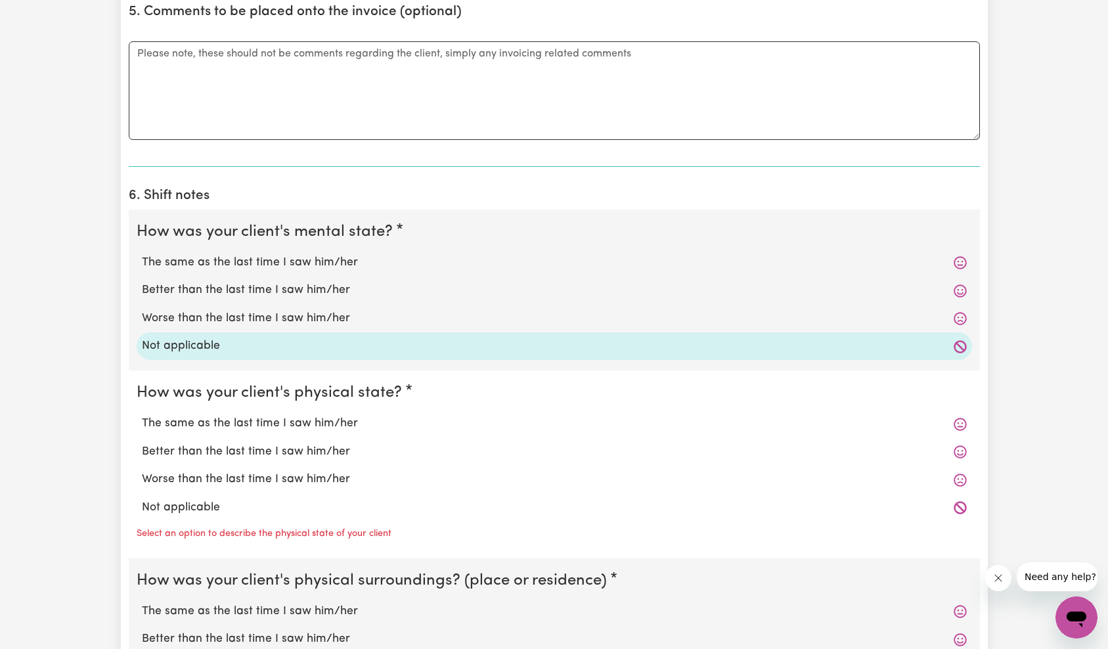
click at [196, 504] on label "Not applicable" at bounding box center [554, 507] width 825 height 17
click at [142, 499] on input "Not applicable" at bounding box center [141, 499] width 1 height 1
radio input "true"
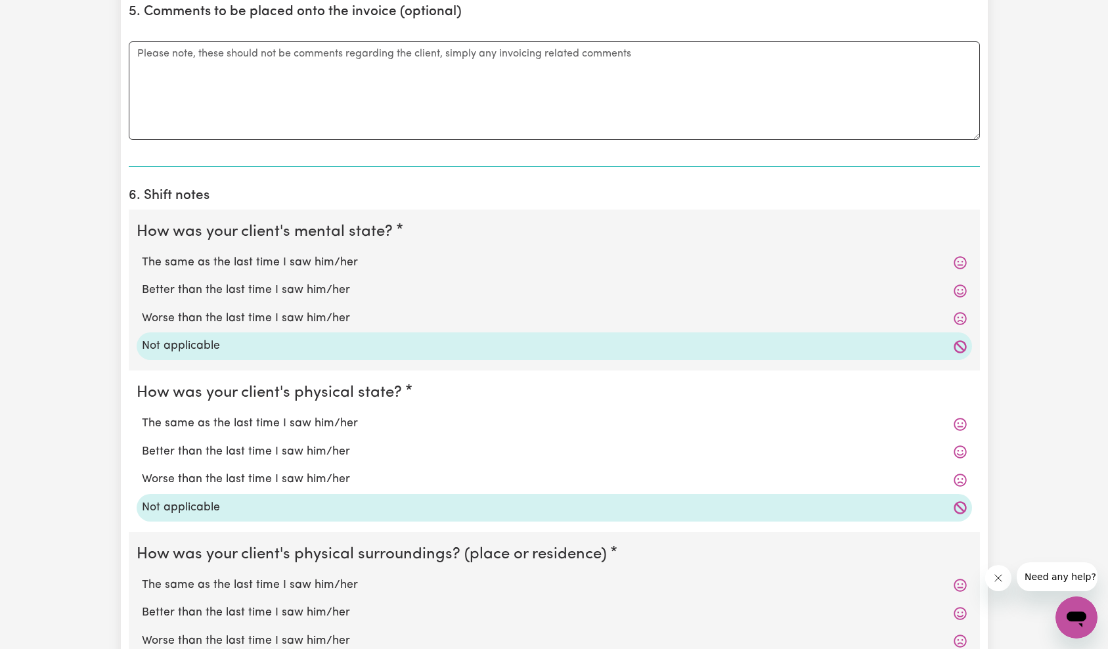
scroll to position [1087, 0]
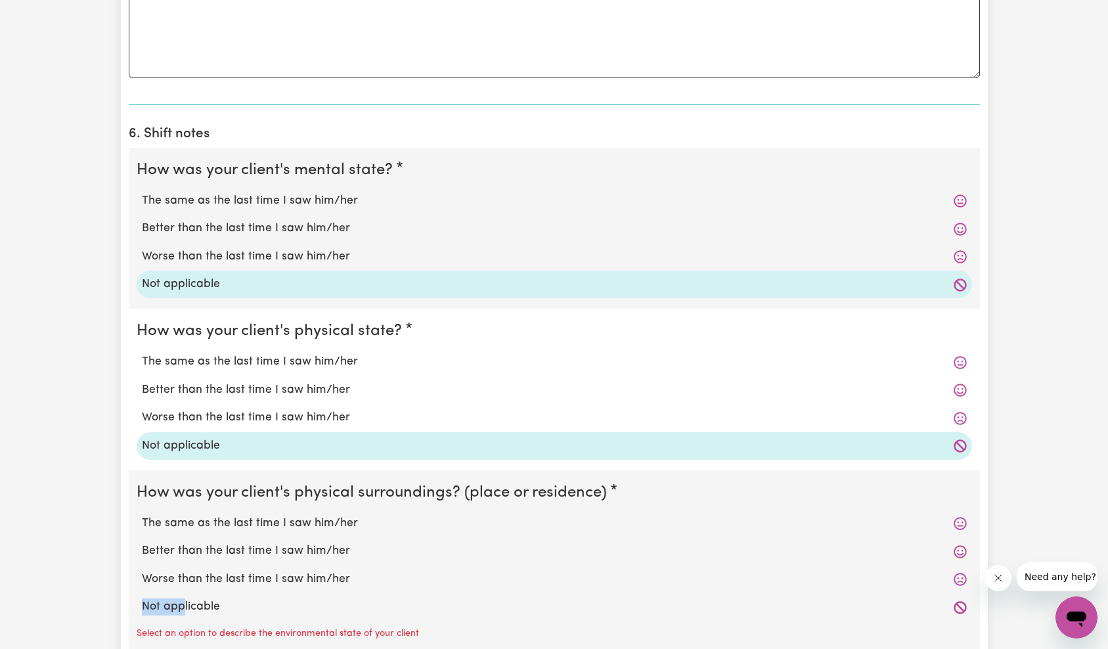
drag, startPoint x: 185, startPoint y: 598, endPoint x: 196, endPoint y: 583, distance: 19.2
click at [185, 599] on div "Not applicable" at bounding box center [555, 607] width 836 height 28
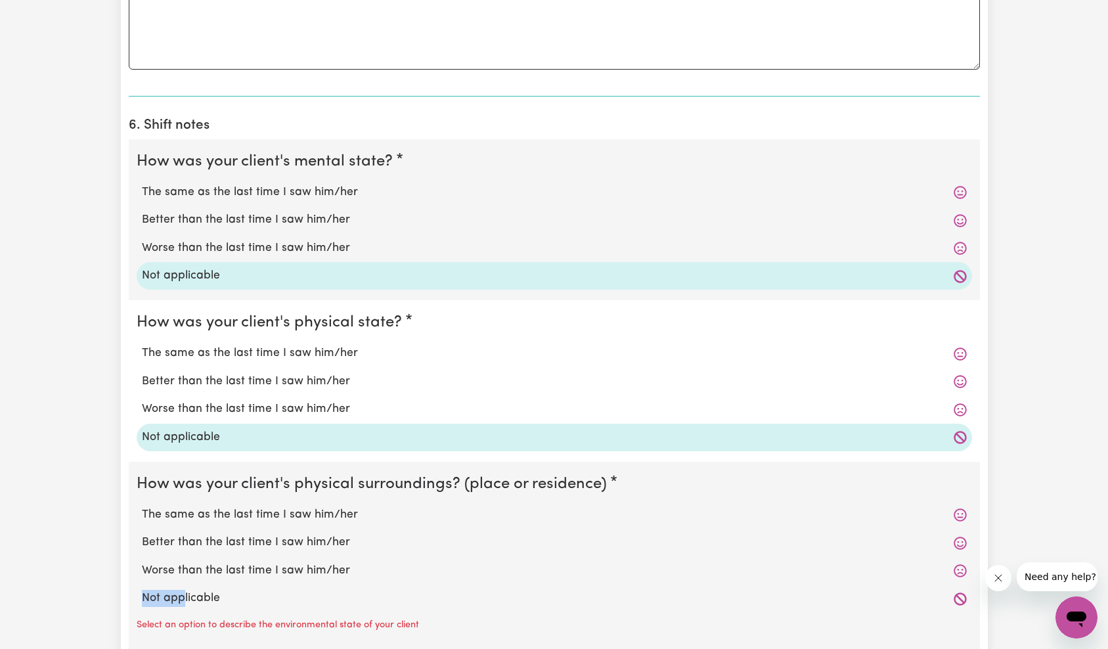
scroll to position [1635, 0]
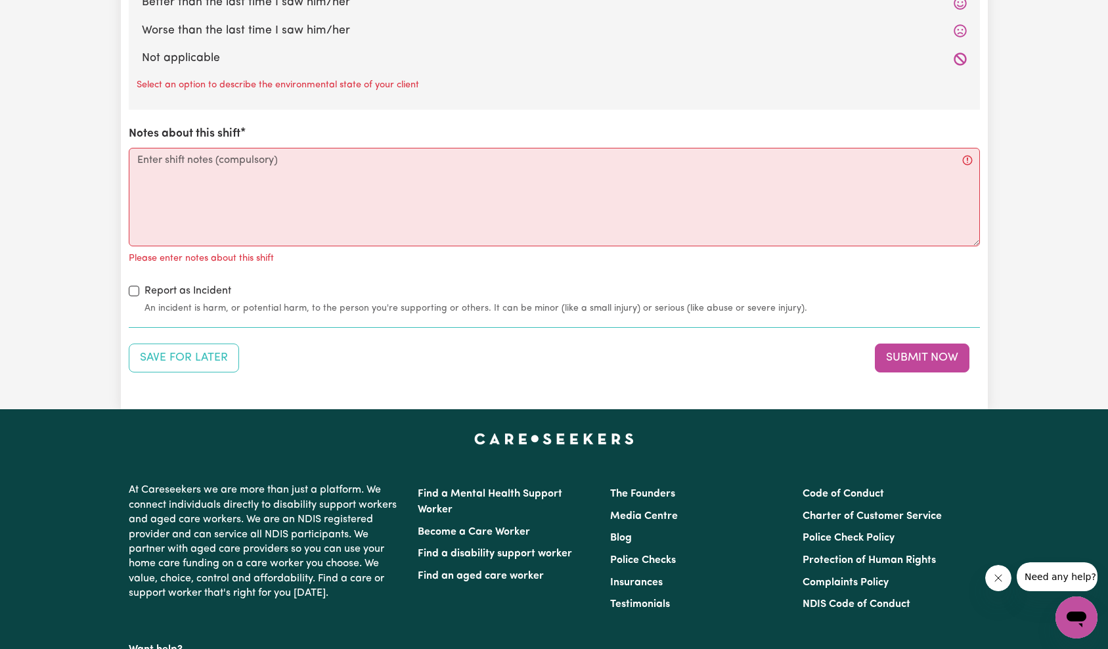
click at [206, 62] on label "Not applicable" at bounding box center [554, 58] width 825 height 17
click at [142, 50] on input "Not applicable" at bounding box center [141, 49] width 1 height 1
radio input "true"
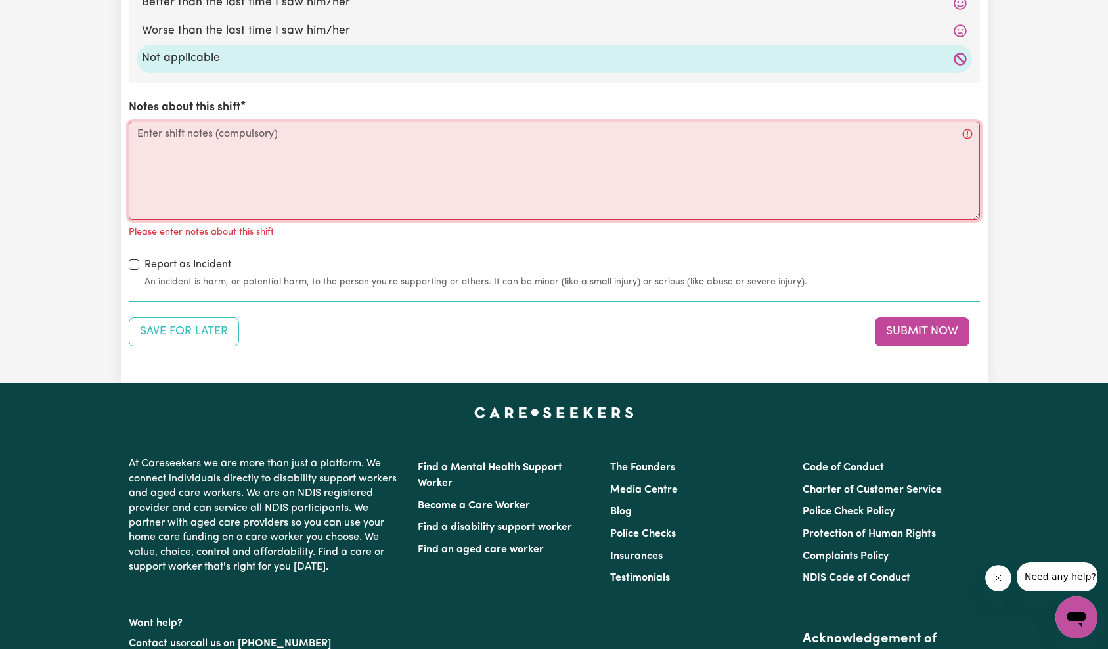
drag, startPoint x: 256, startPoint y: 177, endPoint x: 261, endPoint y: 171, distance: 7.5
click at [261, 171] on textarea "Notes about this shift" at bounding box center [554, 171] width 851 height 99
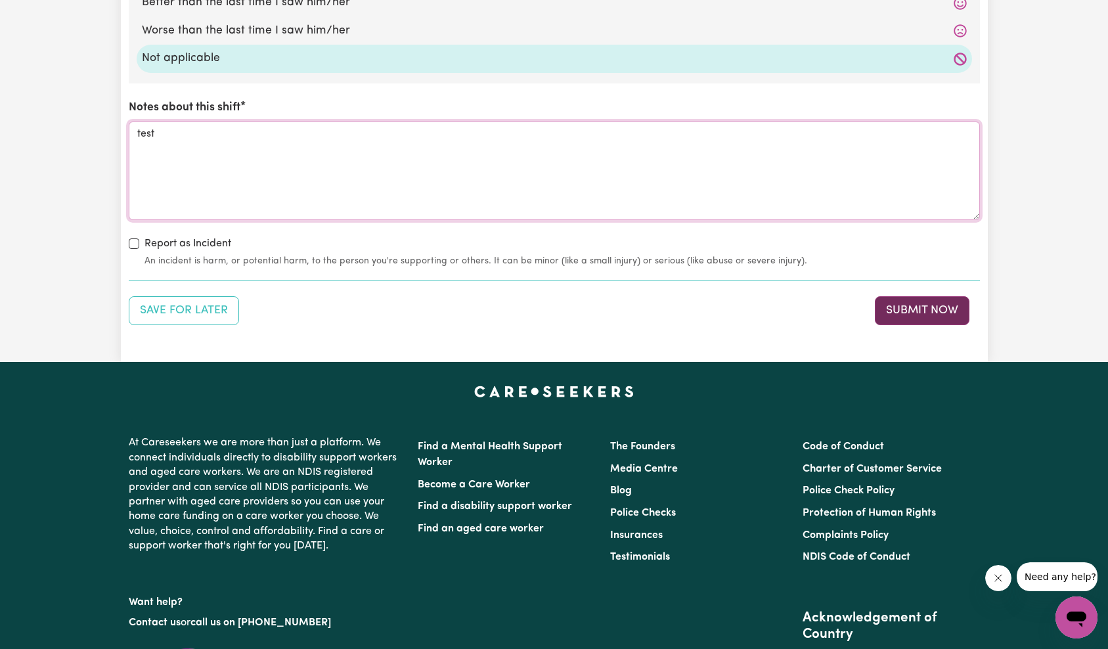
type textarea "test"
click at [893, 311] on button "Submit Now" at bounding box center [922, 310] width 95 height 29
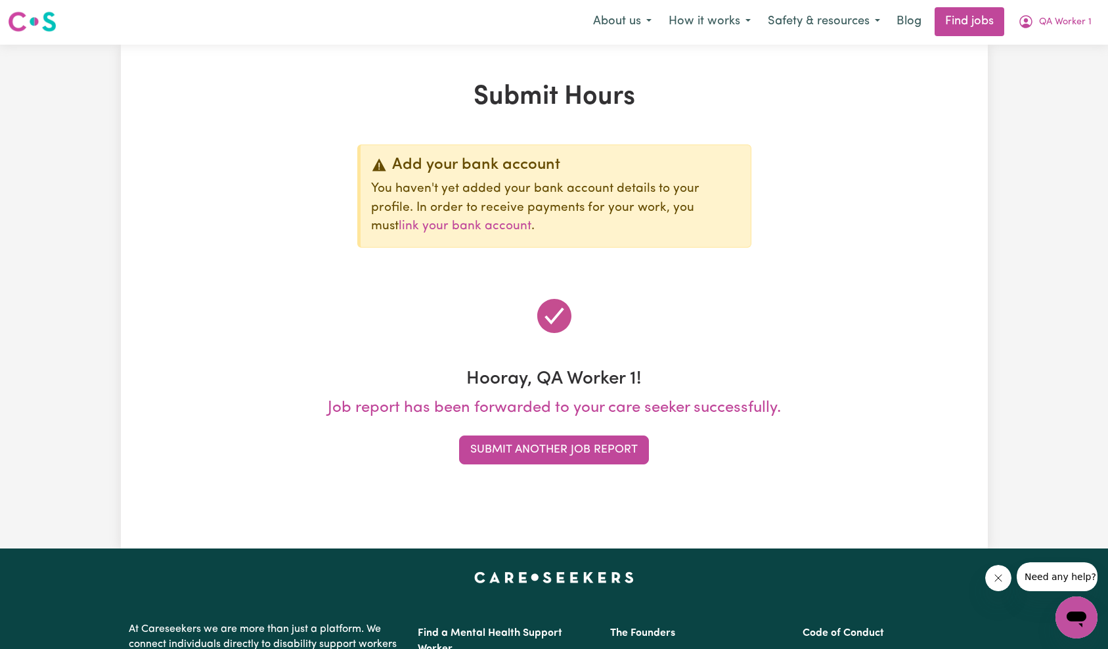
scroll to position [0, 0]
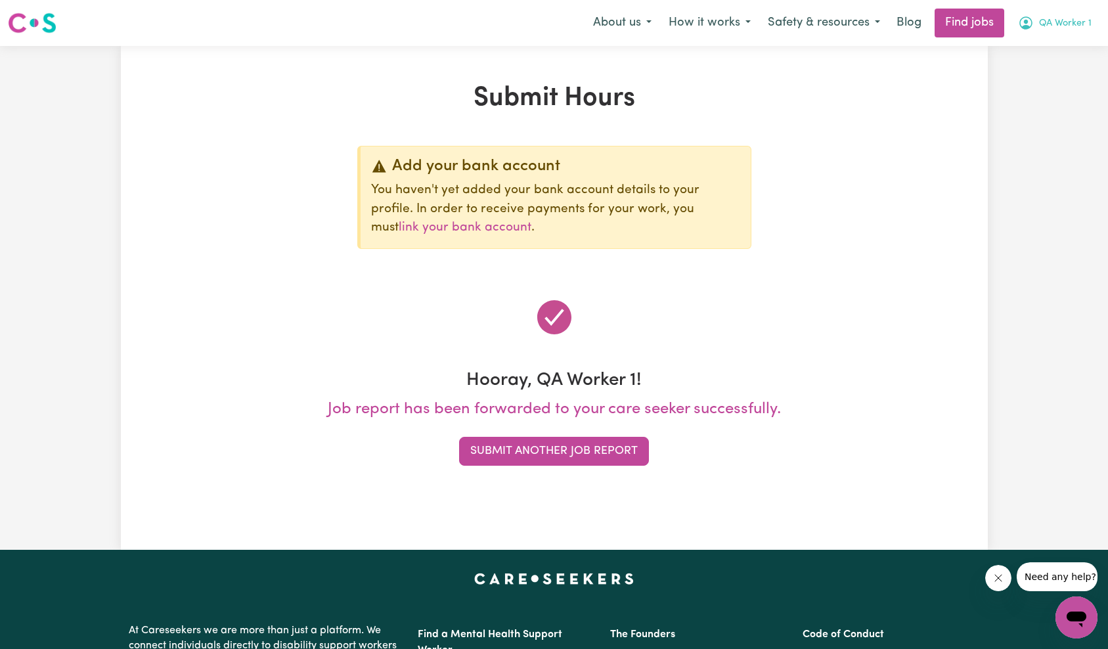
click at [1065, 29] on button "QA Worker 1" at bounding box center [1055, 23] width 91 height 28
click at [1058, 46] on link "My Account" at bounding box center [1048, 51] width 104 height 25
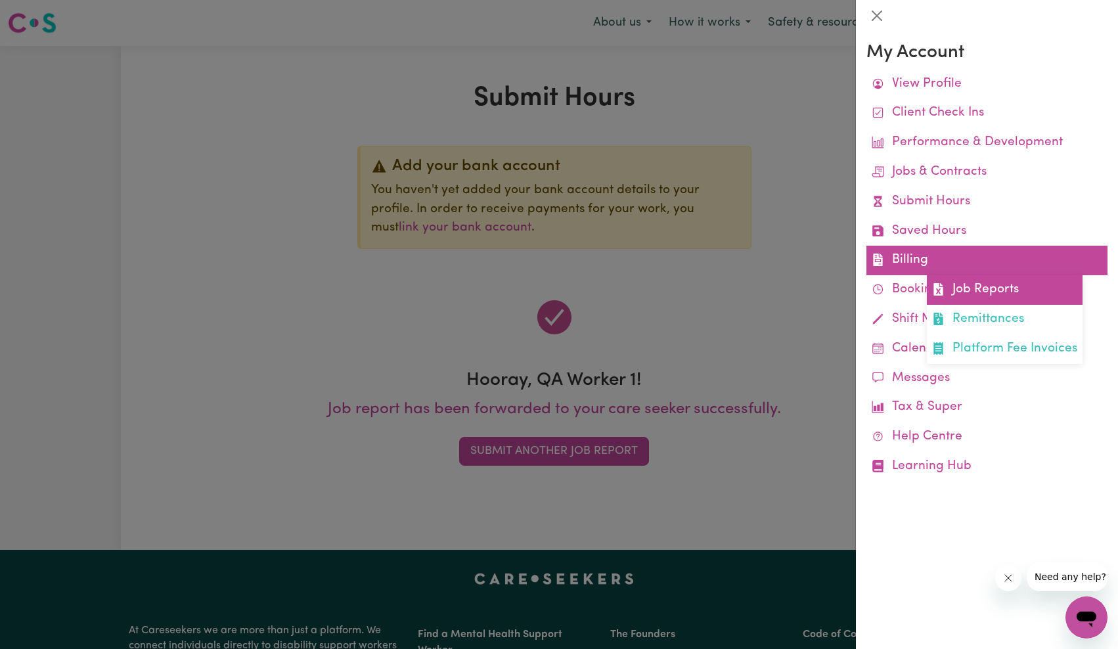
click at [973, 282] on link "Job Reports" at bounding box center [1005, 290] width 156 height 30
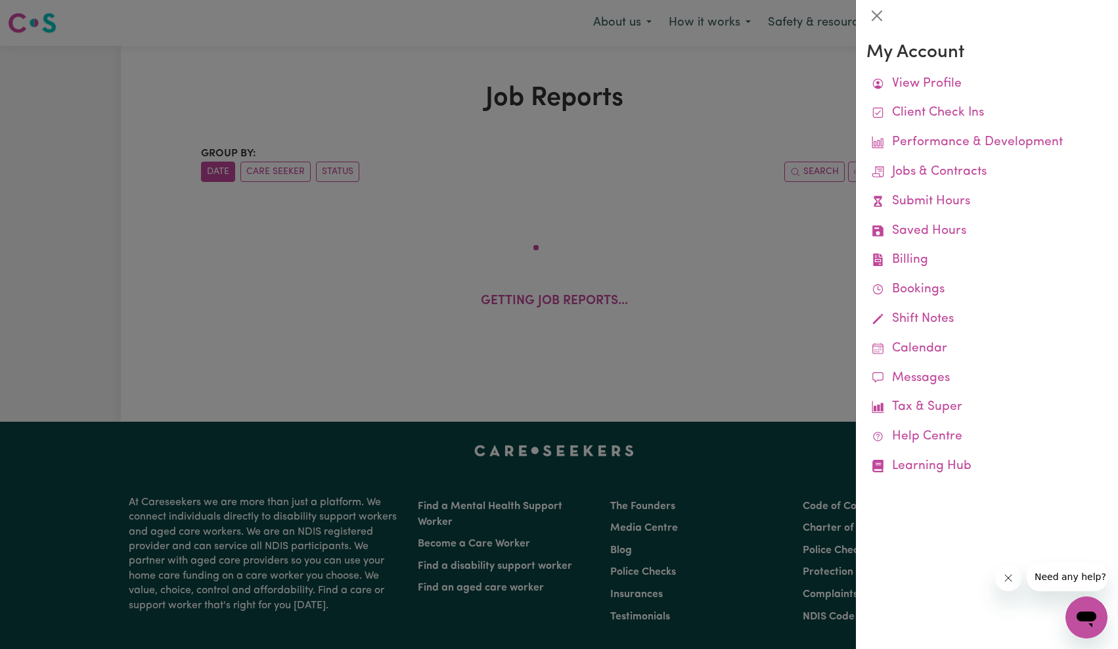
click at [669, 239] on div at bounding box center [559, 324] width 1118 height 649
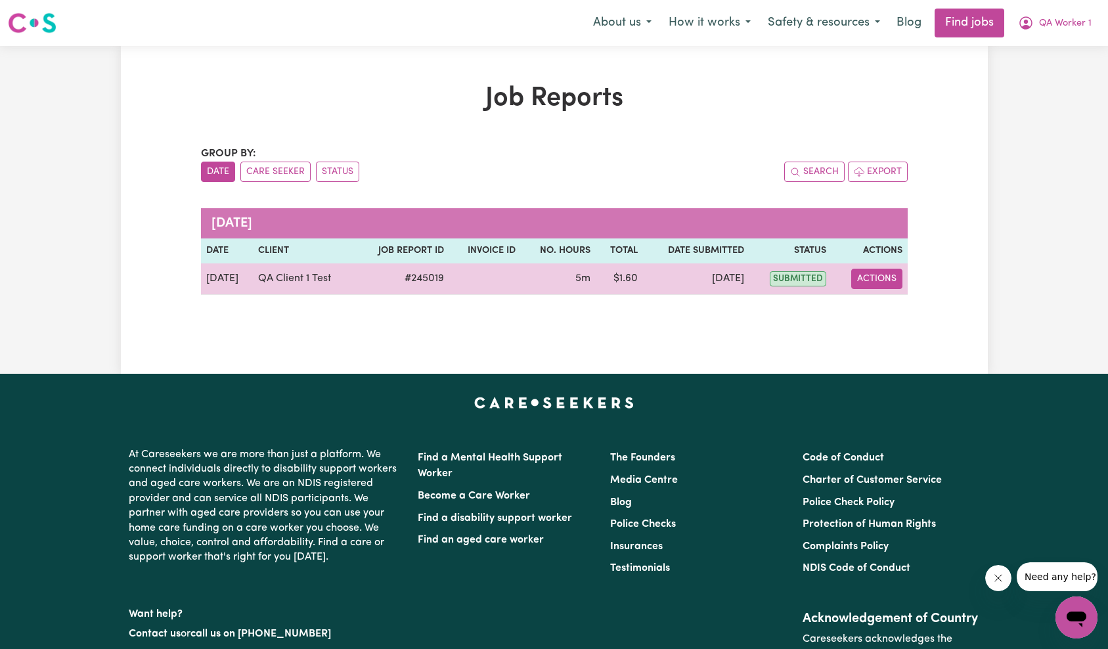
click at [875, 276] on button "Actions" at bounding box center [876, 279] width 51 height 20
click at [896, 344] on link "Delete" at bounding box center [908, 336] width 112 height 26
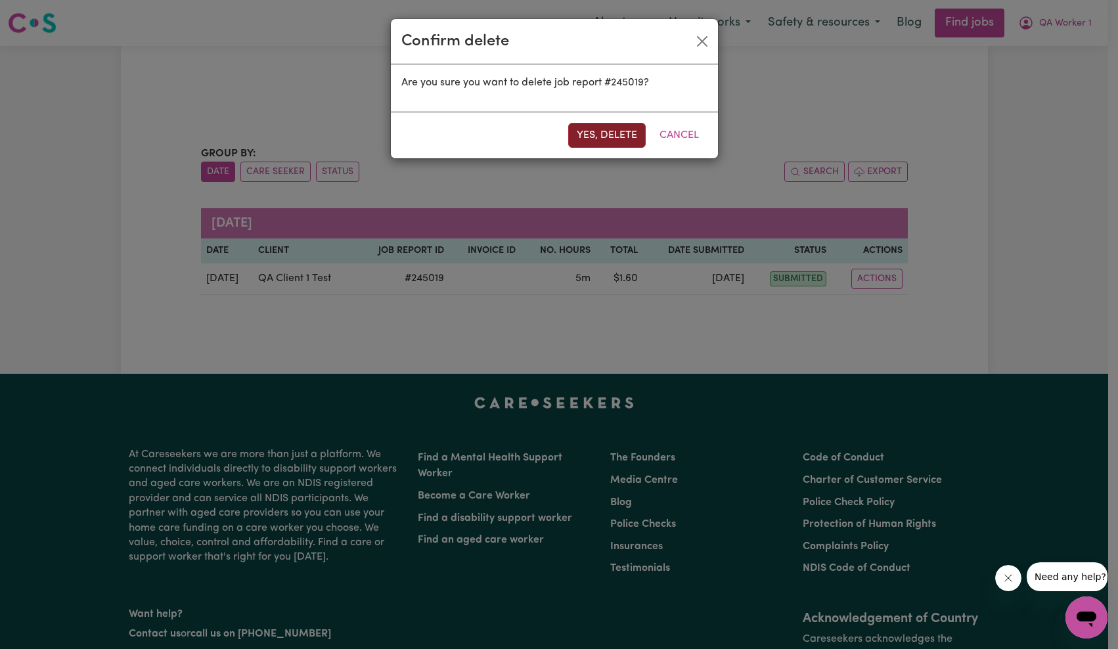
click at [616, 133] on button "Yes, delete" at bounding box center [607, 135] width 78 height 25
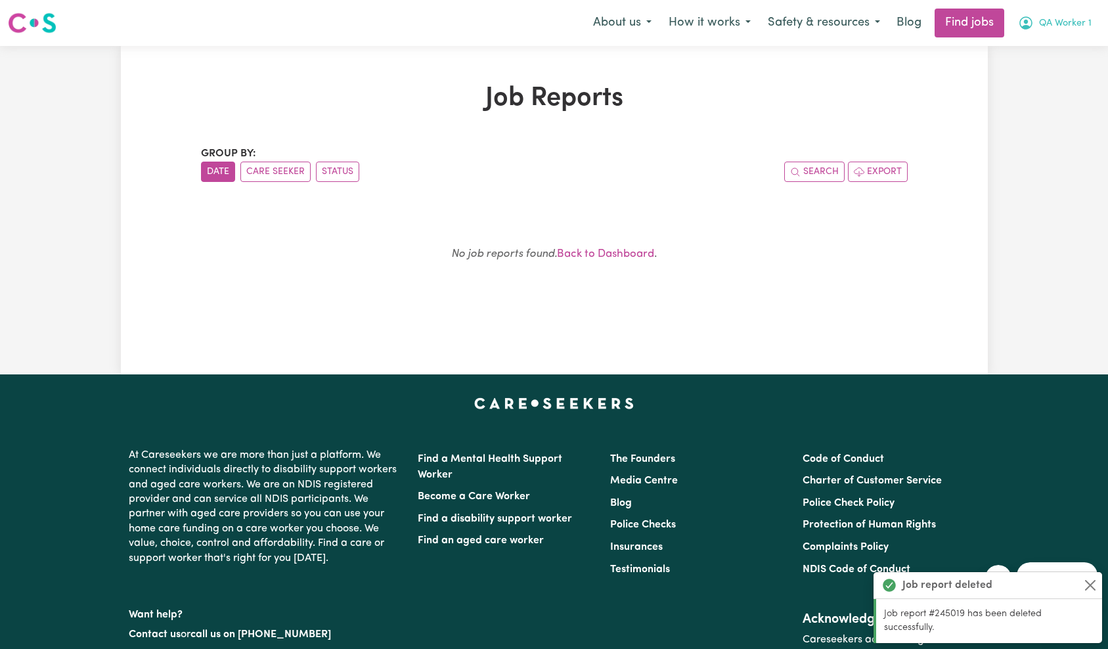
click at [1070, 28] on span "QA Worker 1" at bounding box center [1065, 23] width 53 height 14
click at [1069, 58] on link "My Account" at bounding box center [1048, 51] width 104 height 25
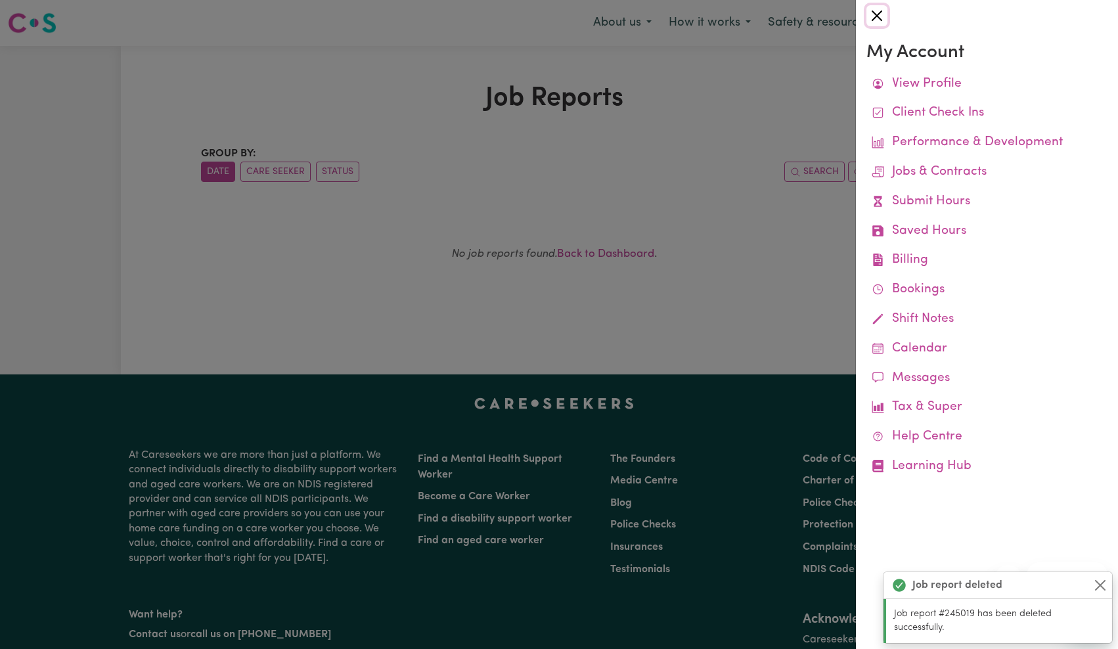
click at [870, 16] on button "Close" at bounding box center [876, 15] width 21 height 21
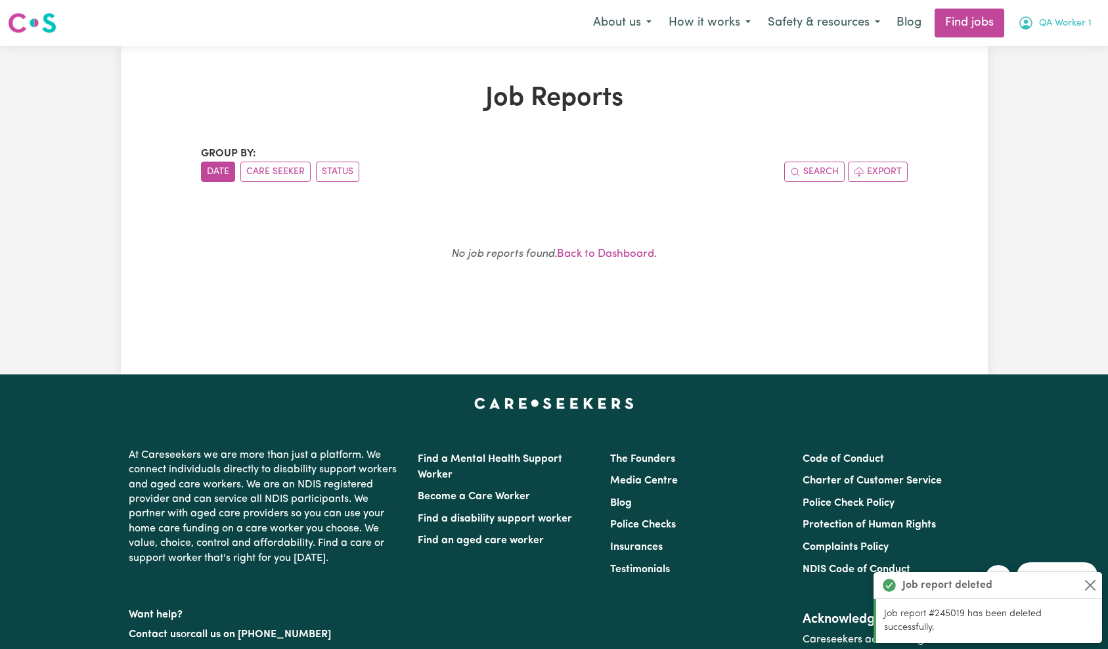
click at [1050, 27] on span "QA Worker 1" at bounding box center [1065, 23] width 53 height 14
click at [1050, 75] on link "My Dashboard" at bounding box center [1048, 75] width 104 height 25
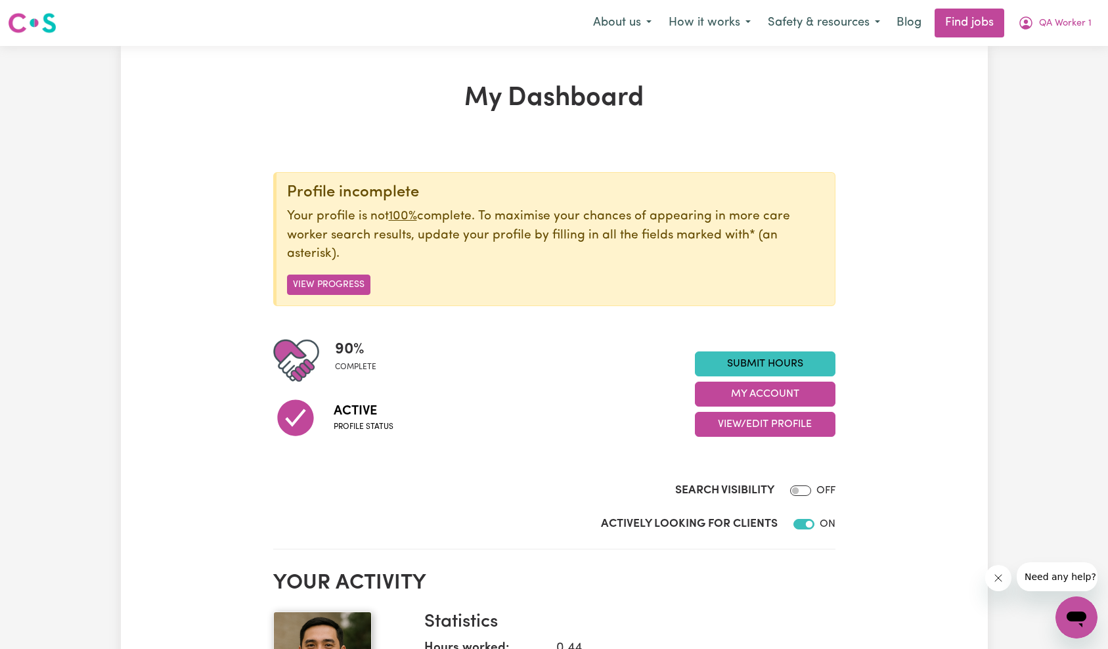
click at [787, 365] on link "Submit Hours" at bounding box center [765, 363] width 141 height 25
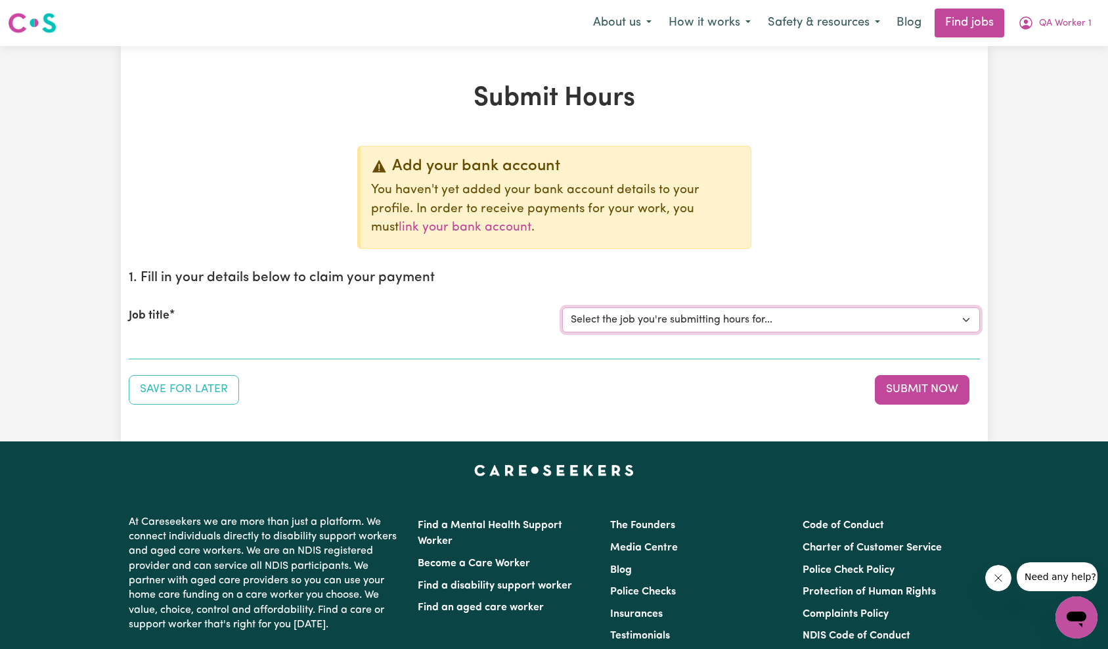
click at [789, 325] on select "Select the job you're submitting hours for... [QA Client 1 Test] QA Disability …" at bounding box center [771, 319] width 418 height 25
select select "15254"
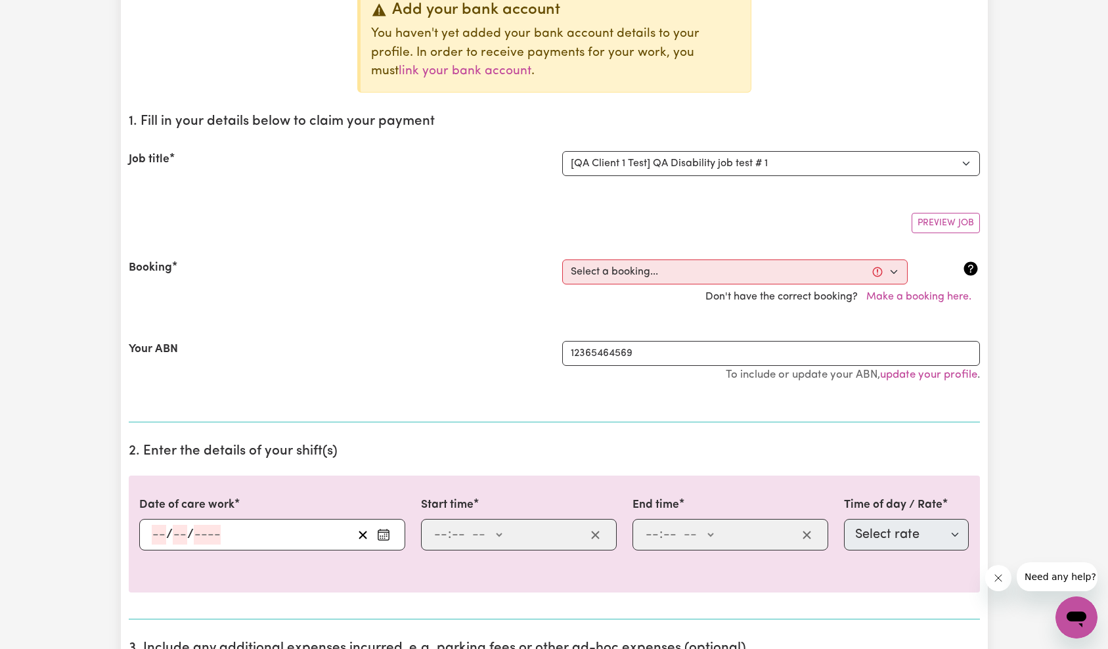
scroll to position [226, 0]
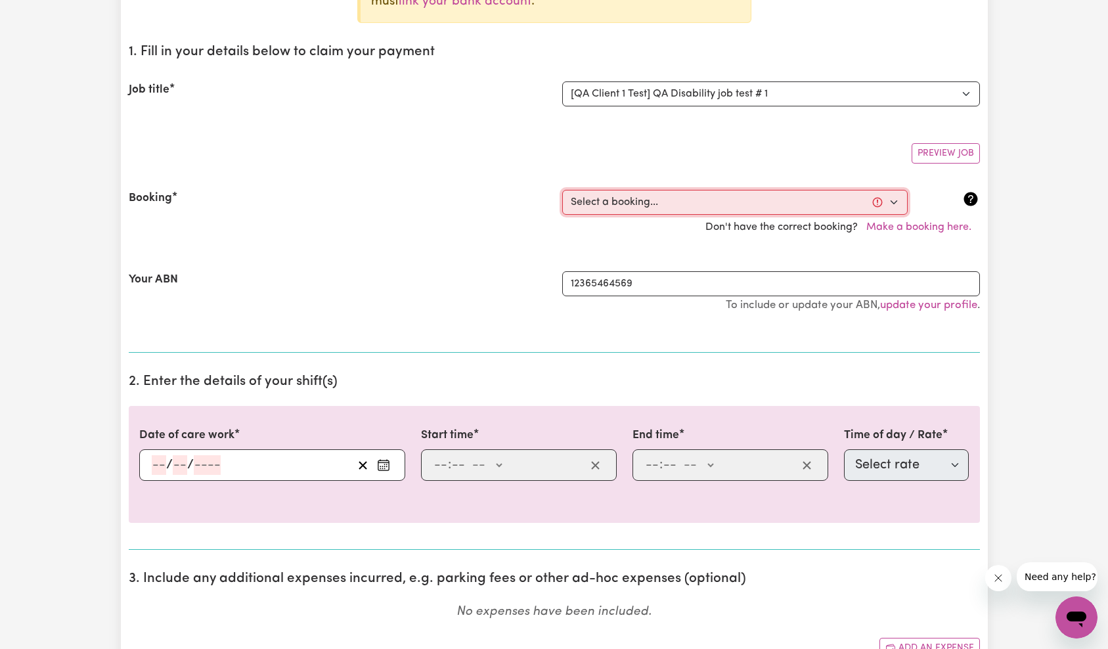
click at [712, 208] on select "Select a booking... [DATE] 9:00am to 11:00am (ONE-OFF)" at bounding box center [735, 202] width 346 height 25
select select "370720"
type input "[DATE]"
type input "13"
type input "10"
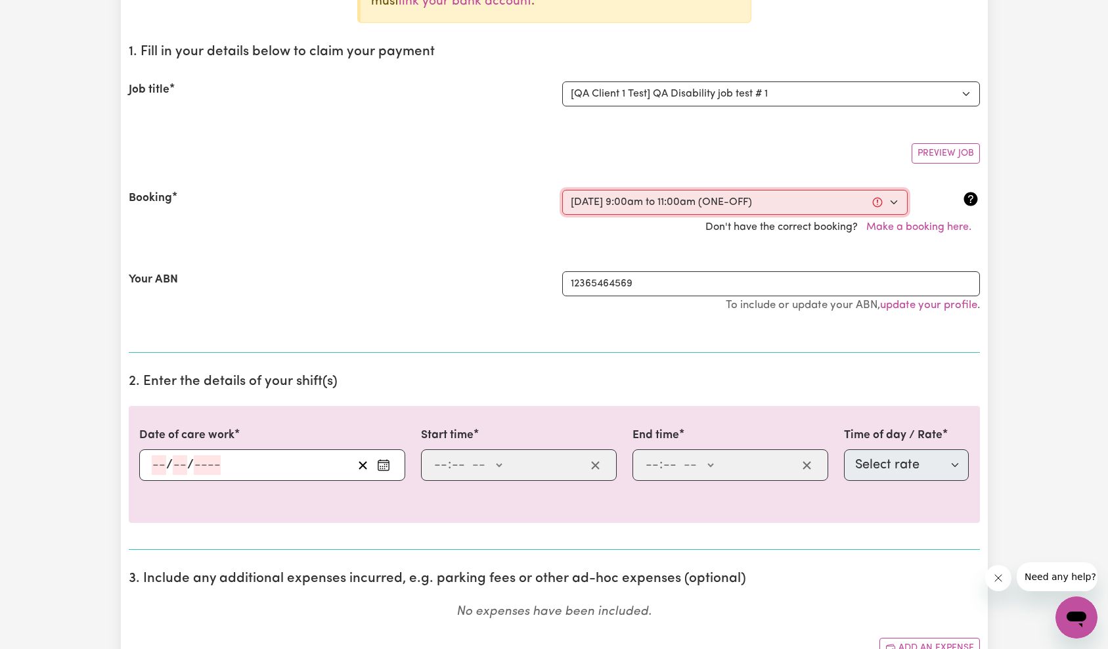
type input "2025"
type input "09:00"
type input "9"
type input "0"
select select "am"
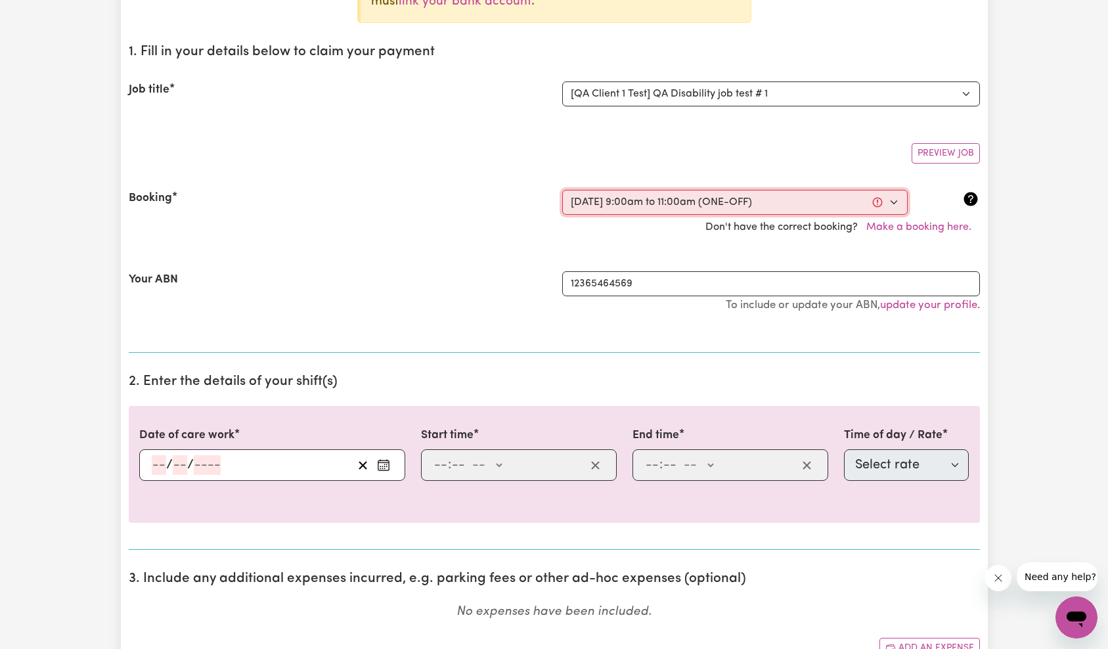
type input "11:00"
type input "11"
type input "0"
select select "am"
select select "65"
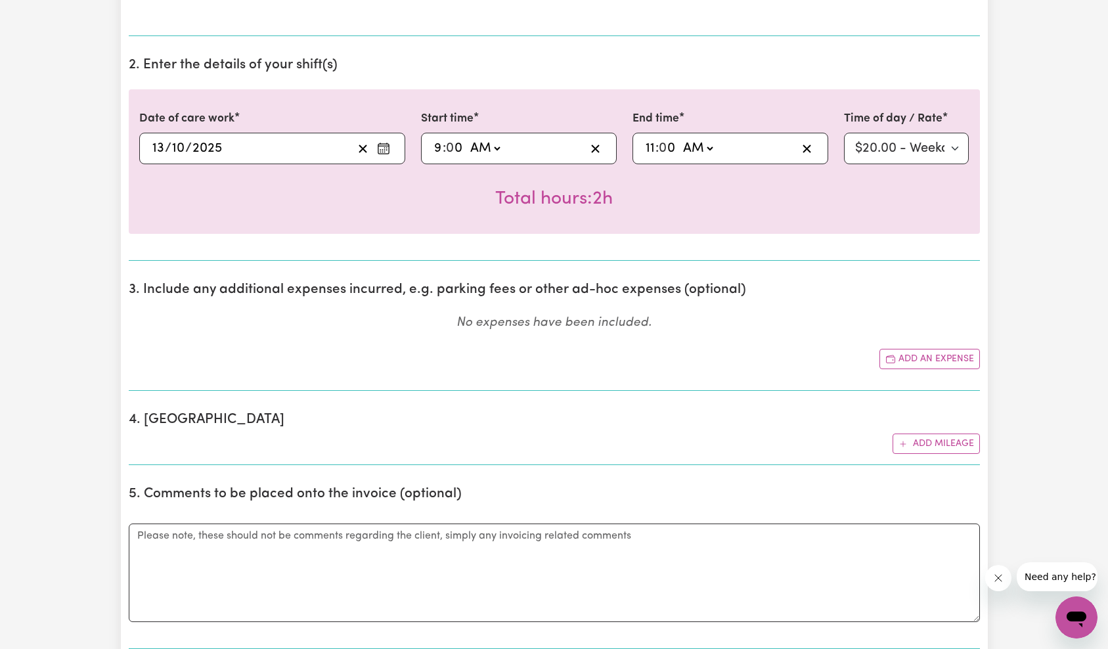
scroll to position [769, 0]
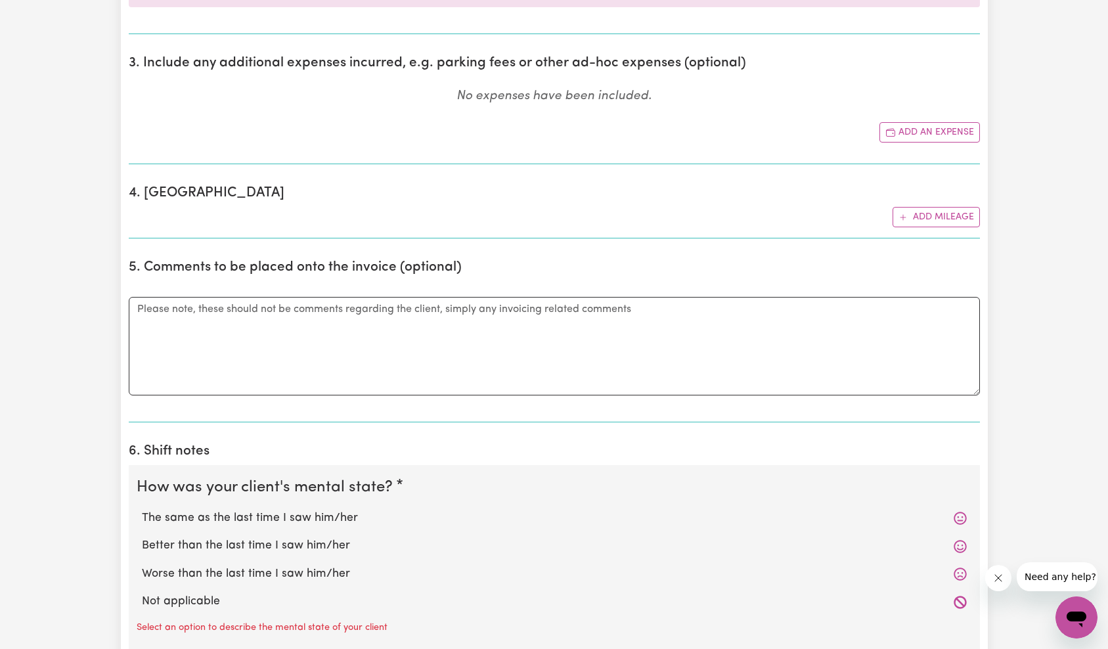
click at [223, 518] on label "The same as the last time I saw him/her" at bounding box center [554, 518] width 825 height 17
click at [142, 510] on input "The same as the last time I saw him/her" at bounding box center [141, 509] width 1 height 1
radio input "true"
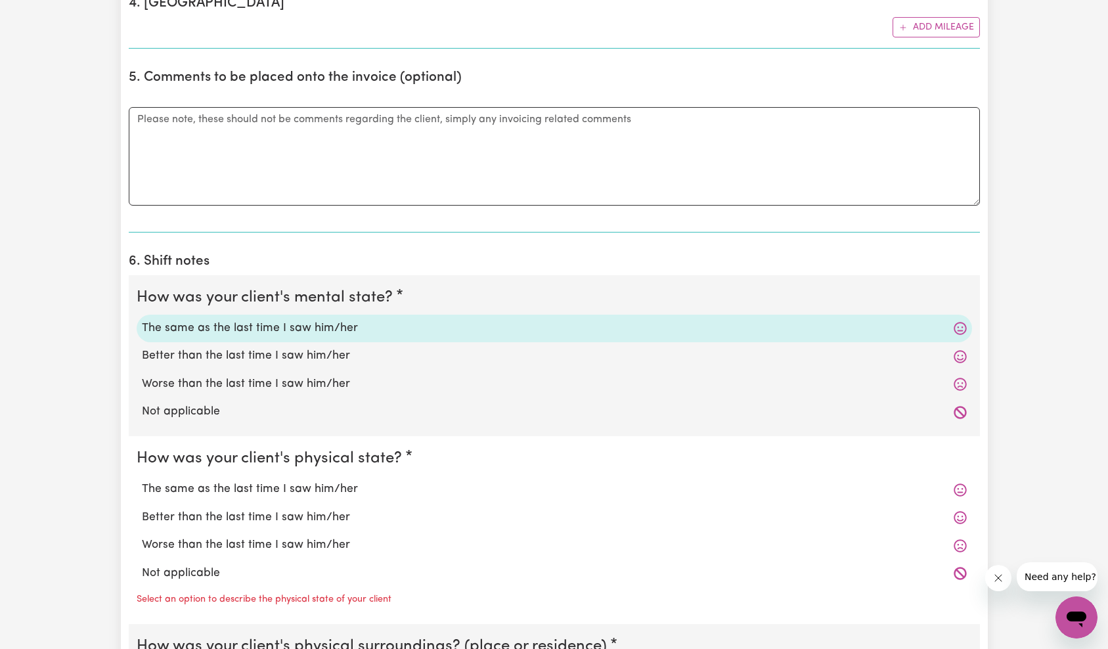
click at [214, 511] on label "Better than the last time I saw him/her" at bounding box center [554, 517] width 825 height 17
click at [142, 509] on input "Better than the last time I saw him/her" at bounding box center [141, 508] width 1 height 1
radio input "true"
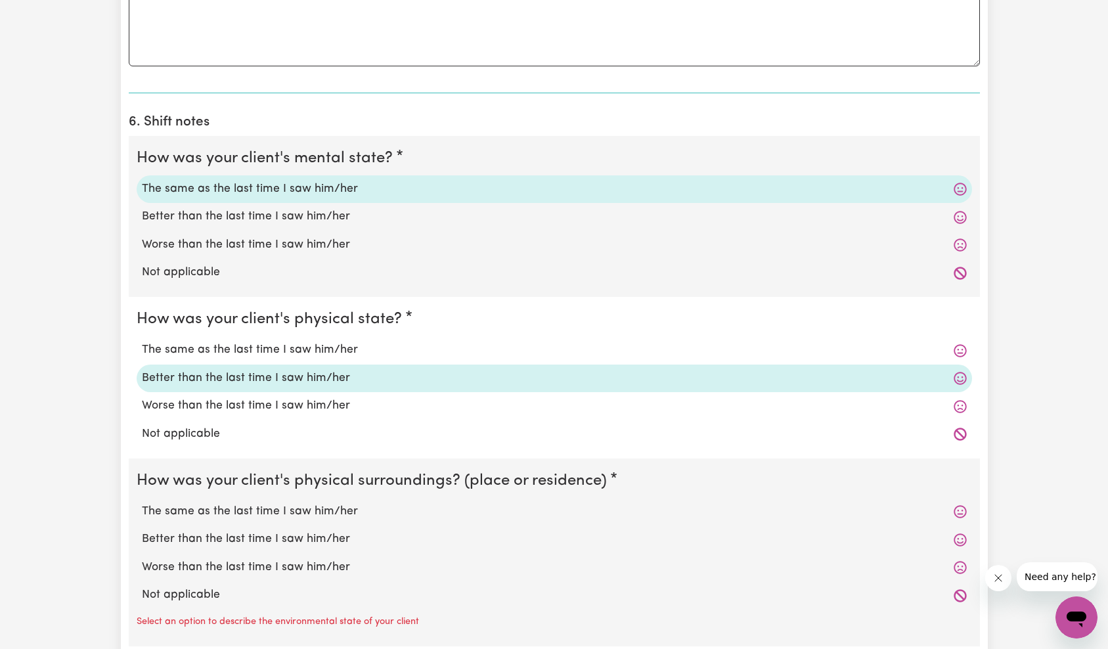
scroll to position [1166, 0]
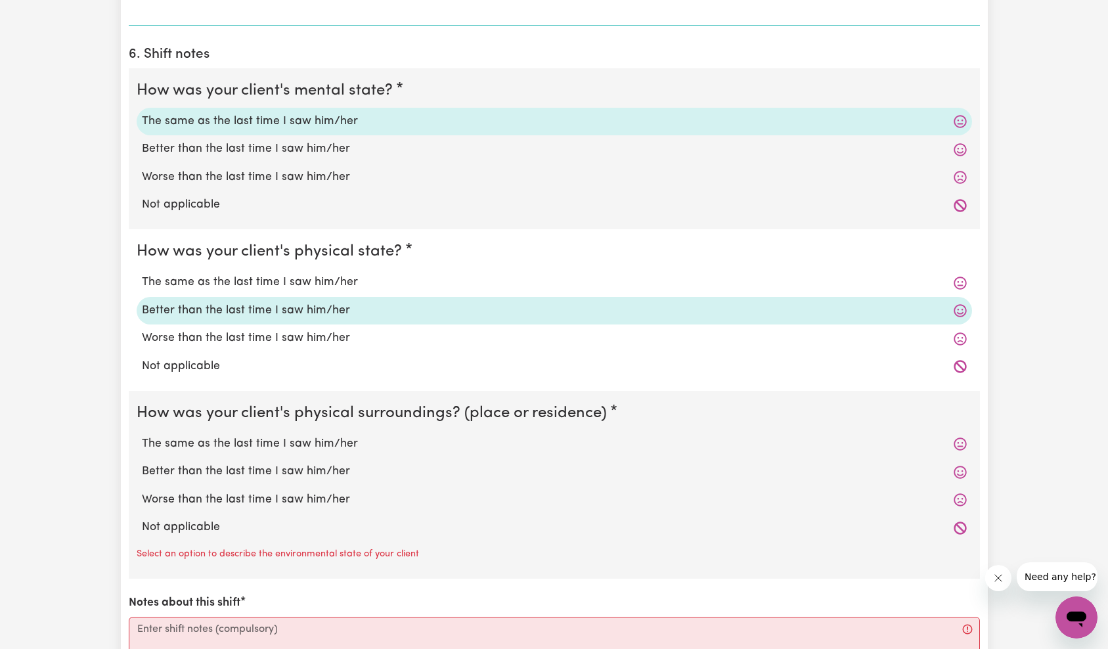
click at [200, 514] on div "Not applicable" at bounding box center [555, 528] width 836 height 28
drag, startPoint x: 199, startPoint y: 523, endPoint x: 204, endPoint y: 518, distance: 7.0
click at [199, 524] on label "Not applicable" at bounding box center [554, 527] width 825 height 17
click at [142, 519] on input "Not applicable" at bounding box center [141, 518] width 1 height 1
radio input "true"
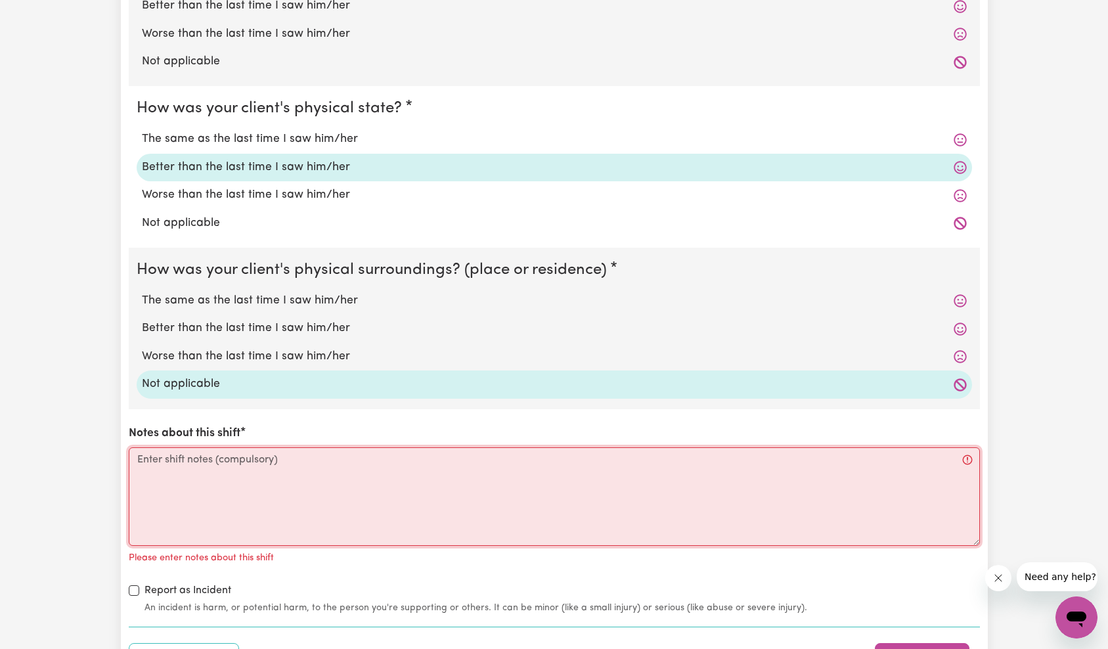
click at [269, 478] on textarea "Notes about this shift" at bounding box center [554, 496] width 851 height 99
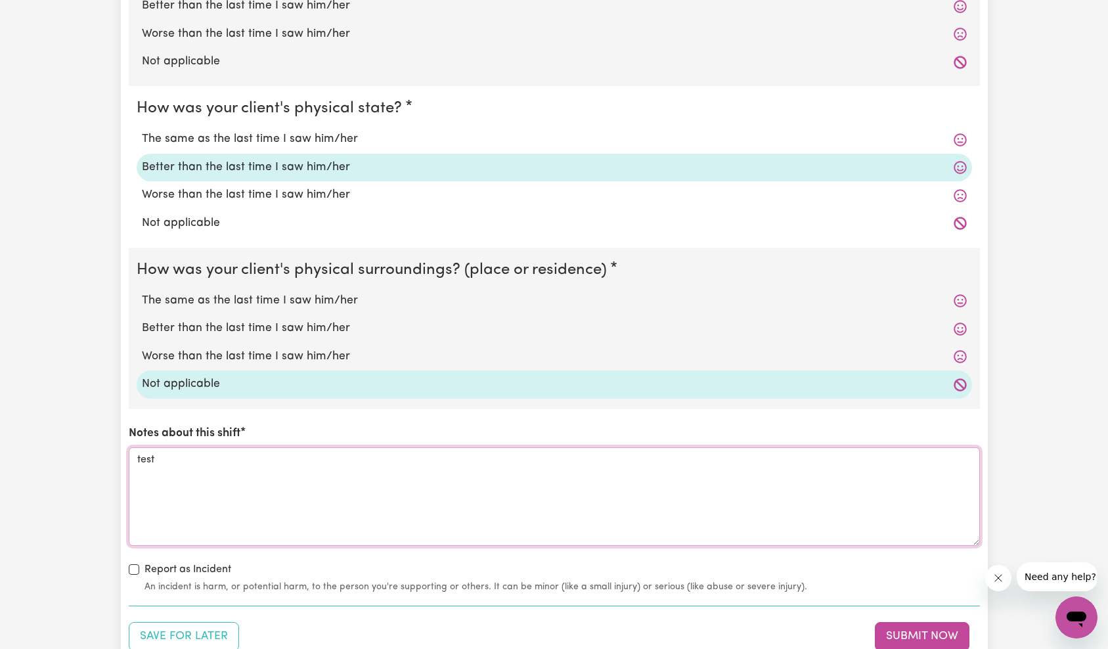
scroll to position [1568, 0]
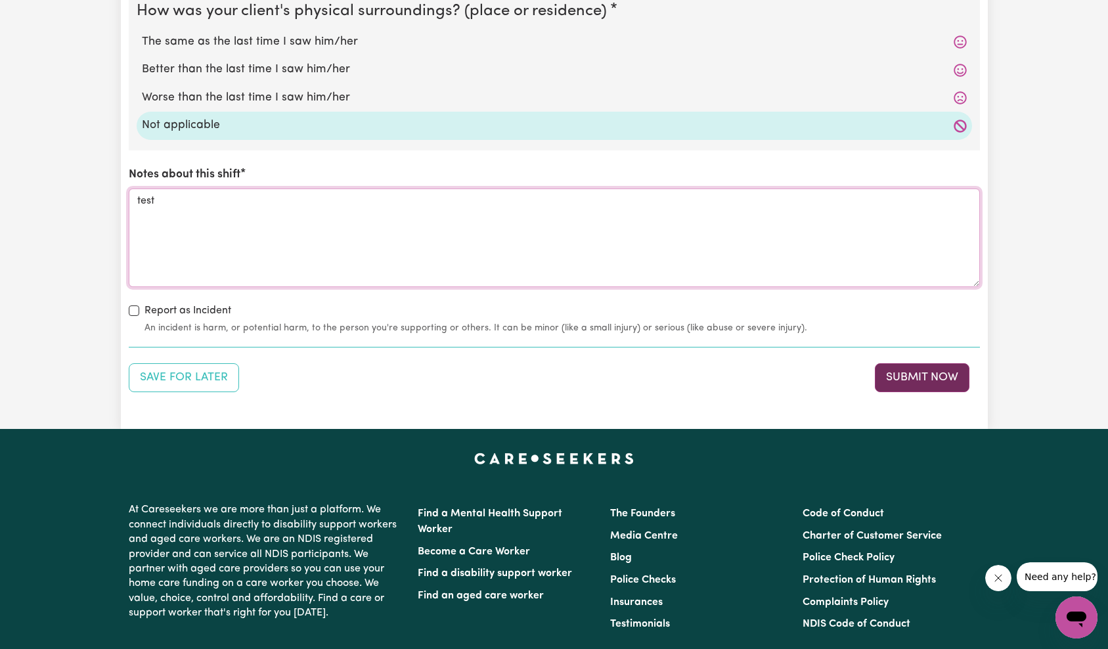
type textarea "test"
click at [937, 384] on button "Submit Now" at bounding box center [922, 377] width 95 height 29
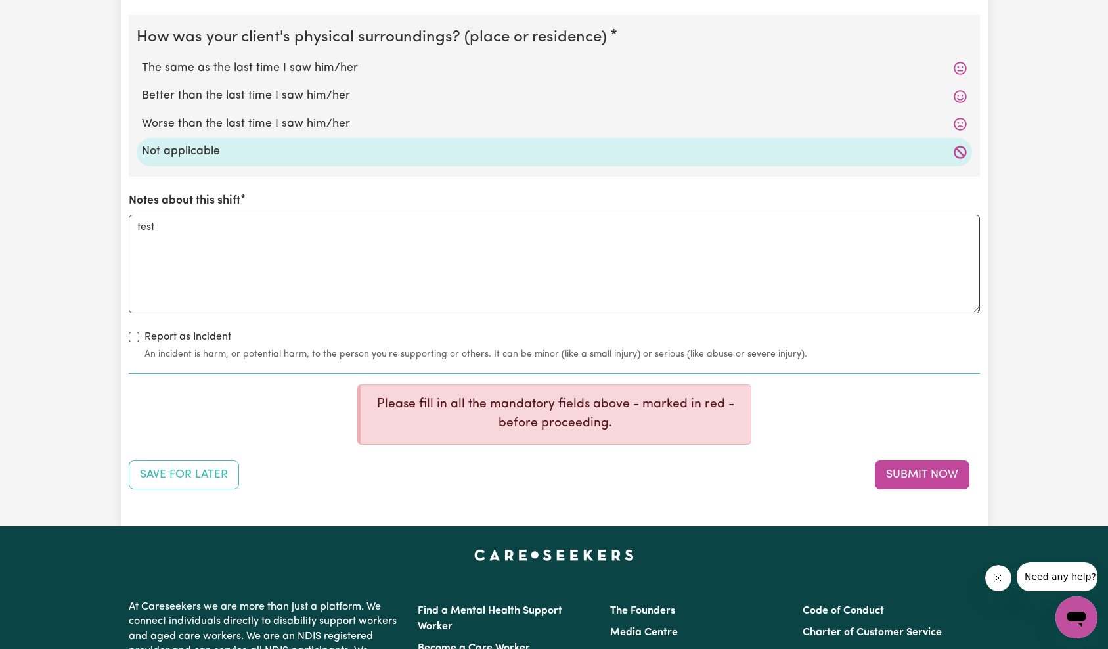
scroll to position [1594, 0]
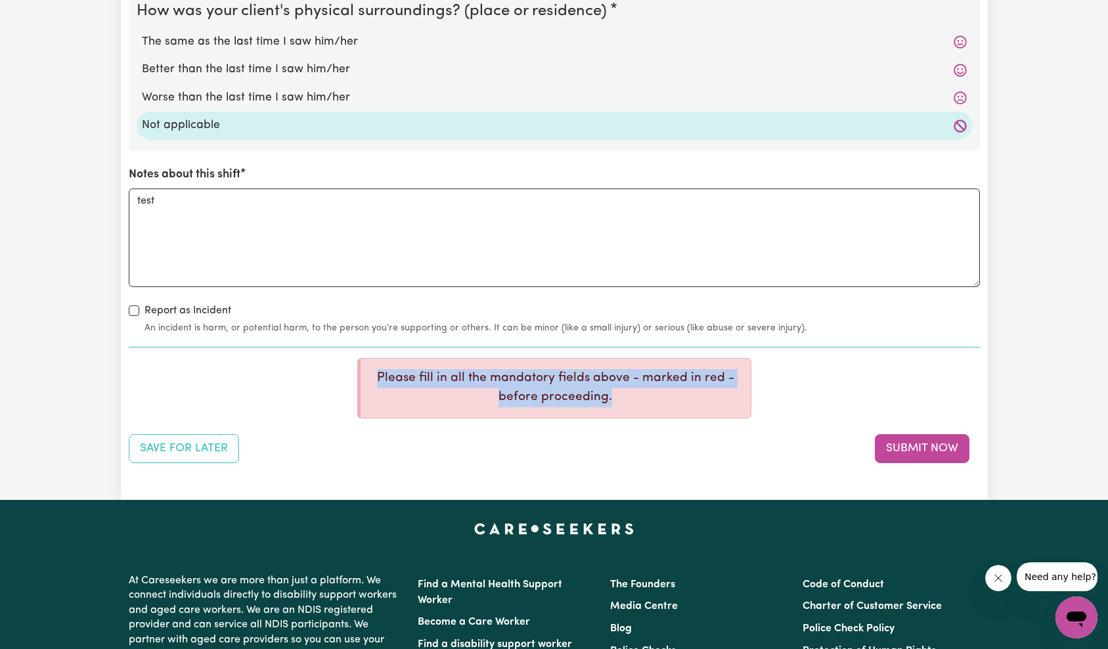
drag, startPoint x: 399, startPoint y: 386, endPoint x: 666, endPoint y: 393, distance: 267.5
click at [666, 393] on p "Please fill in all the mandatory fields above - marked in red - before proceedi…" at bounding box center [555, 388] width 369 height 38
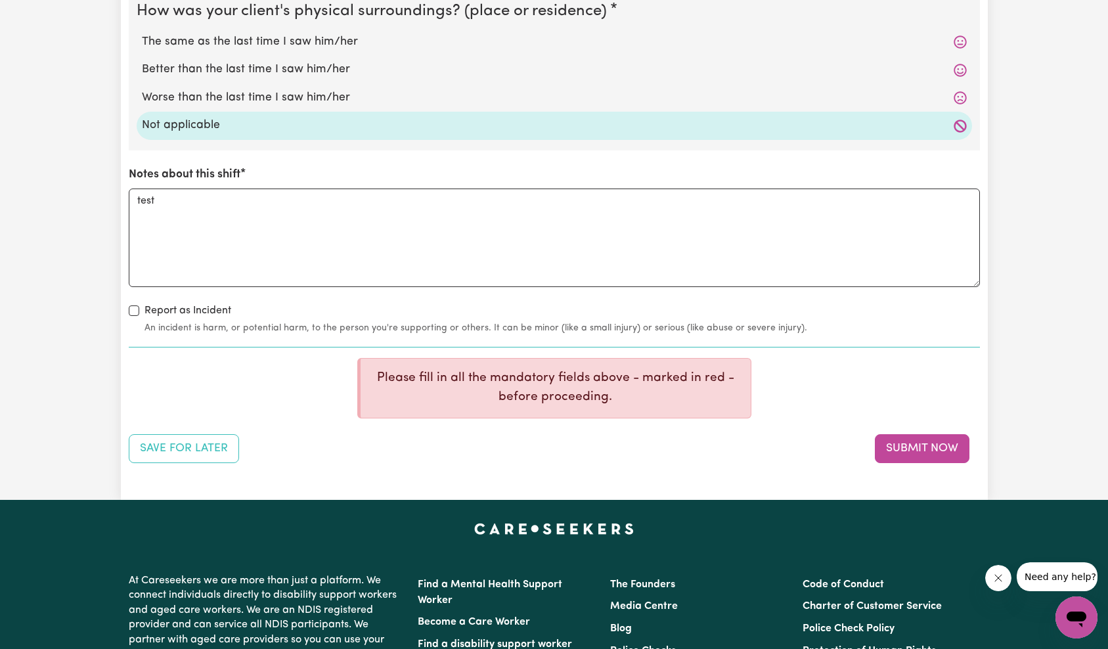
click at [663, 399] on p "Please fill in all the mandatory fields above - marked in red - before proceedi…" at bounding box center [555, 388] width 369 height 38
drag, startPoint x: 392, startPoint y: 378, endPoint x: 538, endPoint y: 378, distance: 146.5
click at [526, 377] on p "Please fill in all the mandatory fields above - marked in red - before proceedi…" at bounding box center [555, 388] width 369 height 38
click at [538, 378] on p "Please fill in all the mandatory fields above - marked in red - before proceedi…" at bounding box center [555, 388] width 369 height 38
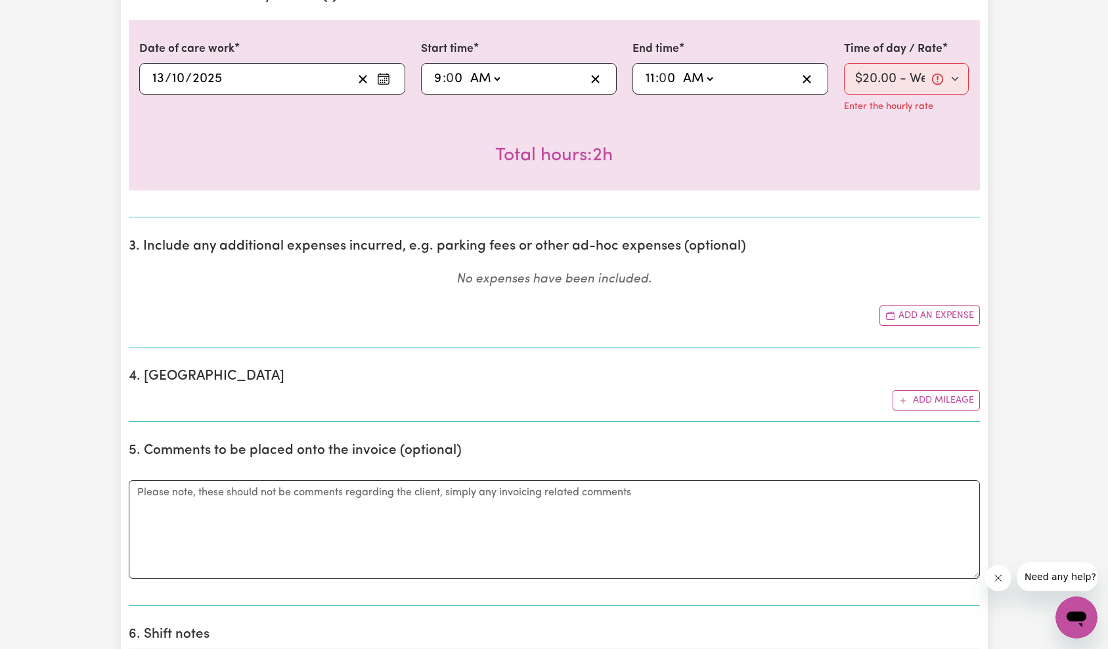
scroll to position [427, 0]
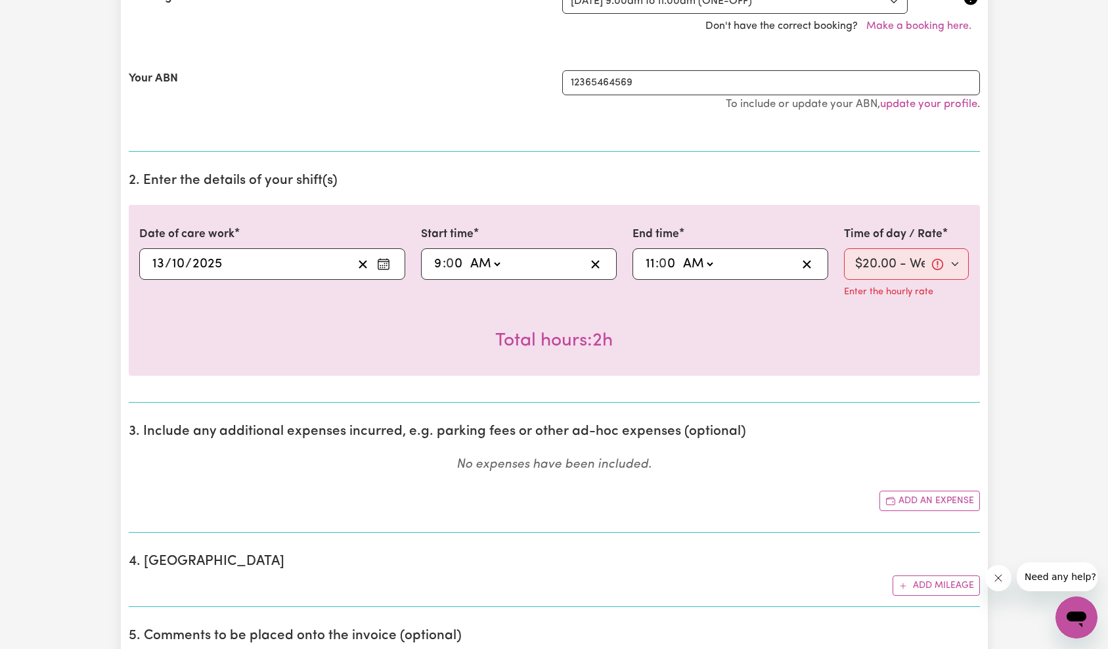
click at [1048, 325] on div "Submit Hours Add your bank account You haven't yet added your bank account deta…" at bounding box center [554, 643] width 1108 height 2048
drag, startPoint x: 841, startPoint y: 292, endPoint x: 960, endPoint y: 297, distance: 119.6
click at [945, 294] on div "Time of day / Rate Select rate $20.00 - Weekday Daytime - Assistance with Self …" at bounding box center [906, 266] width 141 height 80
click at [960, 296] on div "Enter the hourly rate" at bounding box center [906, 290] width 125 height 21
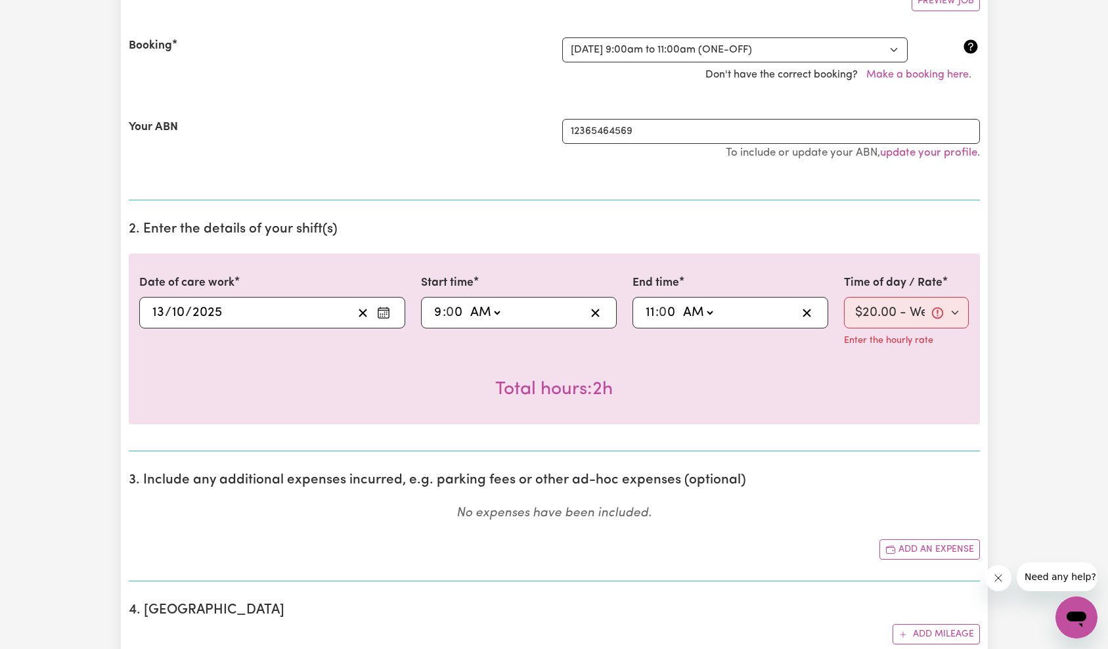
scroll to position [326, 0]
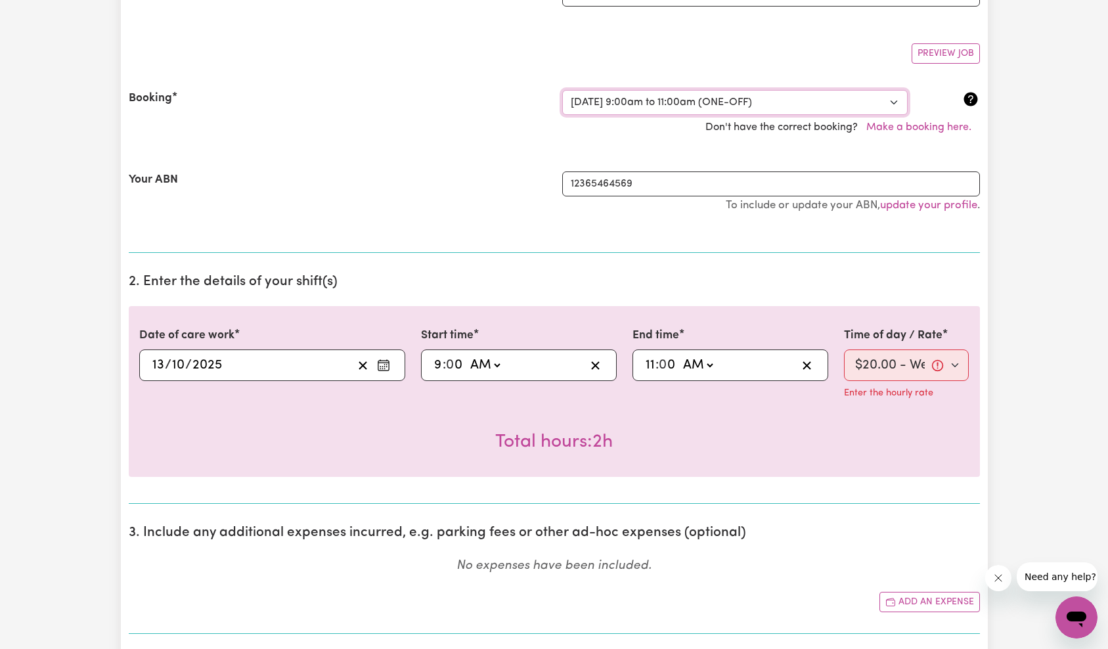
click at [767, 103] on select "Select a booking... [DATE] 9:00am to 11:00am (ONE-OFF)" at bounding box center [735, 102] width 346 height 25
click at [905, 367] on select "Select rate $20.00 - Weekday Daytime - Assistance with Self Care Activities - S…" at bounding box center [906, 365] width 125 height 32
click at [895, 367] on select "Select rate $20.00 - Weekday Daytime - Assistance with Self Care Activities - S…" at bounding box center [906, 365] width 125 height 32
click at [906, 364] on select "Select rate $20.00 - Weekday Daytime - Assistance with Self Care Activities - S…" at bounding box center [906, 365] width 125 height 32
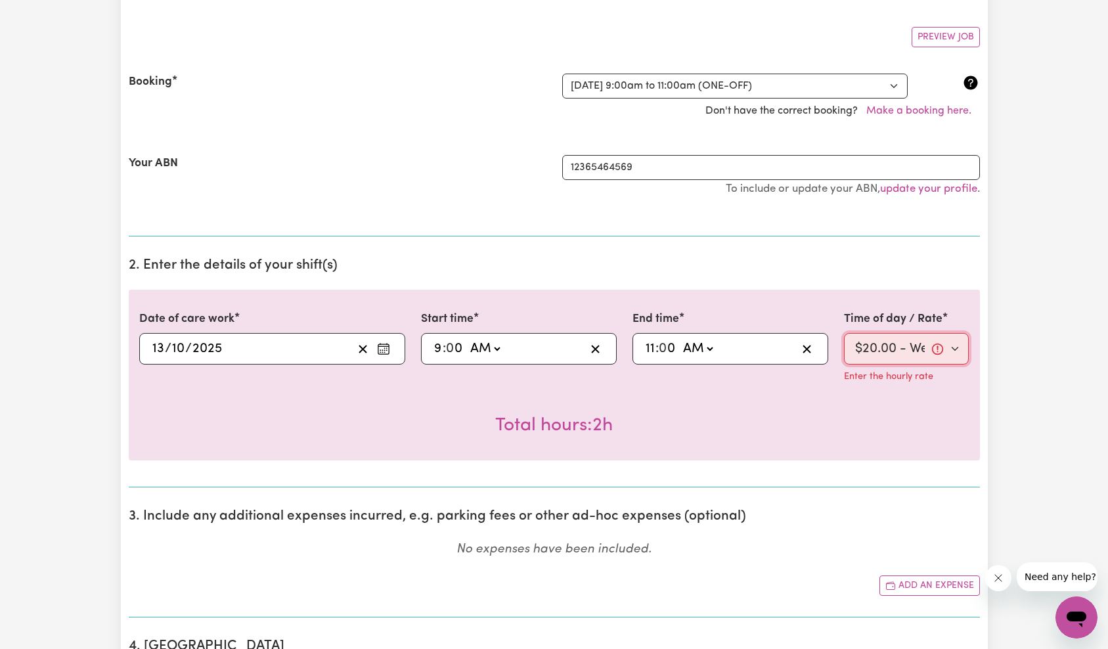
scroll to position [393, 0]
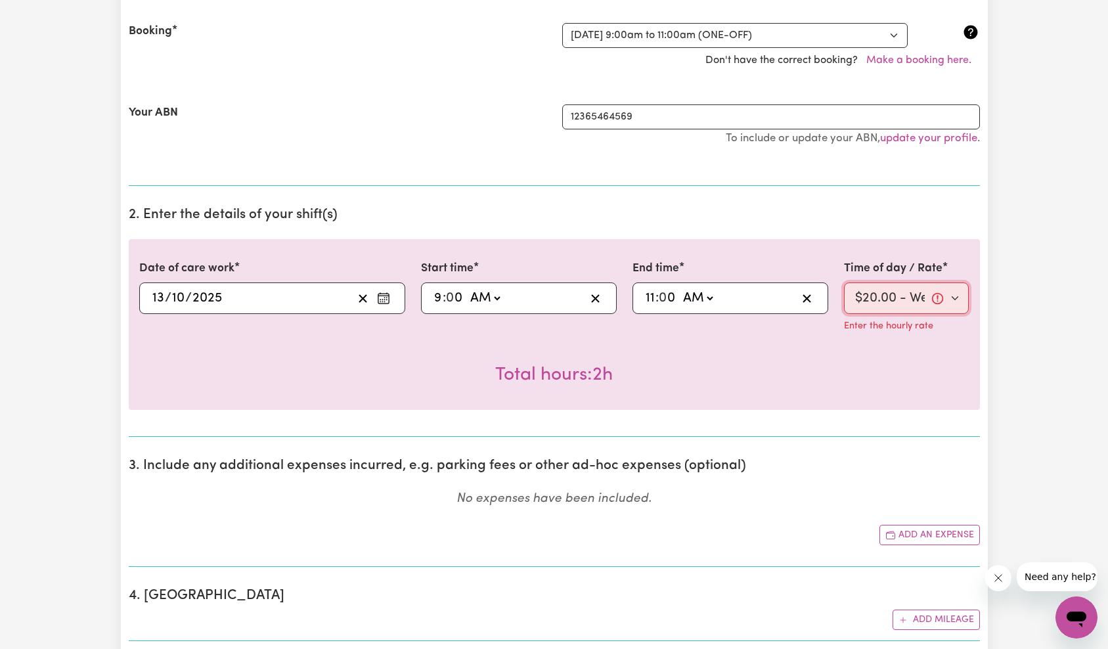
click at [903, 292] on select "Select rate $20.00 - Weekday Daytime - Assistance with Self Care Activities - S…" at bounding box center [906, 298] width 125 height 32
click at [886, 294] on select "Select rate $20.00 - Weekday Daytime - Assistance with Self Care Activities - S…" at bounding box center [906, 298] width 125 height 32
select select "65"
click at [908, 296] on select "Select rate $20.00 - Weekday Daytime - Assistance with Self Care Activities - S…" at bounding box center [906, 298] width 125 height 32
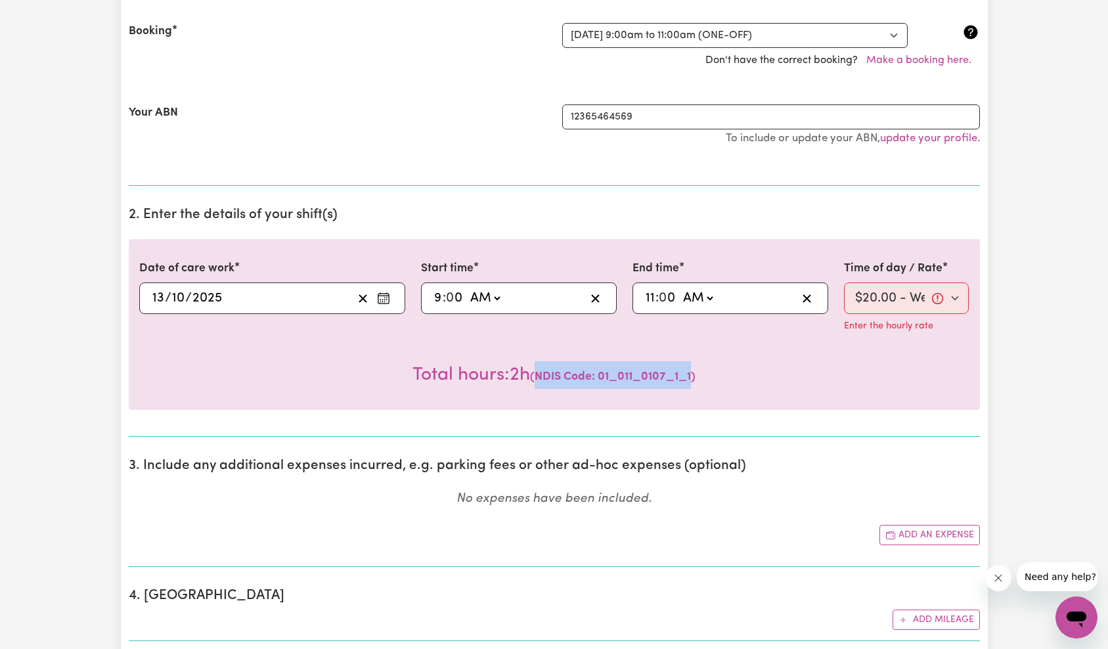
drag, startPoint x: 539, startPoint y: 376, endPoint x: 697, endPoint y: 375, distance: 157.7
click at [696, 375] on span "( NDIS Code: 01_011_0107_1_1 )" at bounding box center [613, 376] width 166 height 11
click at [719, 376] on div "Total hours: 2h ( NDIS Code: 01_011_0107_1_1 )" at bounding box center [554, 364] width 830 height 49
drag, startPoint x: 712, startPoint y: 376, endPoint x: 531, endPoint y: 379, distance: 181.3
click at [531, 379] on div "Total hours: 2h ( NDIS Code: 01_011_0107_1_1 )" at bounding box center [554, 364] width 830 height 49
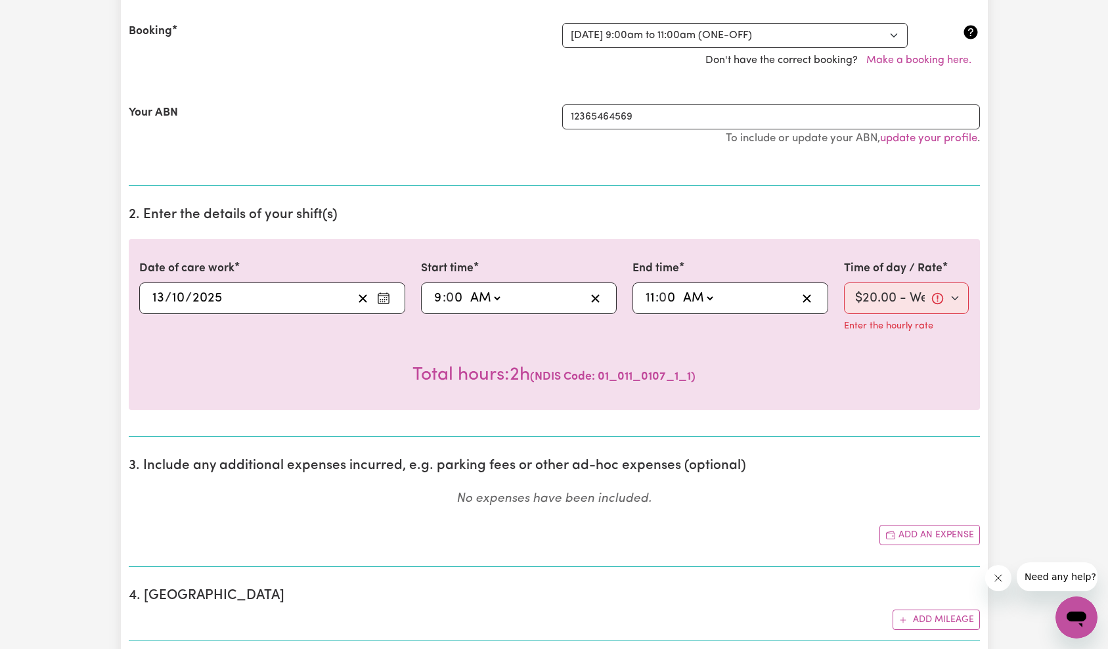
click at [703, 378] on div "Total hours: 2h ( NDIS Code: 01_011_0107_1_1 )" at bounding box center [554, 364] width 830 height 49
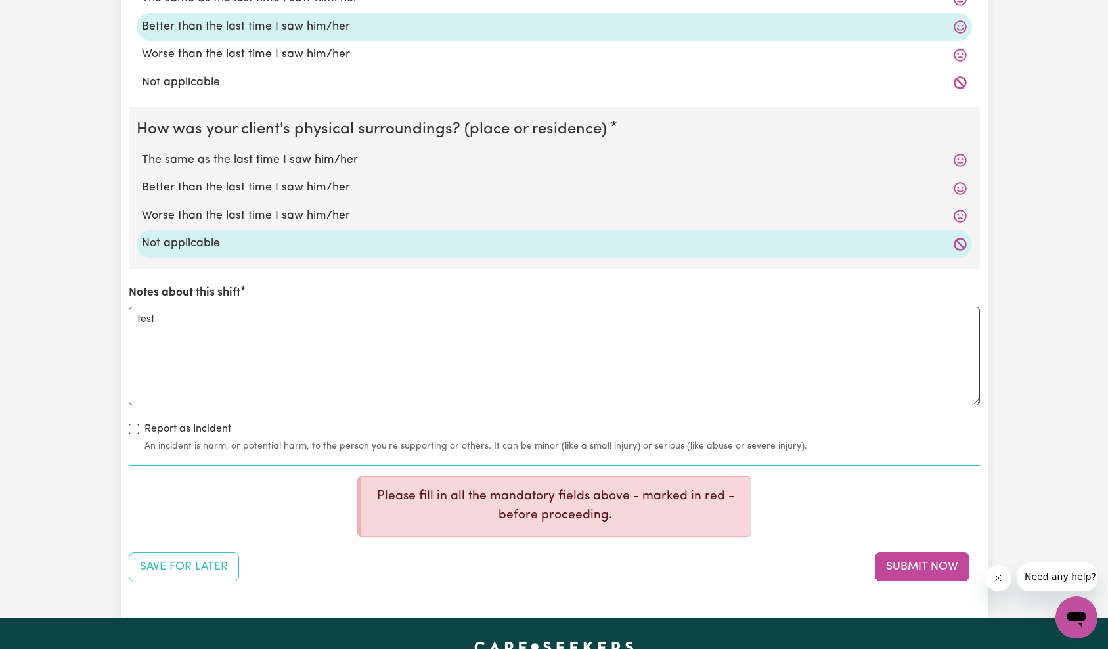
click at [925, 575] on button "Submit Now" at bounding box center [922, 566] width 95 height 29
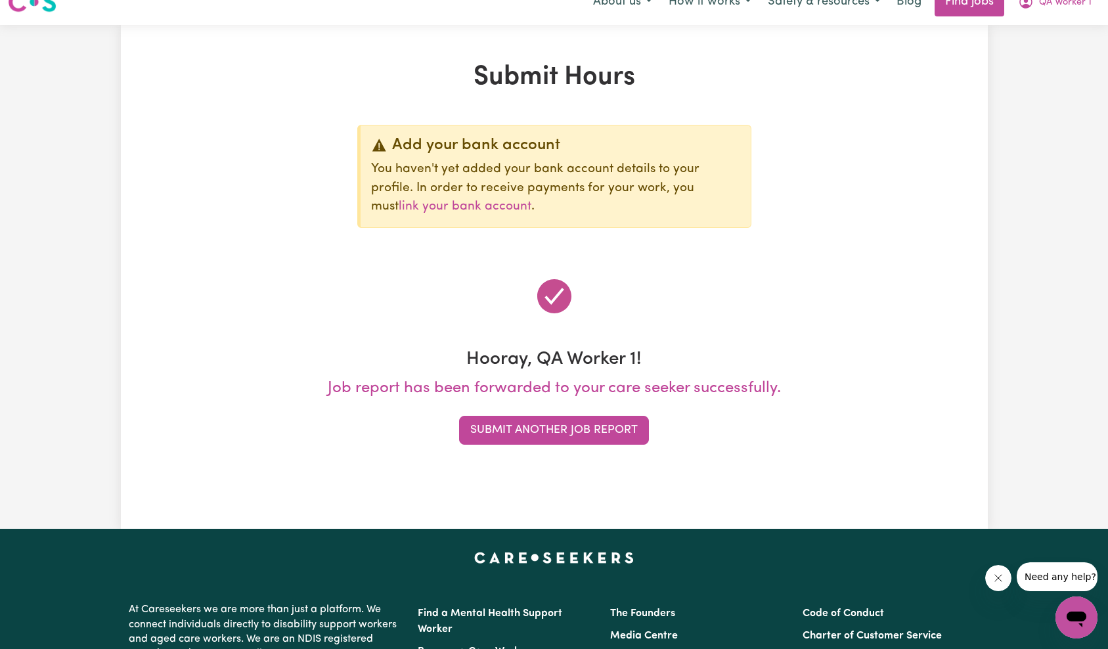
scroll to position [0, 0]
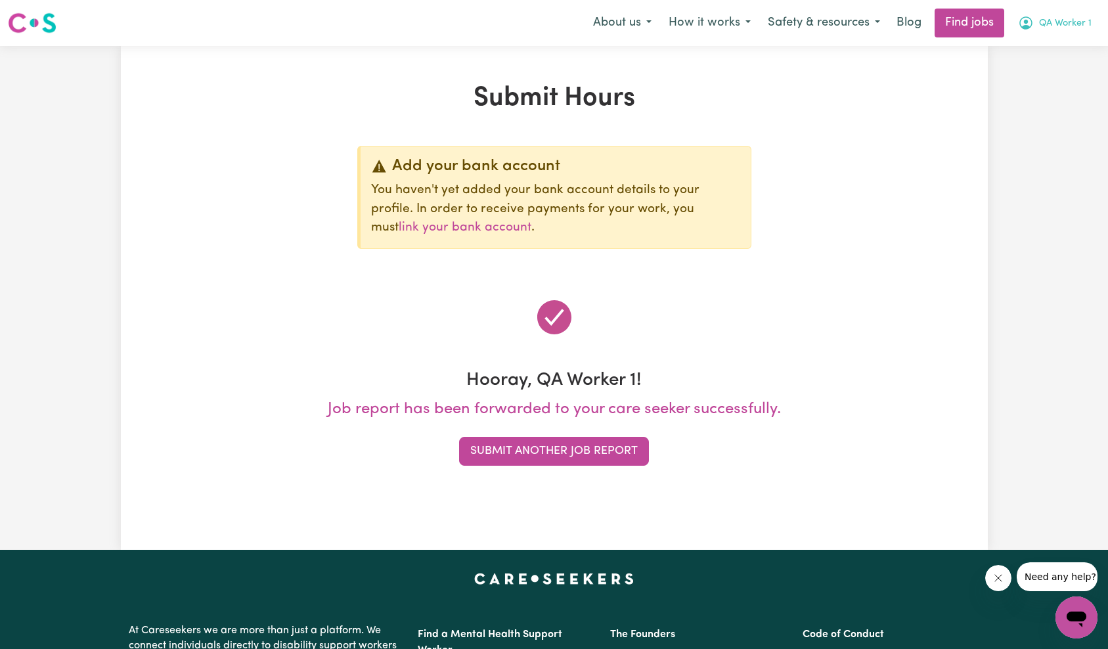
click at [1063, 27] on span "QA Worker 1" at bounding box center [1065, 23] width 53 height 14
click at [1056, 47] on link "My Account" at bounding box center [1048, 51] width 104 height 25
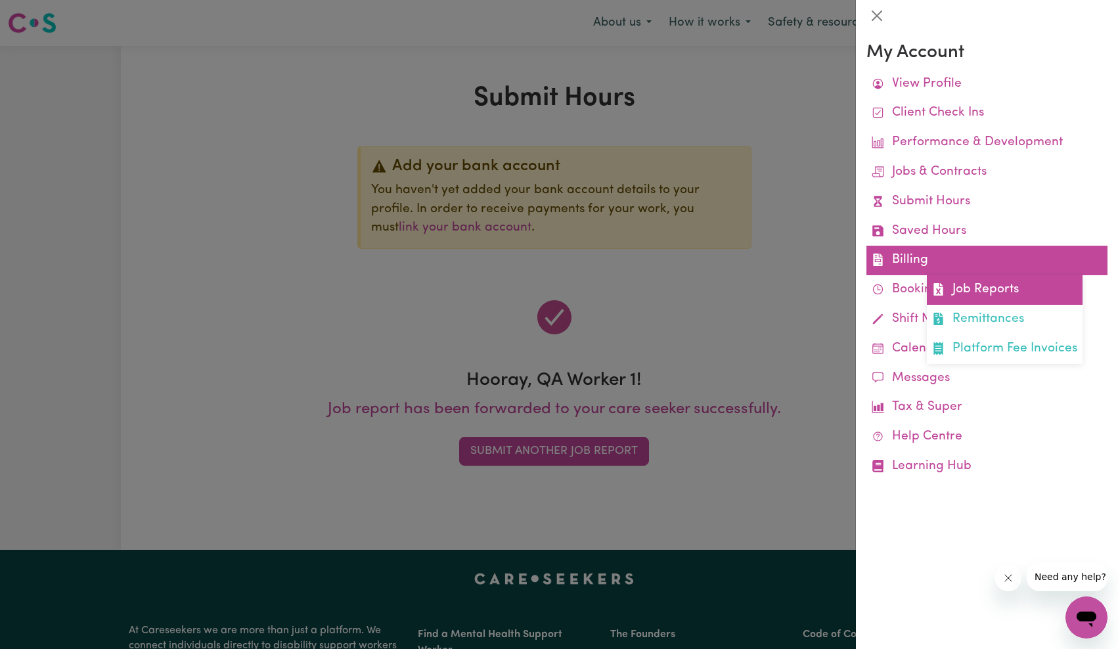
click at [974, 289] on link "Job Reports" at bounding box center [1005, 290] width 156 height 30
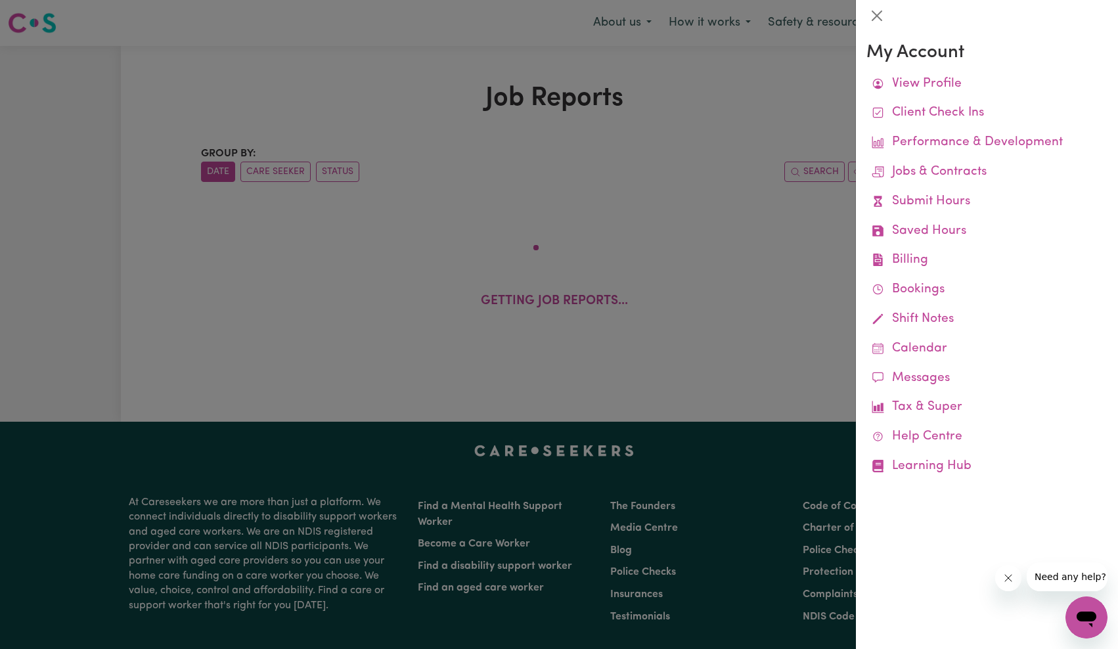
click at [740, 238] on div at bounding box center [559, 324] width 1118 height 649
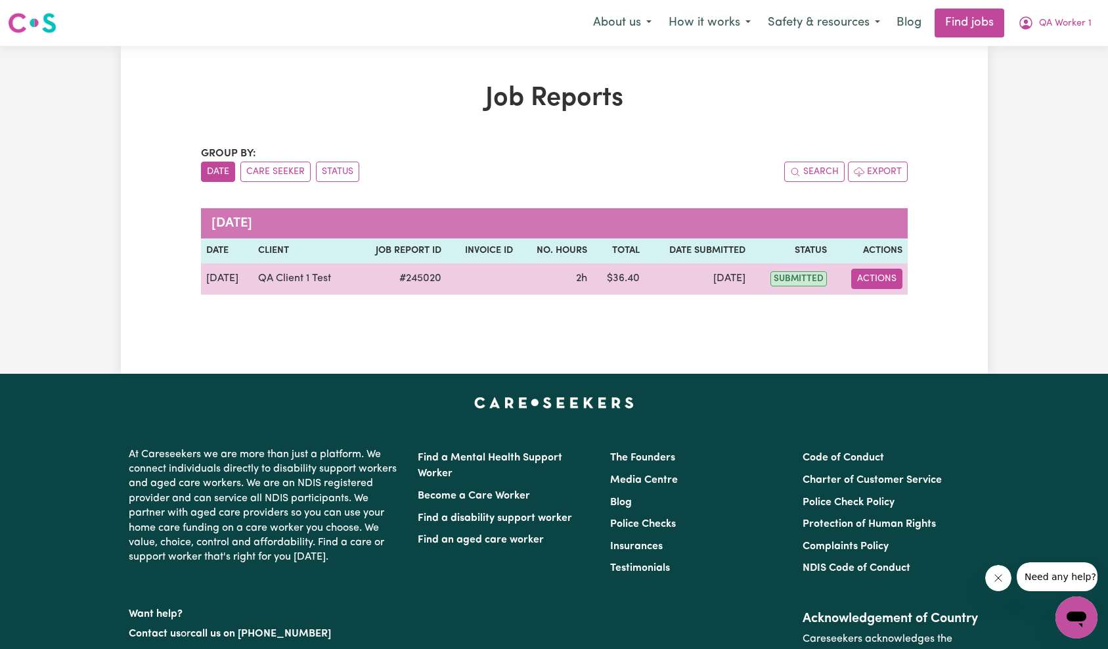
click at [886, 284] on button "Actions" at bounding box center [876, 279] width 51 height 20
click at [893, 334] on link "Delete" at bounding box center [908, 336] width 112 height 26
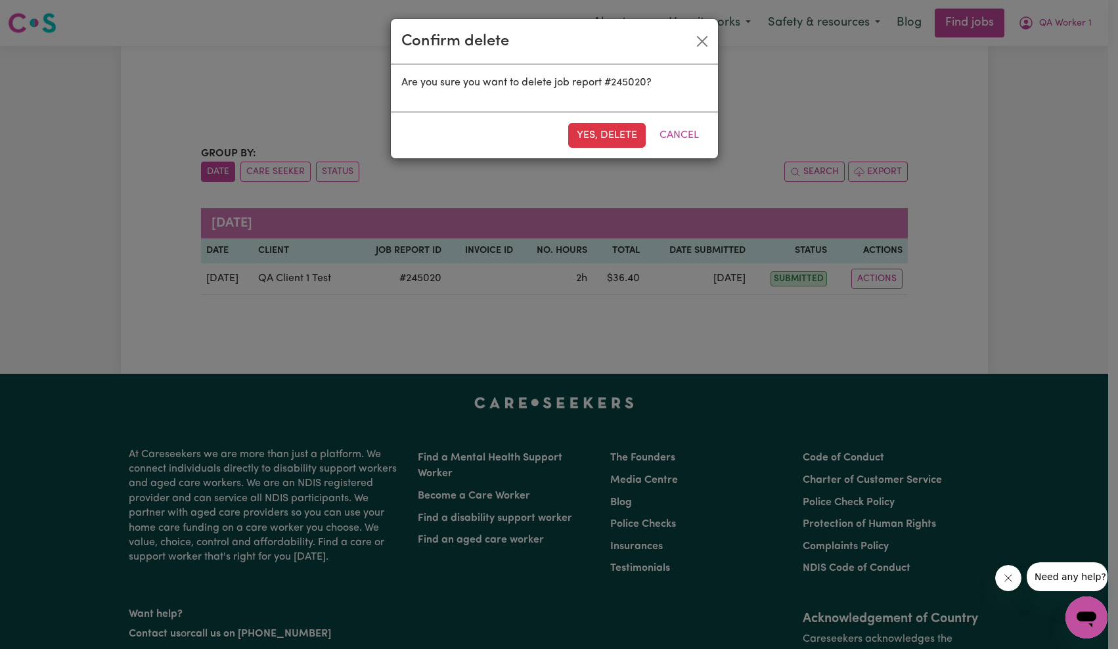
click at [604, 118] on div "Yes, delete Cancel" at bounding box center [554, 135] width 327 height 47
click at [607, 130] on button "Yes, delete" at bounding box center [607, 135] width 78 height 25
